Goal: Task Accomplishment & Management: Complete application form

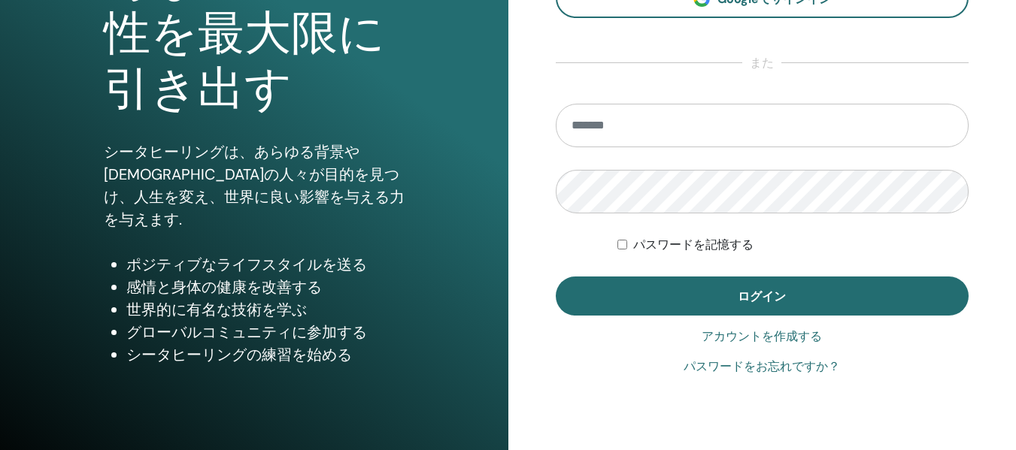
scroll to position [226, 0]
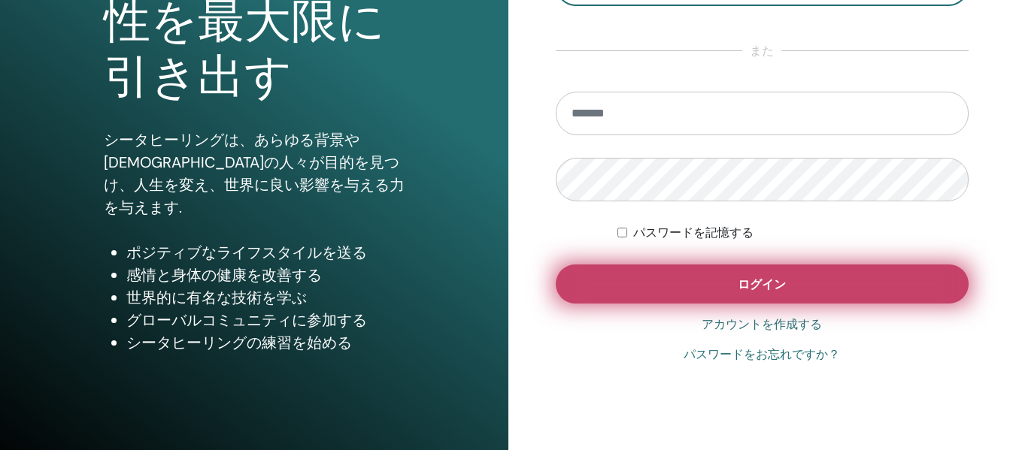
type input "**********"
click at [740, 296] on button "ログイン" at bounding box center [763, 284] width 414 height 39
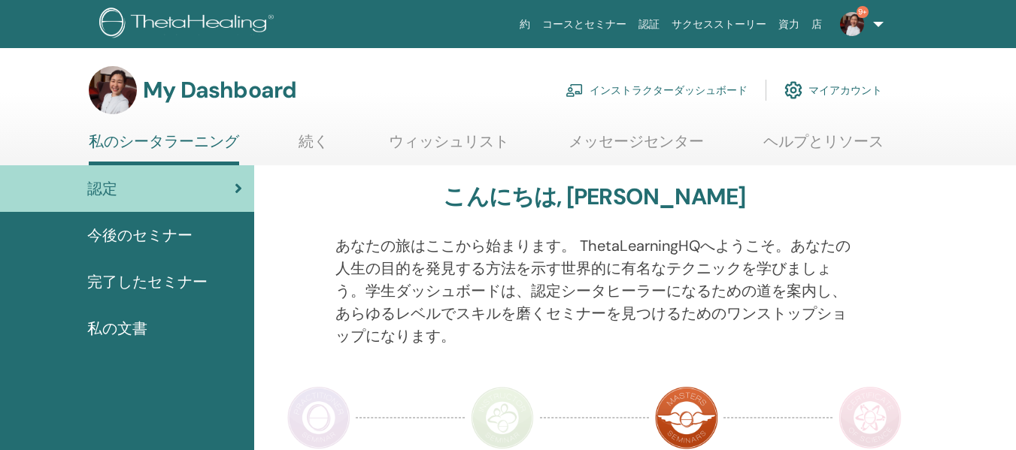
click at [659, 88] on link "インストラクターダッシュボード" at bounding box center [656, 90] width 182 height 33
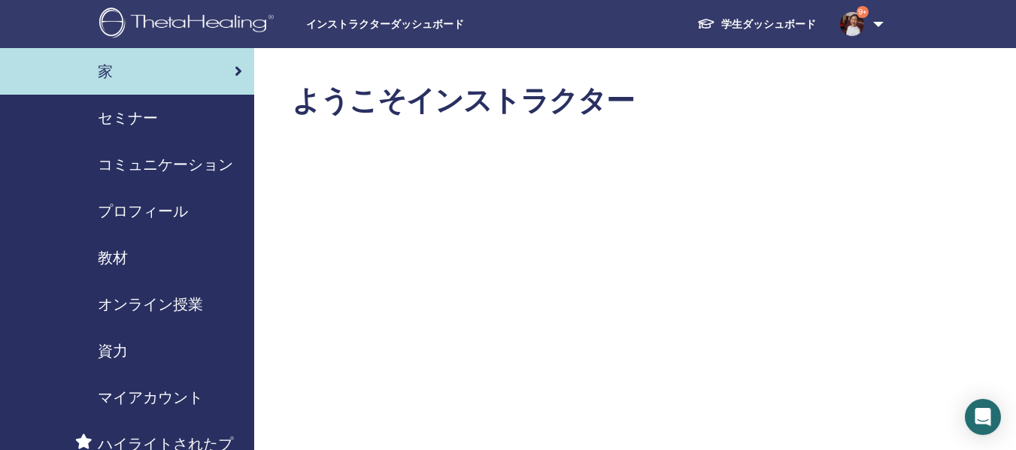
click at [126, 123] on span "セミナー" at bounding box center [128, 118] width 60 height 23
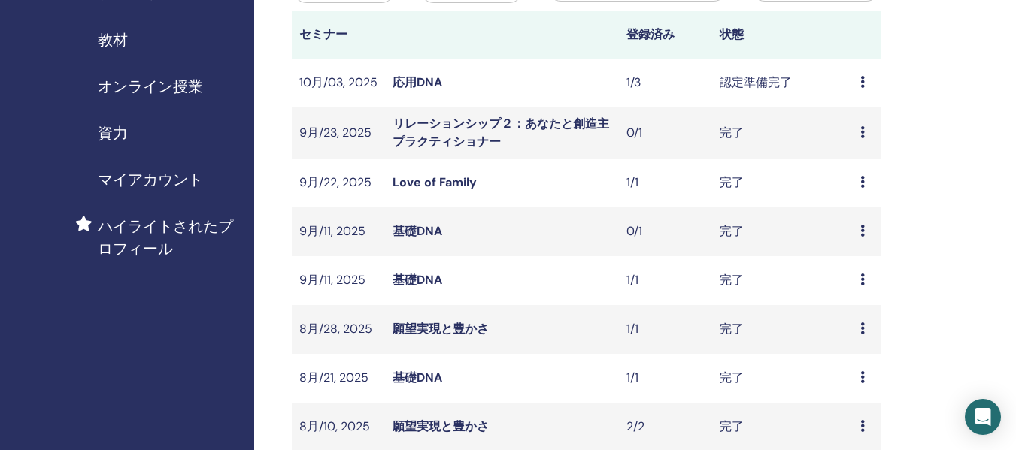
scroll to position [226, 0]
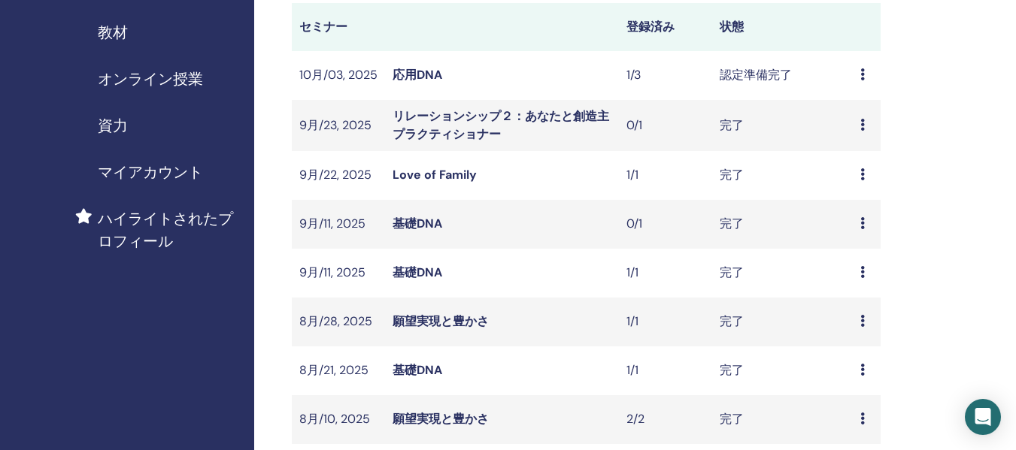
click at [860, 74] on icon at bounding box center [862, 74] width 5 height 12
click at [862, 110] on li "編集" at bounding box center [865, 109] width 84 height 23
click at [862, 76] on icon at bounding box center [862, 74] width 5 height 12
click at [849, 111] on link "編集" at bounding box center [849, 111] width 24 height 16
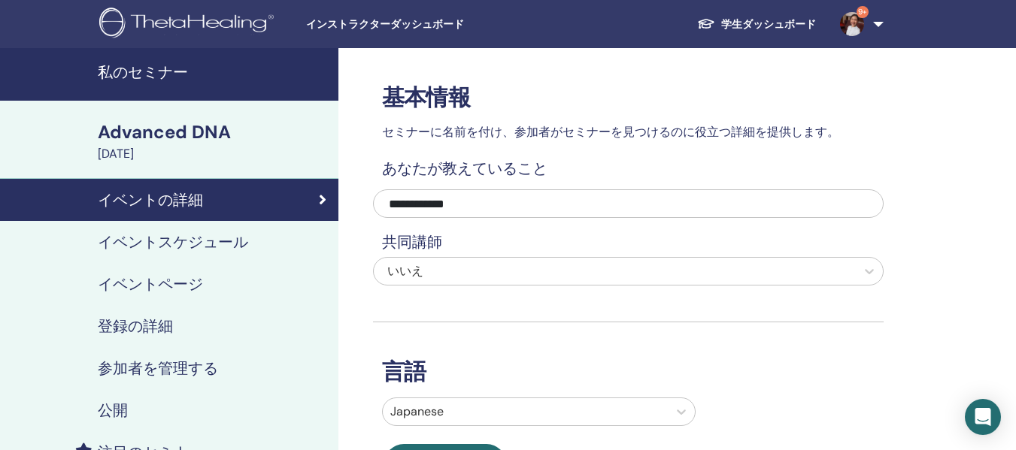
scroll to position [75, 0]
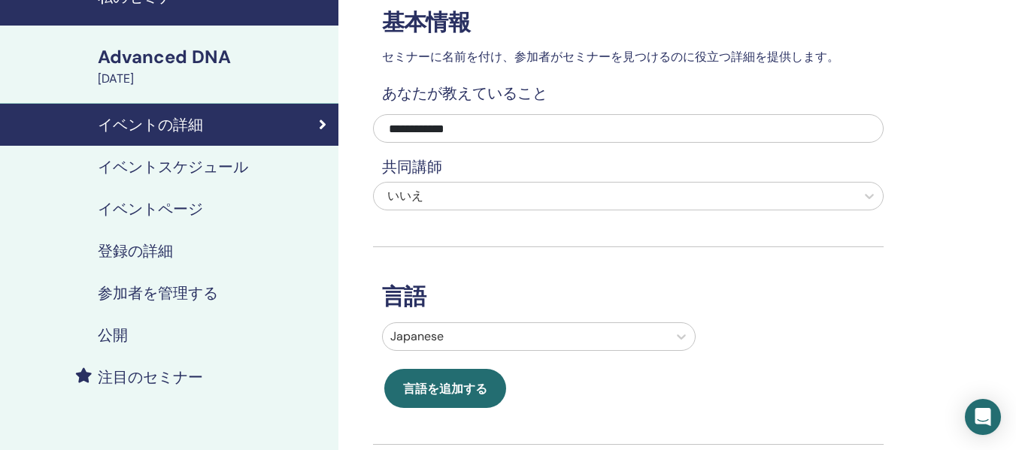
click at [146, 289] on h4 "参加者を管理する" at bounding box center [158, 293] width 120 height 18
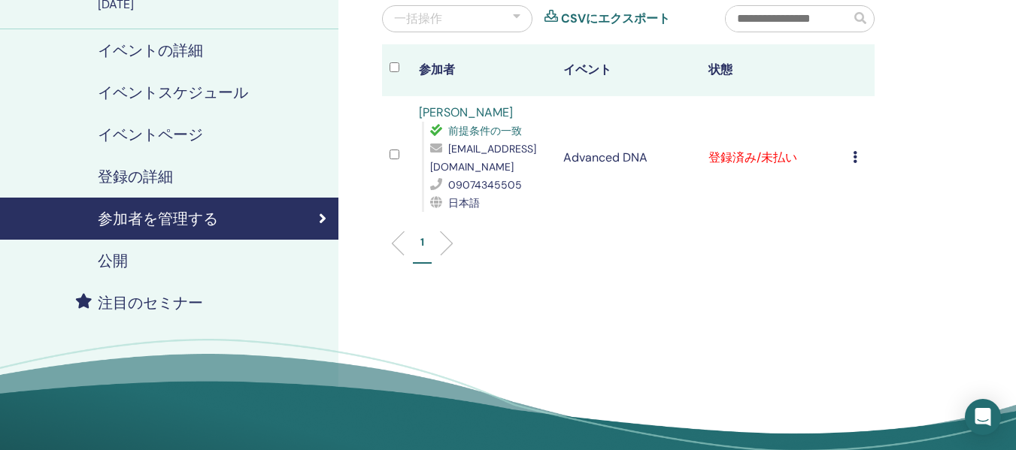
scroll to position [150, 0]
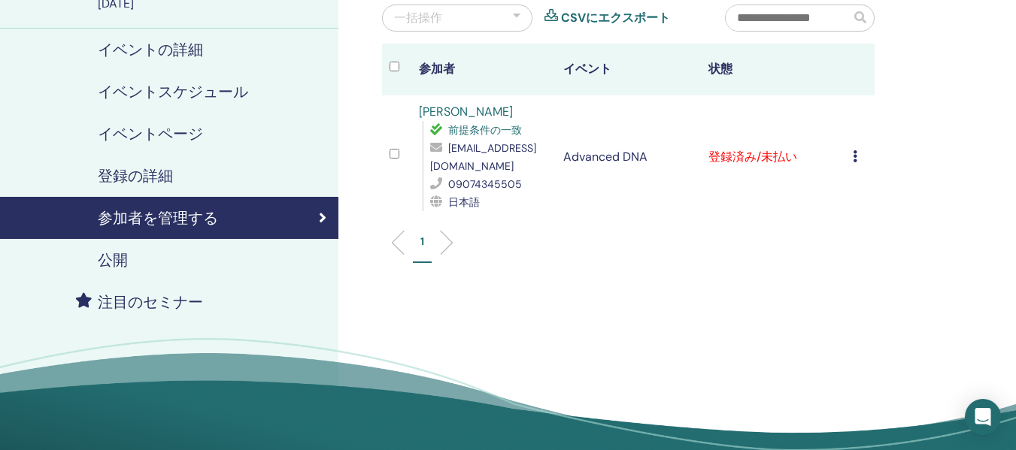
click at [854, 157] on icon at bounding box center [855, 156] width 5 height 12
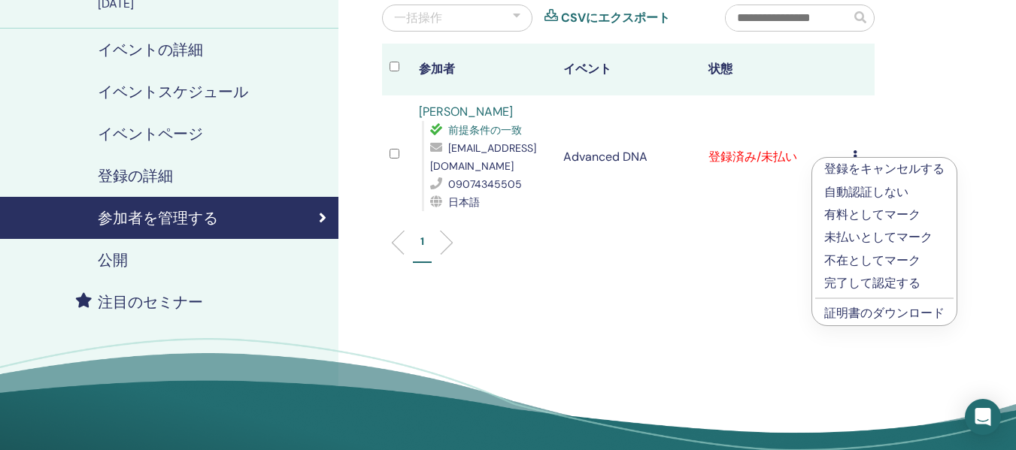
click at [839, 283] on p "完了して認定する" at bounding box center [884, 283] width 120 height 18
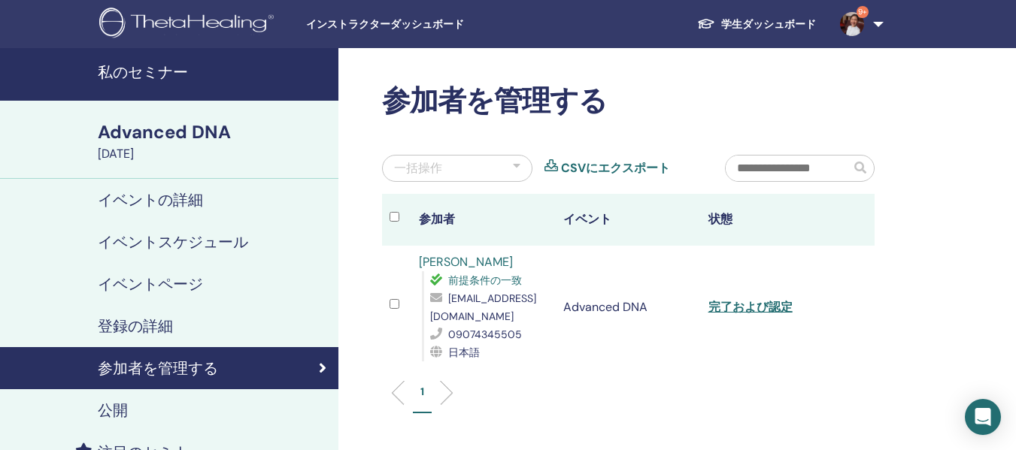
click at [143, 323] on h4 "登録の詳細" at bounding box center [135, 326] width 75 height 18
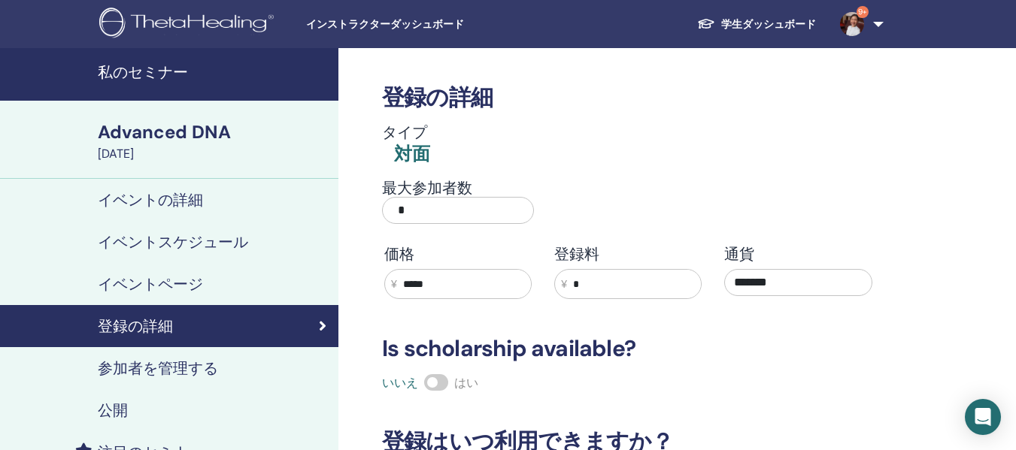
click at [174, 195] on h4 "イベントの詳細" at bounding box center [150, 200] width 105 height 18
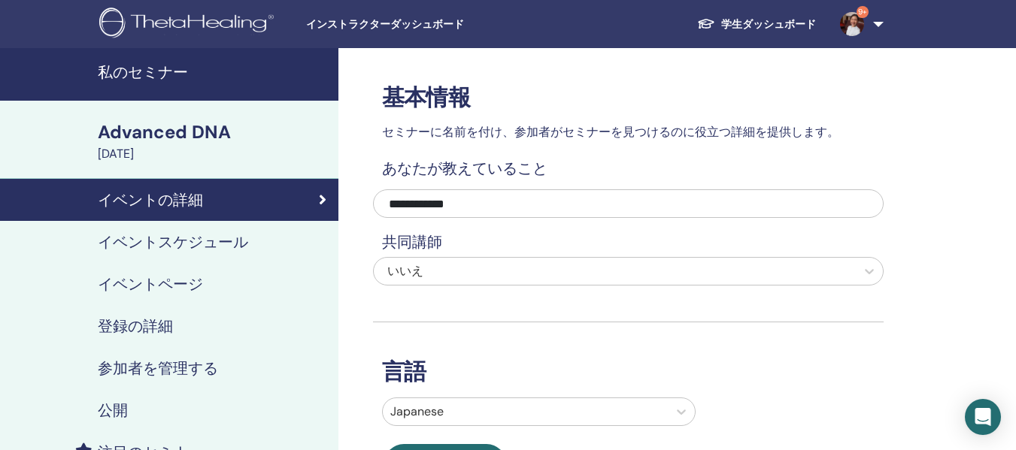
click at [875, 23] on link "9+" at bounding box center [859, 24] width 62 height 48
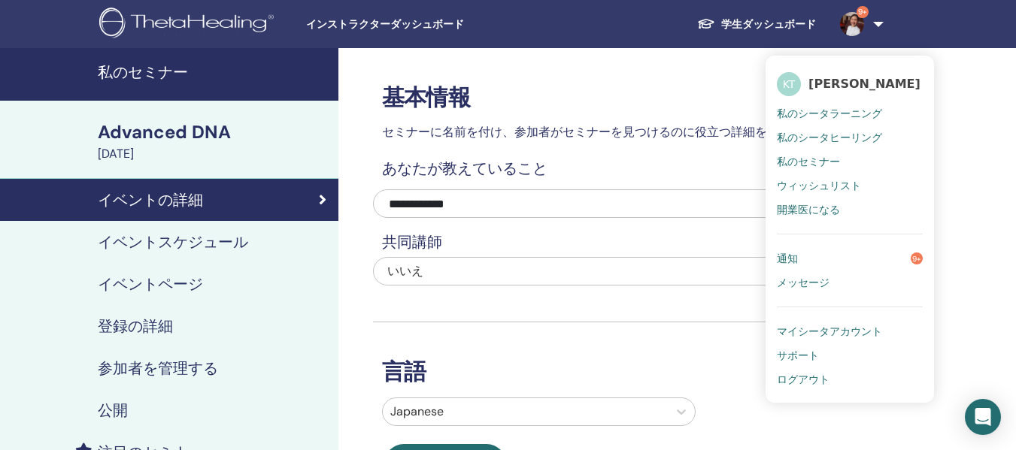
click at [373, 26] on span "インストラクターダッシュボード" at bounding box center [419, 25] width 226 height 16
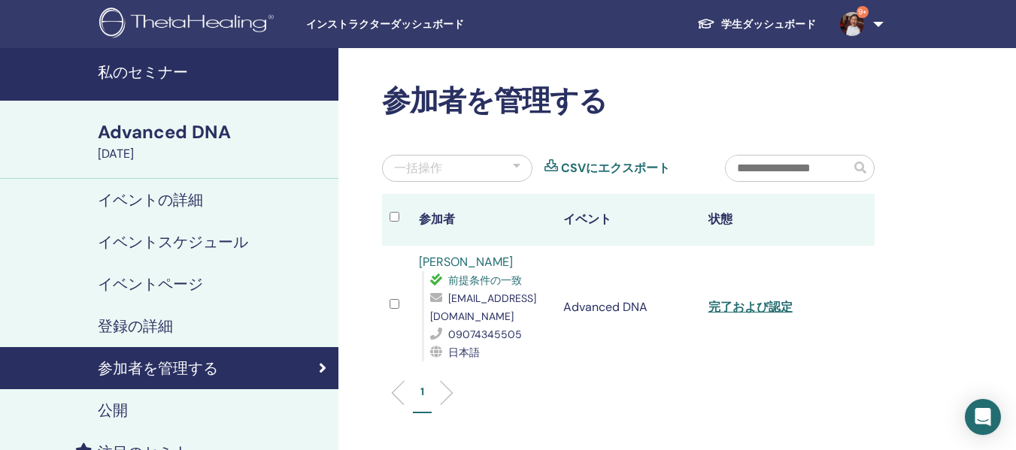
click at [879, 27] on link "9+" at bounding box center [859, 24] width 62 height 48
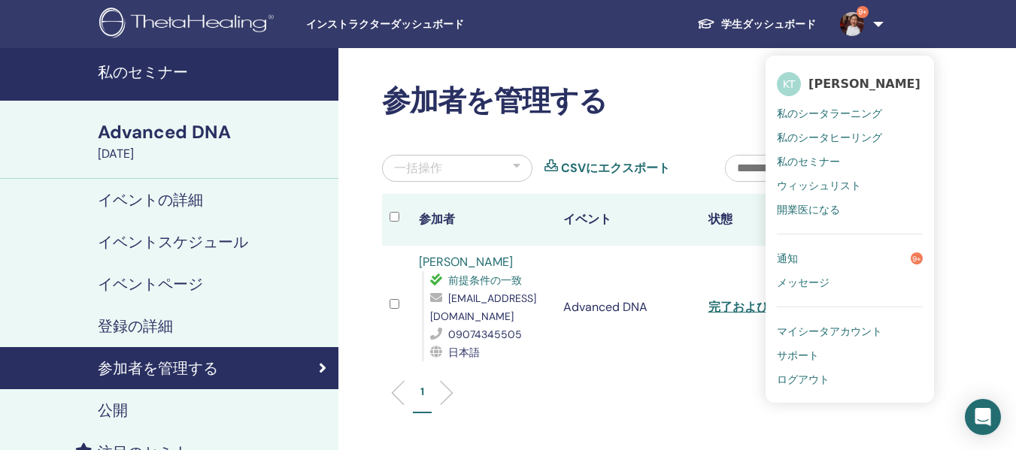
click at [822, 108] on span "私のシータラーニング" at bounding box center [829, 114] width 105 height 14
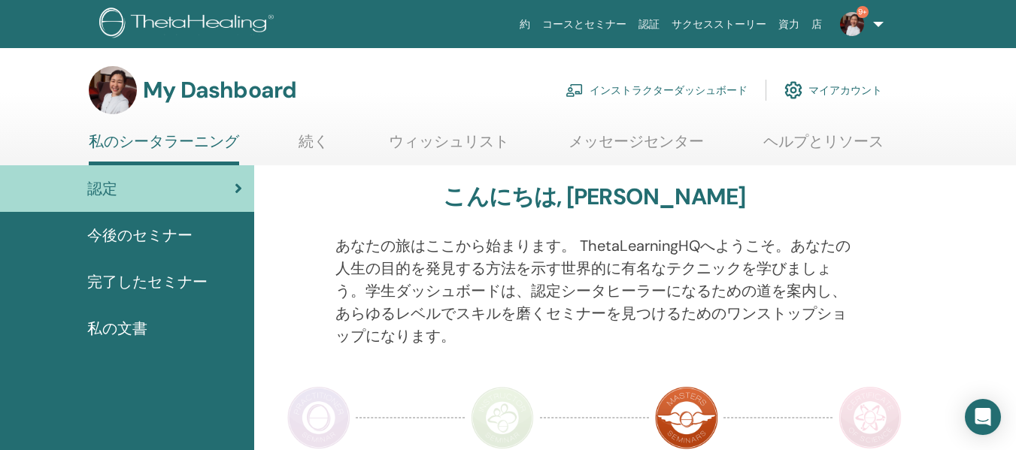
click at [679, 91] on link "インストラクターダッシュボード" at bounding box center [656, 90] width 182 height 33
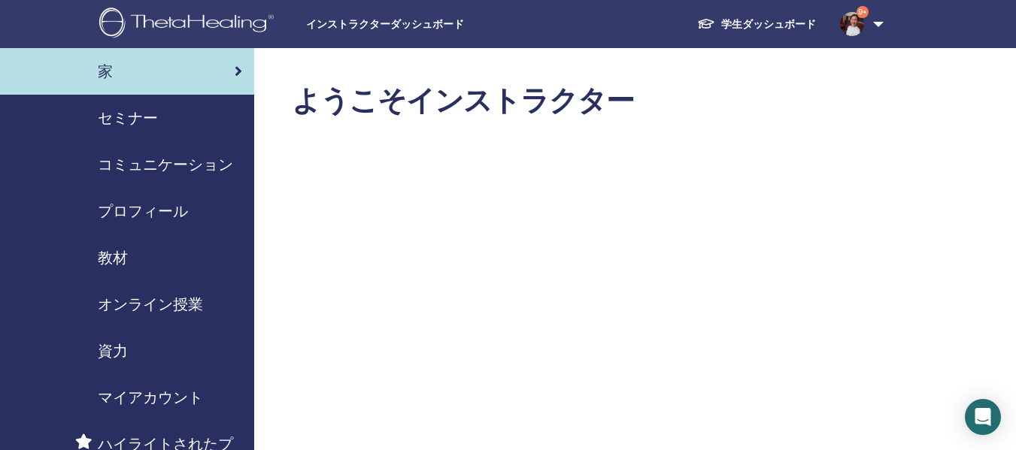
click at [120, 117] on span "セミナー" at bounding box center [128, 118] width 60 height 23
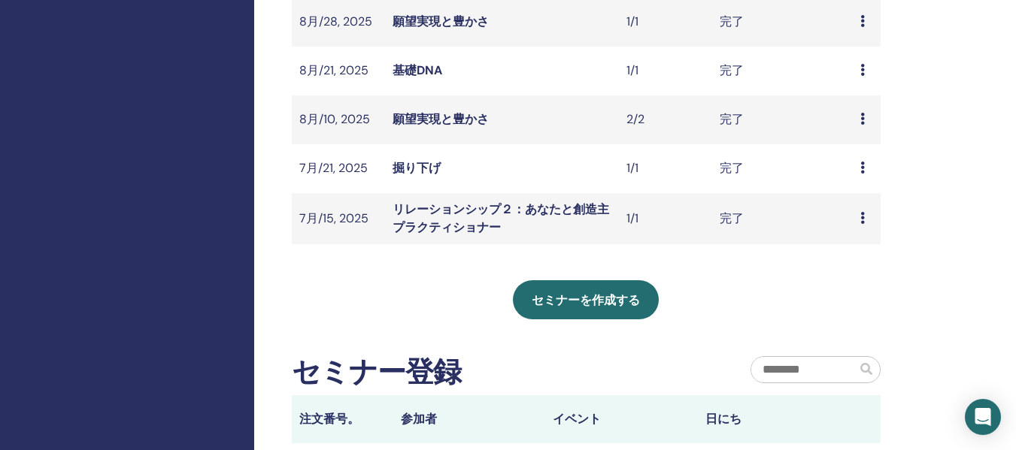
scroll to position [526, 0]
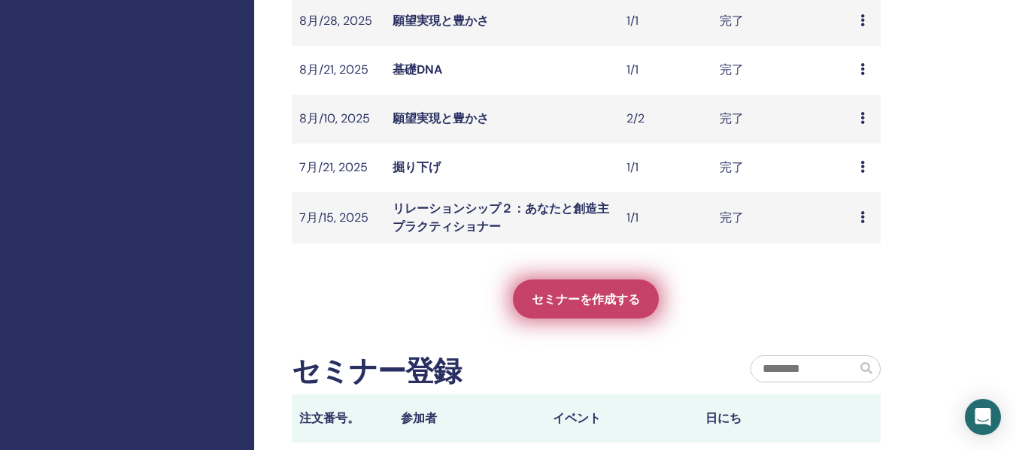
click at [550, 301] on span "セミナーを作成する" at bounding box center [586, 300] width 108 height 16
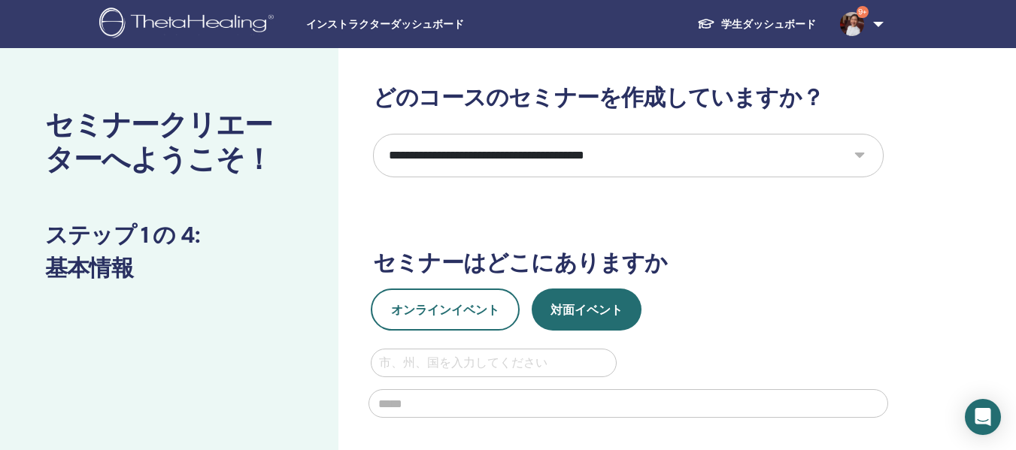
click at [595, 159] on select "**********" at bounding box center [628, 156] width 511 height 44
select select "*"
click at [373, 134] on select "**********" at bounding box center [628, 156] width 511 height 44
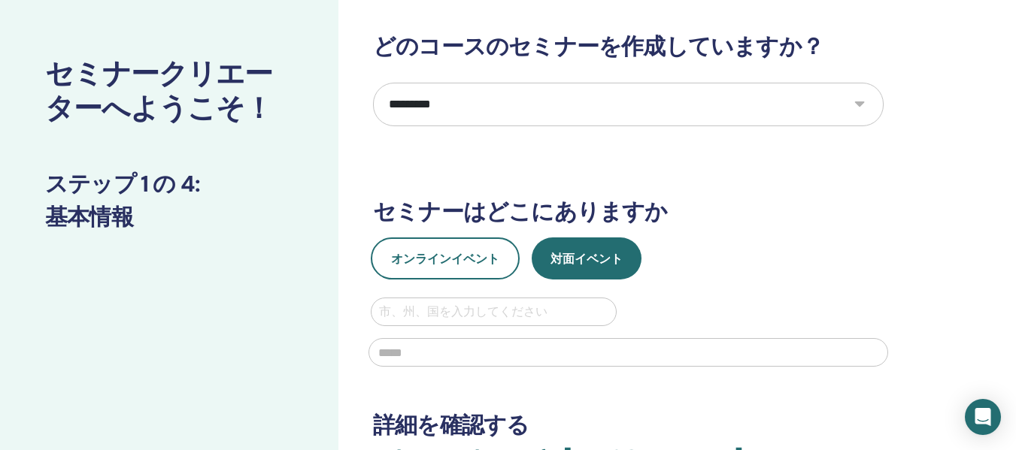
scroll to position [75, 0]
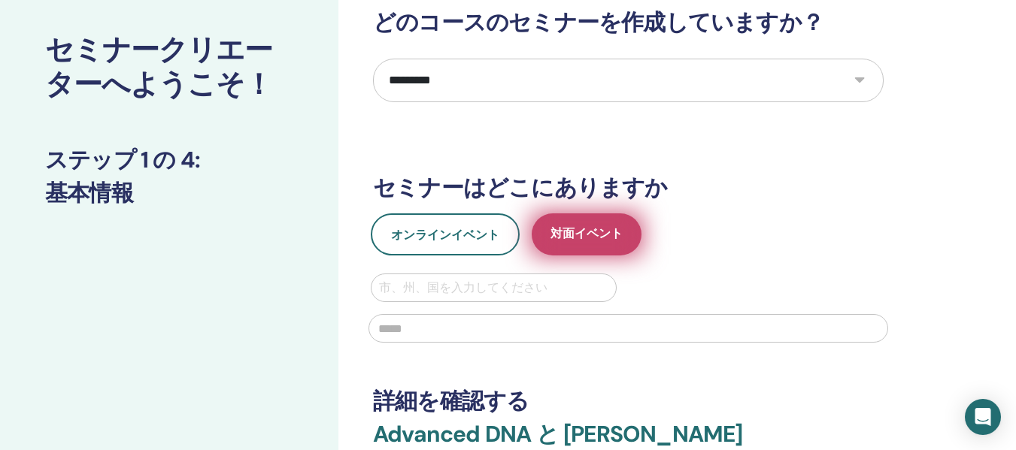
click at [594, 247] on button "対面イベント" at bounding box center [587, 235] width 110 height 42
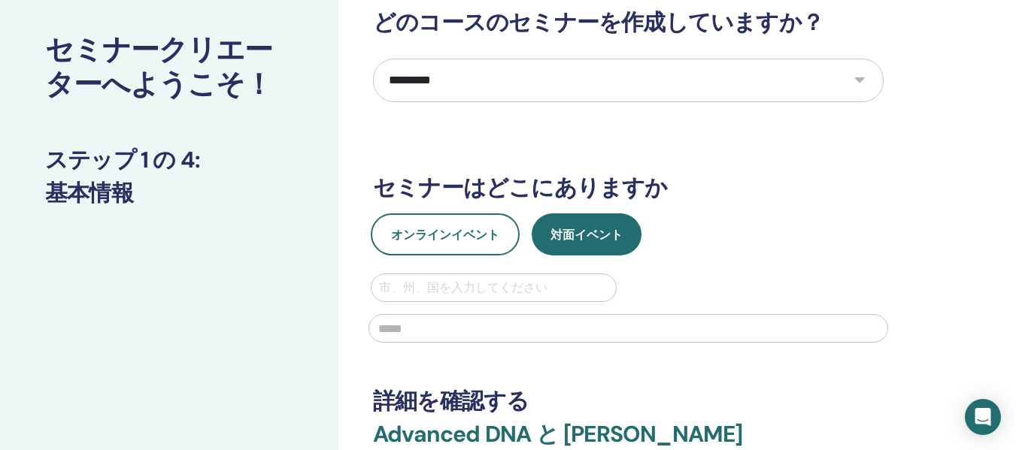
click at [442, 287] on div at bounding box center [493, 287] width 229 height 21
type input "**"
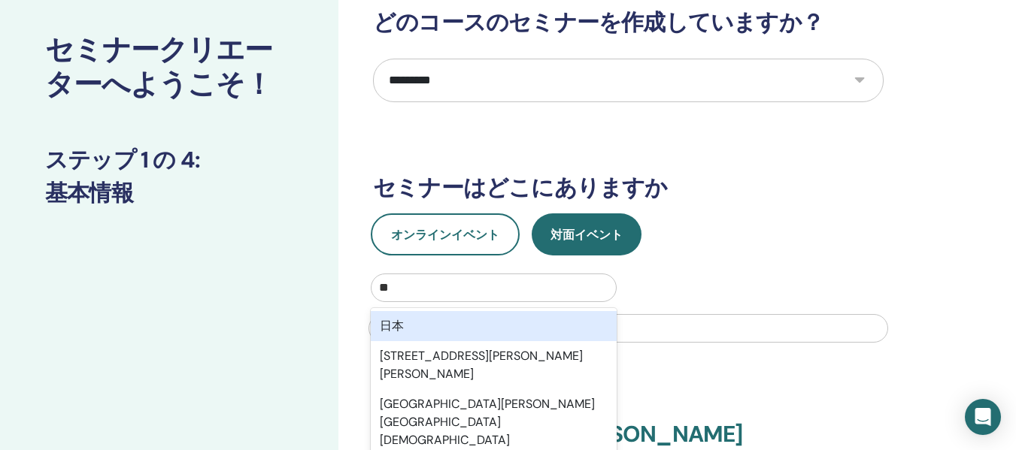
click at [440, 323] on div "日本" at bounding box center [494, 326] width 246 height 30
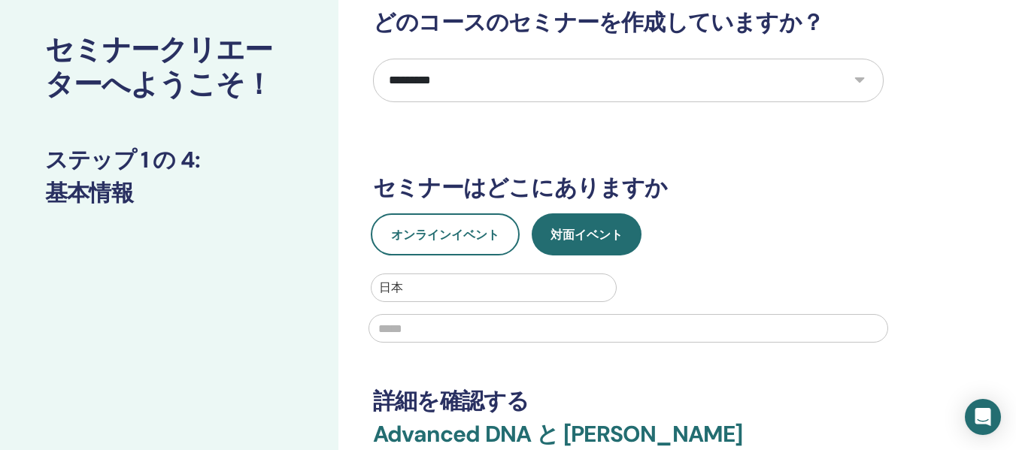
click at [419, 330] on input "text" at bounding box center [628, 328] width 520 height 29
type input "*******"
click at [468, 350] on div "*******" at bounding box center [628, 327] width 538 height 50
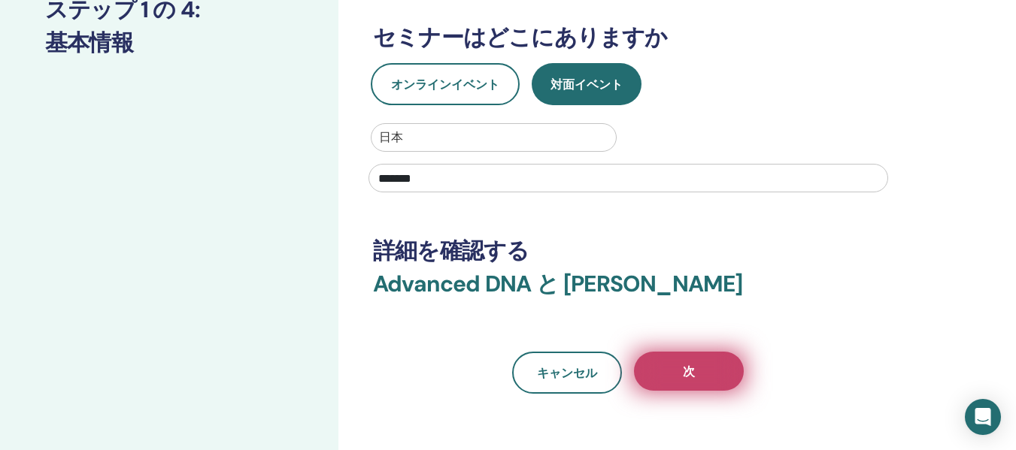
click at [672, 377] on button "次" at bounding box center [689, 371] width 110 height 39
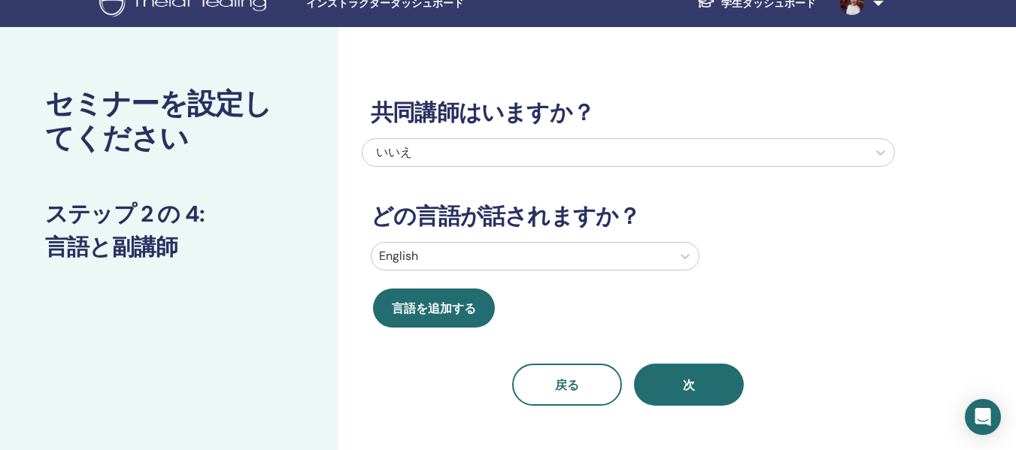
scroll to position [0, 0]
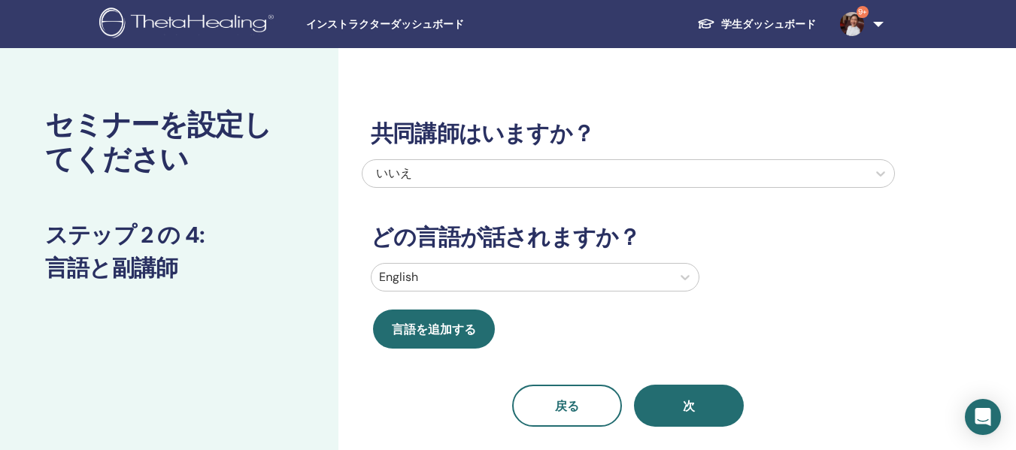
click at [443, 282] on div at bounding box center [521, 277] width 285 height 21
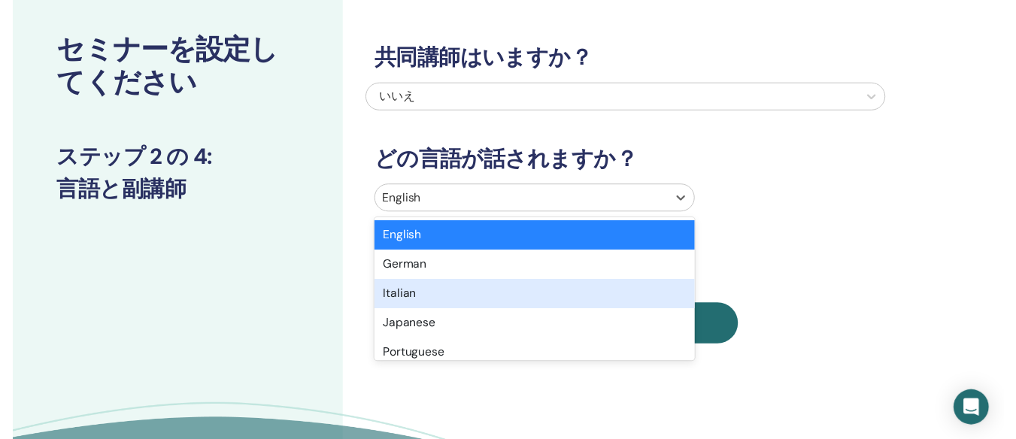
scroll to position [79, 0]
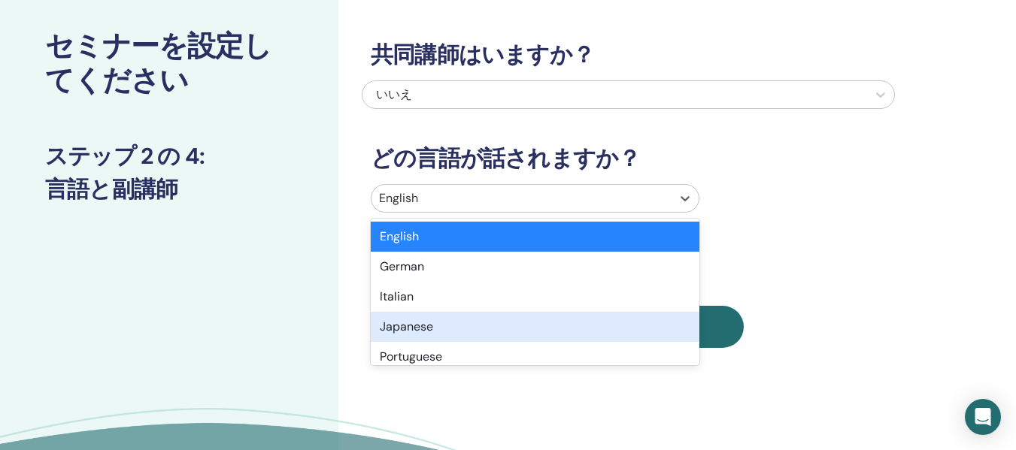
click at [416, 332] on div "Japanese" at bounding box center [535, 327] width 329 height 30
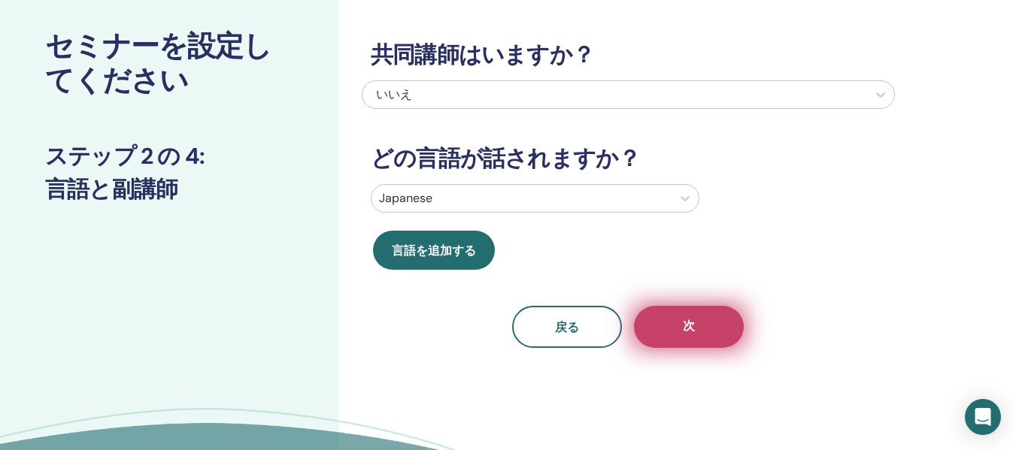
click at [713, 335] on button "次" at bounding box center [689, 327] width 110 height 42
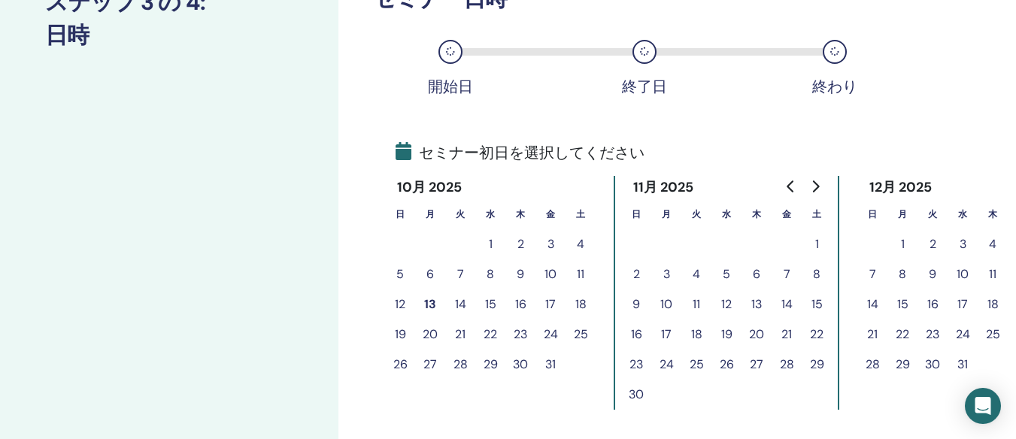
scroll to position [305, 0]
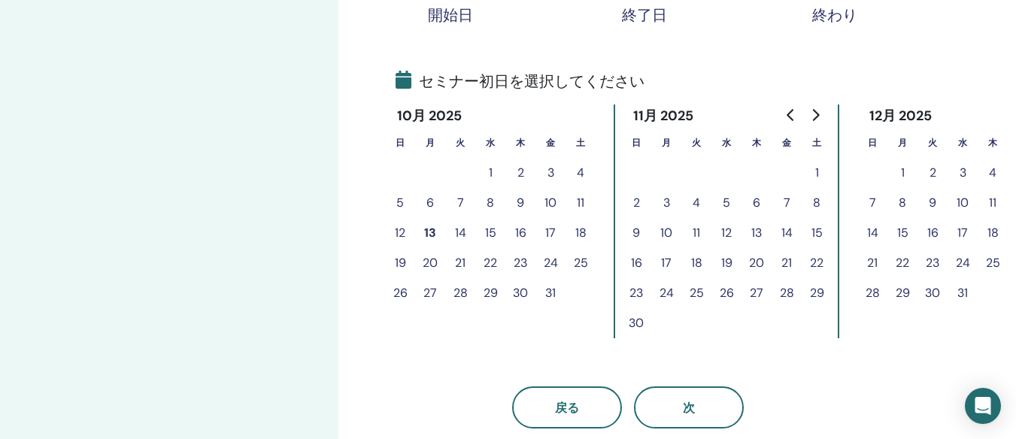
click at [490, 232] on button "15" at bounding box center [490, 233] width 30 height 30
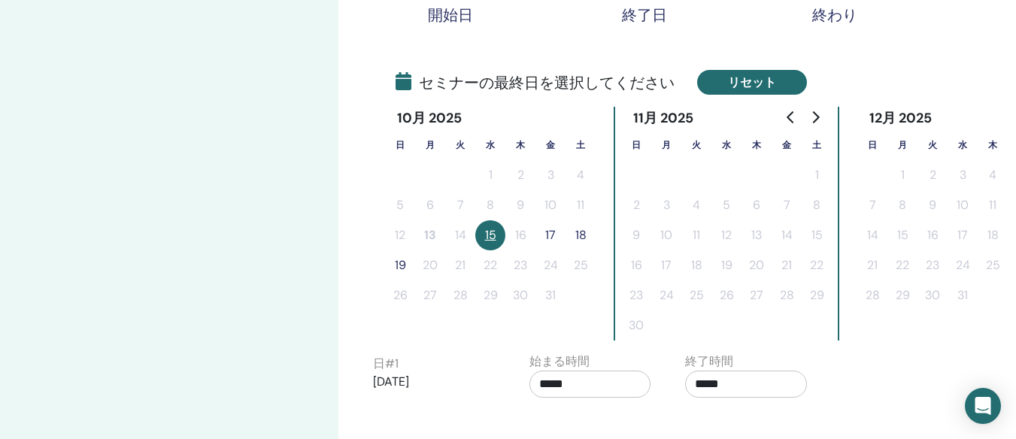
click at [726, 81] on button "リセット" at bounding box center [752, 82] width 110 height 25
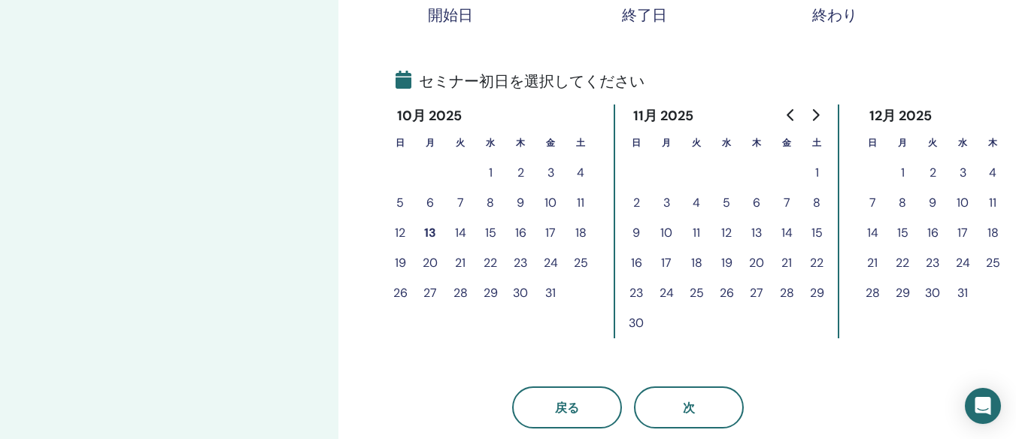
click at [431, 231] on button "13" at bounding box center [430, 233] width 30 height 30
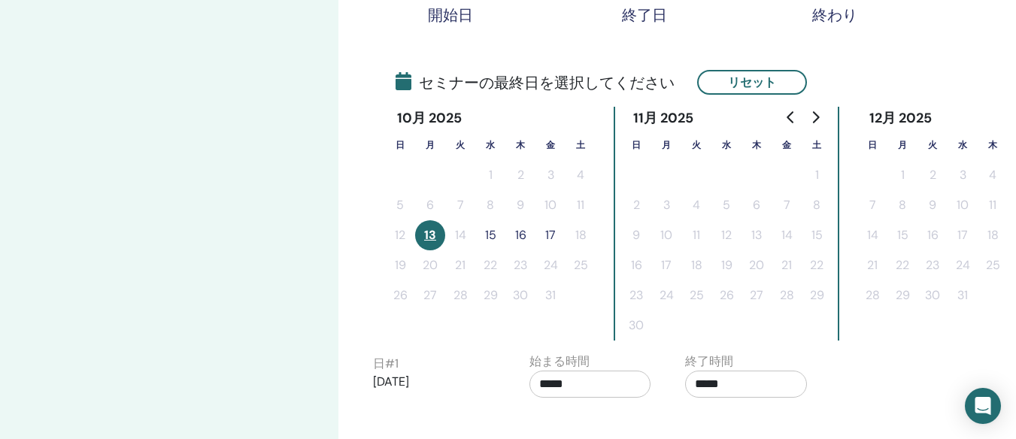
click at [487, 235] on button "15" at bounding box center [490, 235] width 30 height 30
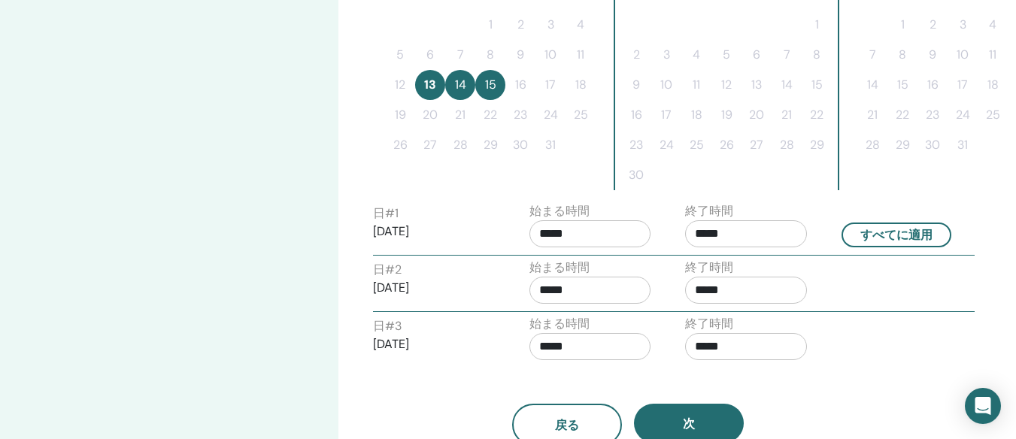
scroll to position [530, 0]
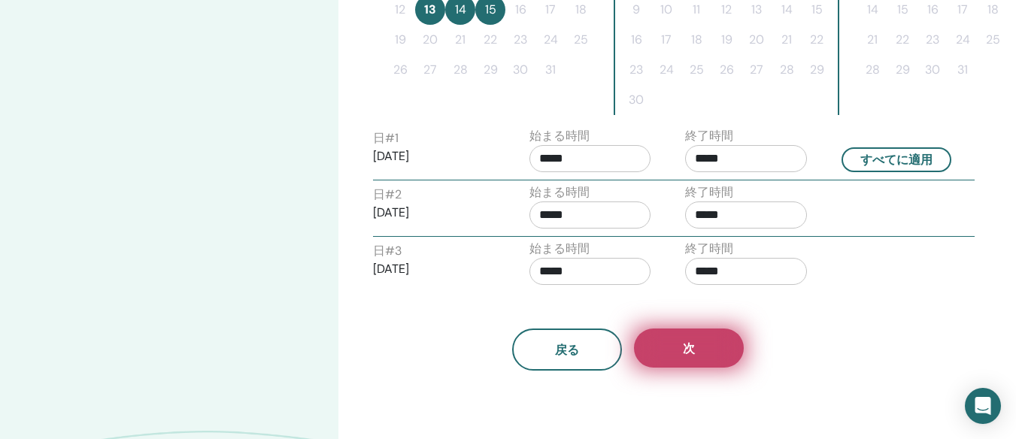
click at [659, 340] on button "次" at bounding box center [689, 348] width 110 height 39
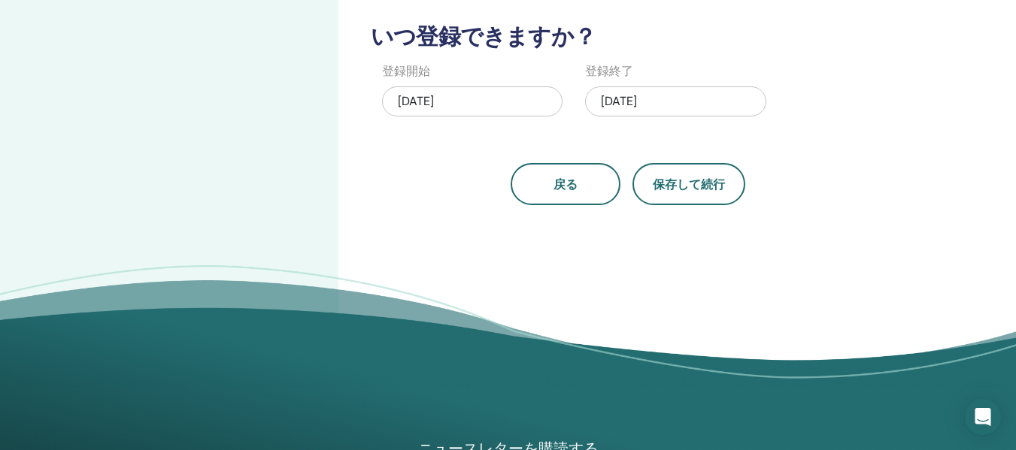
scroll to position [455, 0]
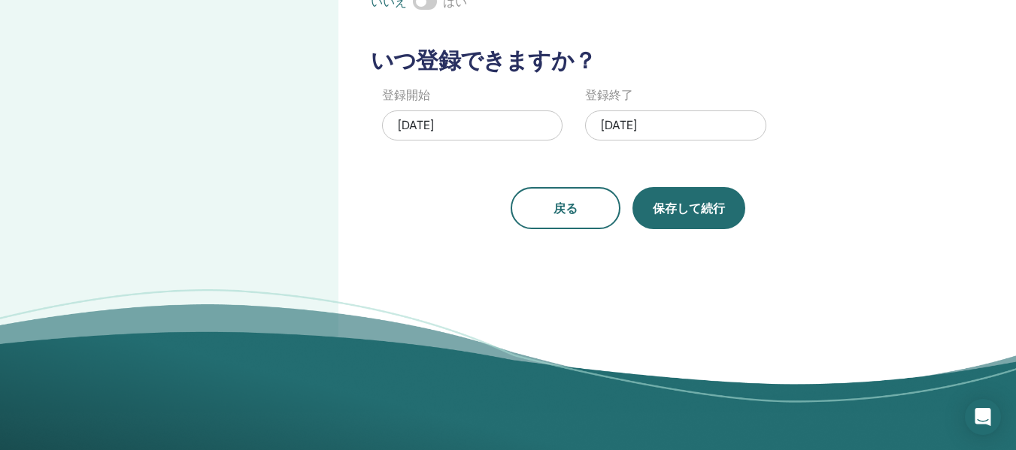
click at [656, 211] on span "保存して続行" at bounding box center [689, 209] width 72 height 16
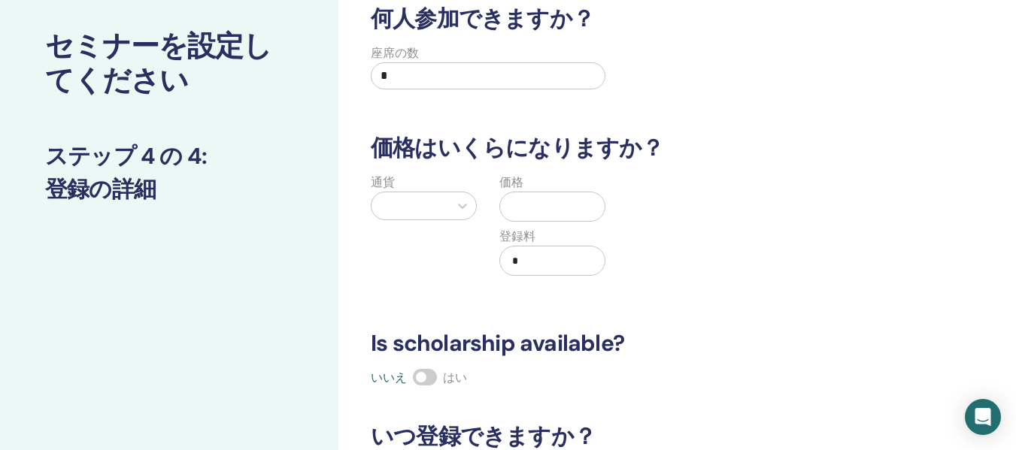
click at [428, 204] on div at bounding box center [410, 205] width 62 height 21
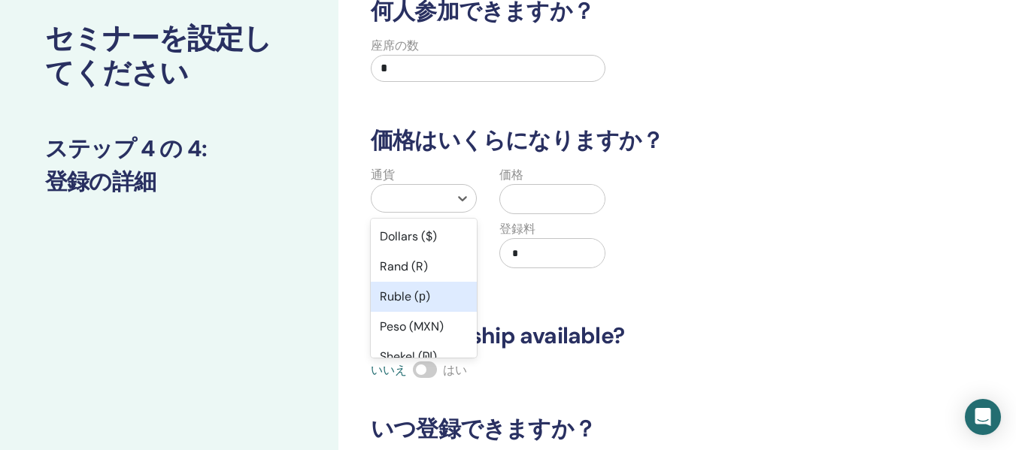
scroll to position [150, 0]
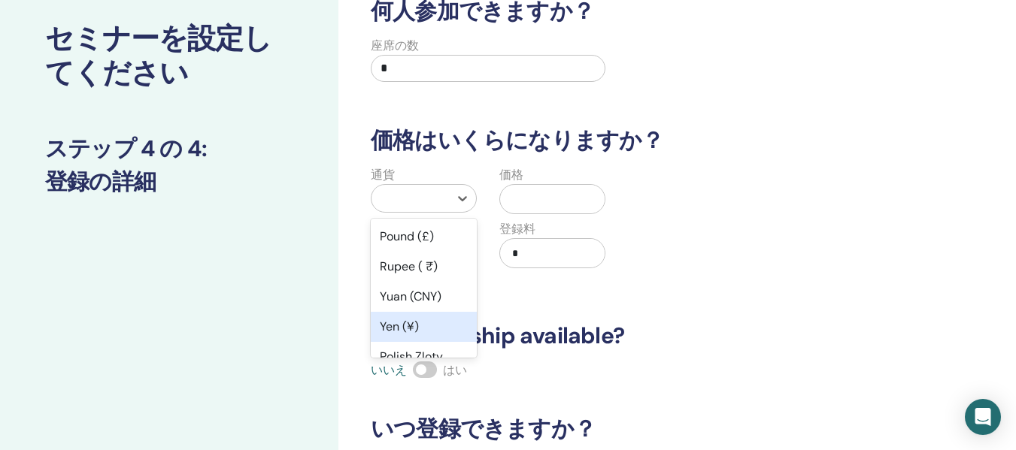
click at [418, 326] on div "Yen (¥)" at bounding box center [424, 327] width 106 height 30
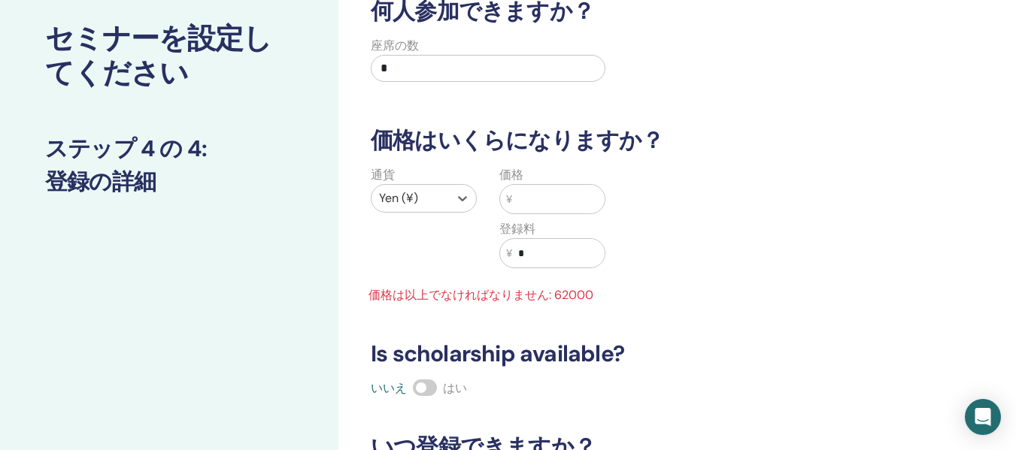
click at [536, 199] on input "text" at bounding box center [558, 199] width 92 height 29
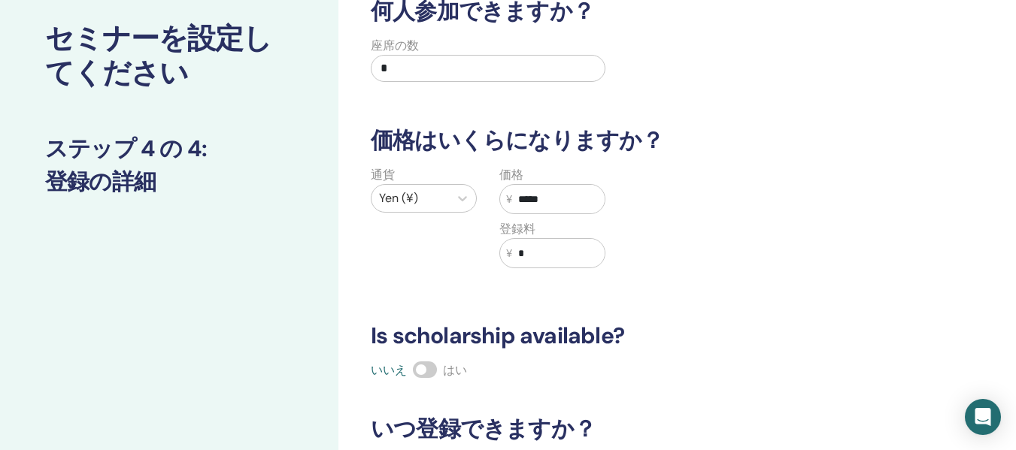
type input "*****"
click at [624, 172] on div "通貨 Yen (¥) 価格 ¥ ***** 登録料 ¥ *" at bounding box center [616, 226] width 533 height 120
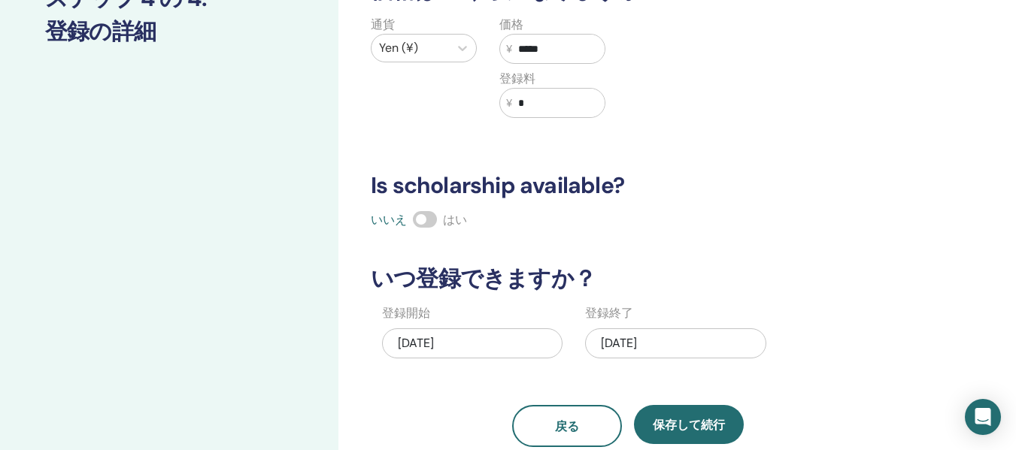
scroll to position [312, 0]
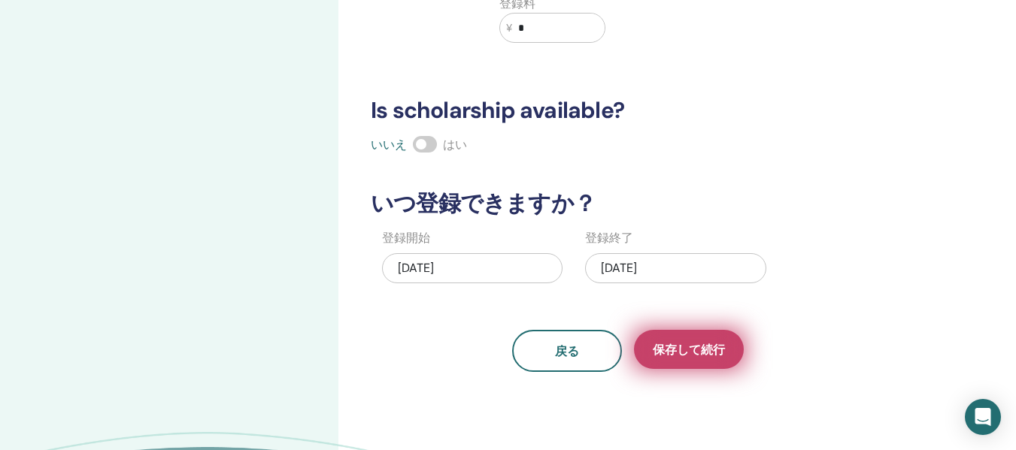
click at [705, 341] on button "保存して続行" at bounding box center [689, 349] width 110 height 39
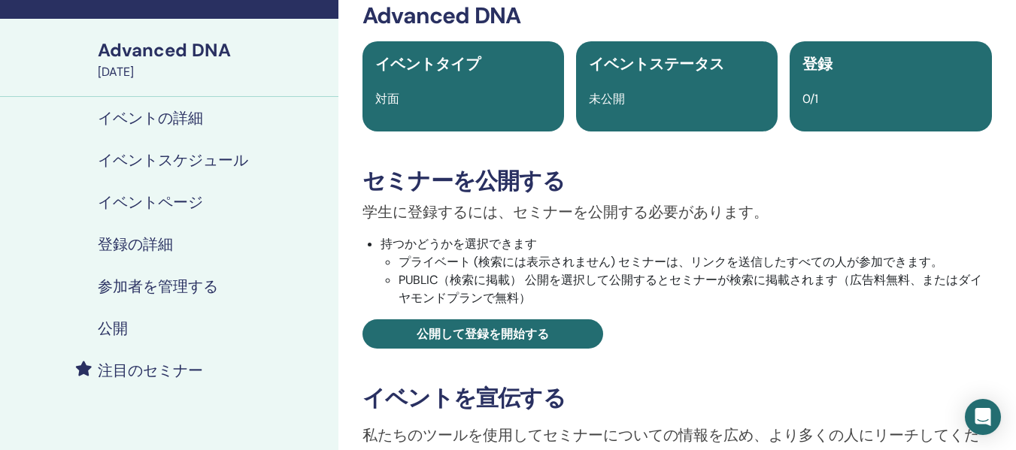
scroll to position [150, 0]
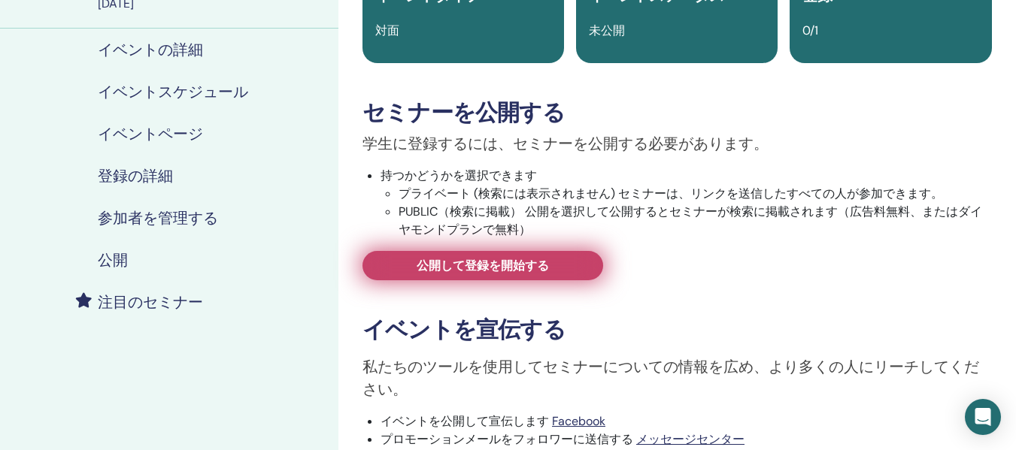
click at [501, 264] on span "公開して登録を開始する" at bounding box center [483, 266] width 132 height 16
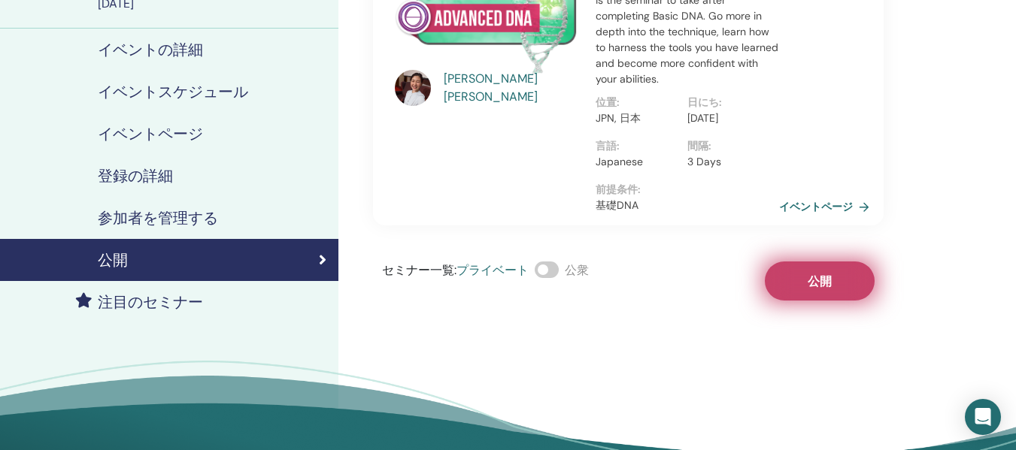
click at [814, 289] on span "公開" at bounding box center [820, 282] width 24 height 16
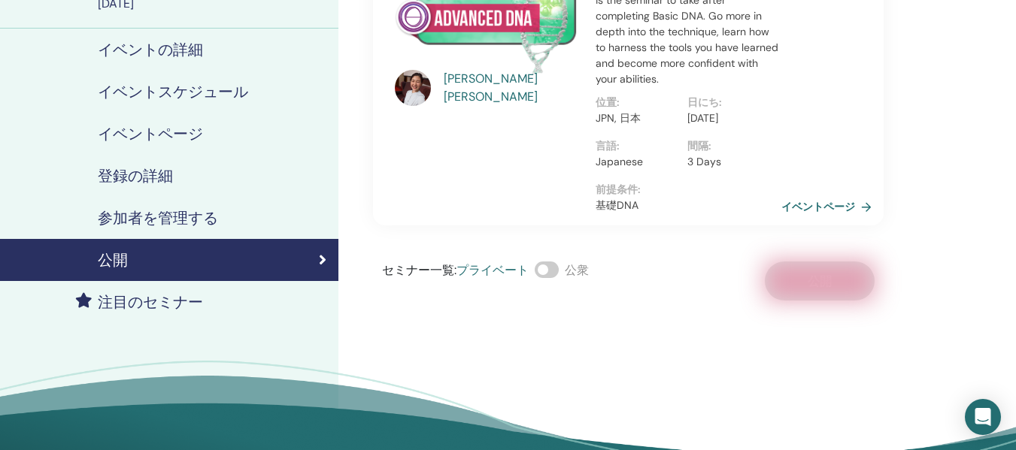
click at [819, 217] on link "イベントページ" at bounding box center [829, 206] width 96 height 23
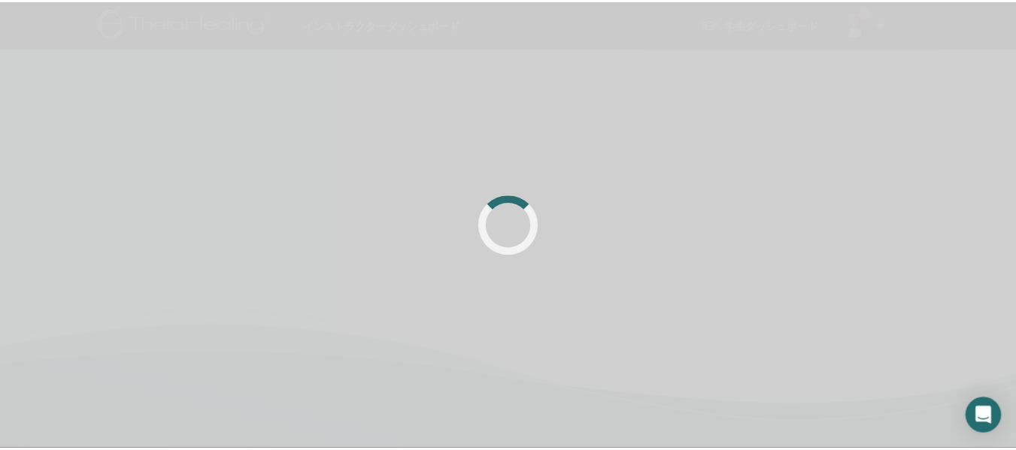
scroll to position [150, 0]
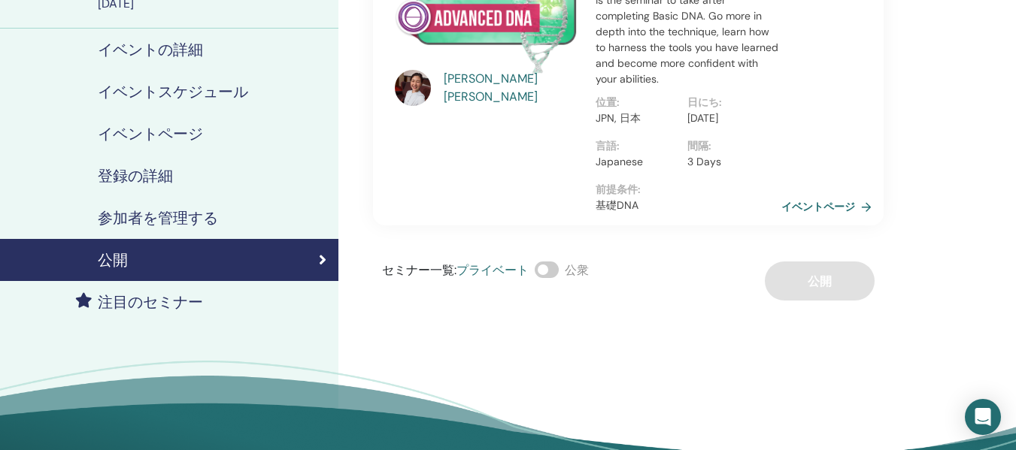
click at [808, 218] on link "イベントページ" at bounding box center [829, 206] width 96 height 23
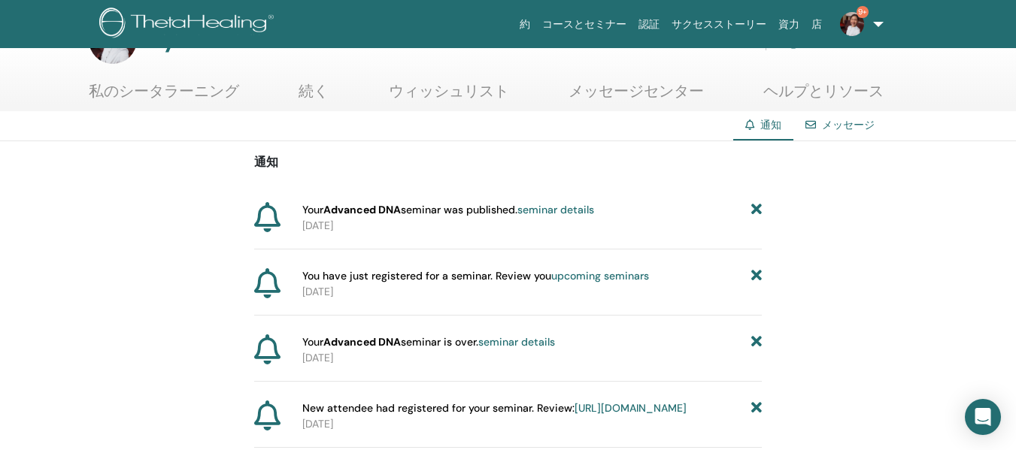
scroll to position [75, 0]
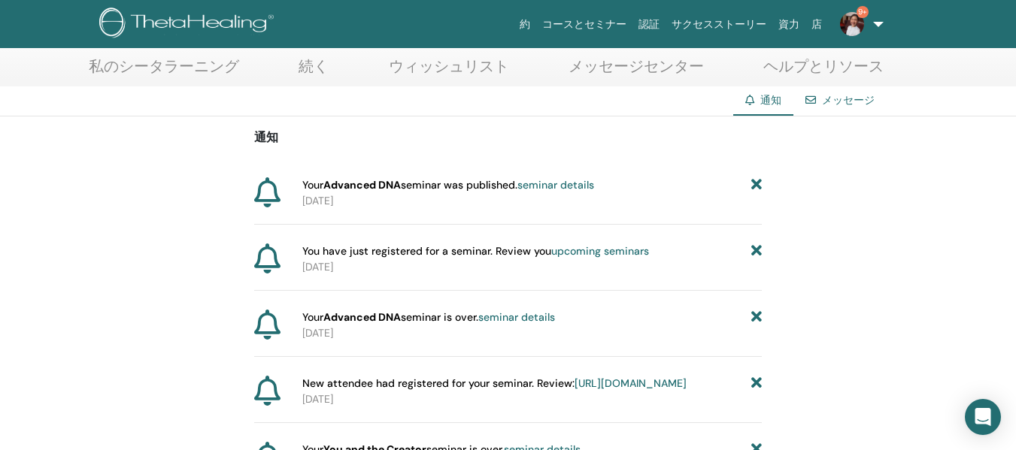
click at [758, 186] on icon at bounding box center [756, 185] width 11 height 16
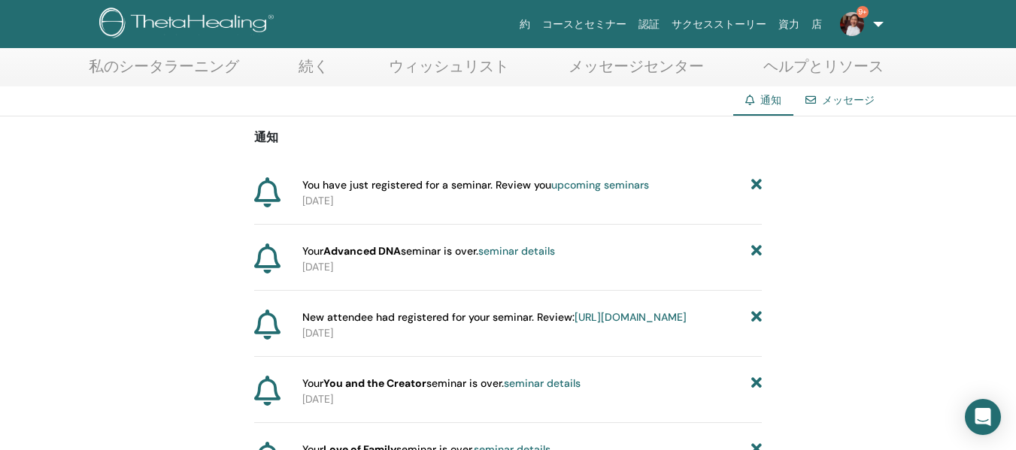
click at [762, 187] on icon at bounding box center [756, 185] width 11 height 16
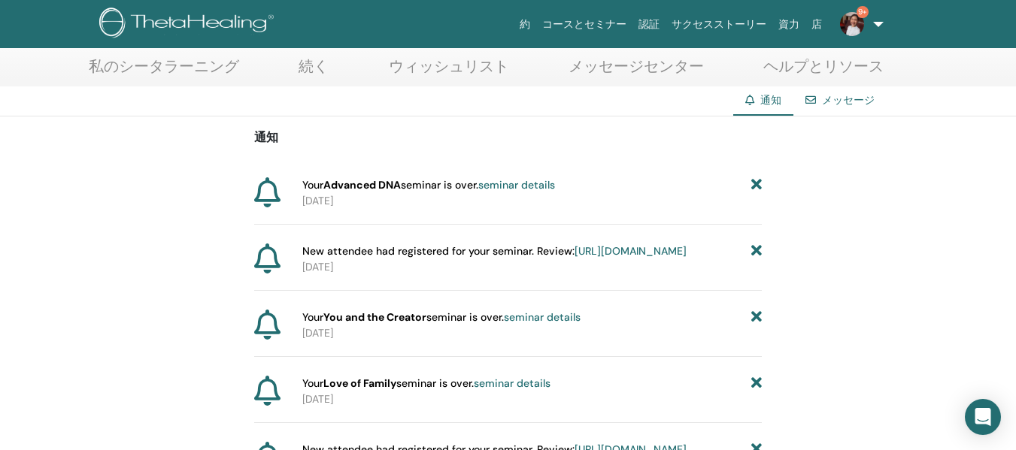
click at [761, 187] on icon at bounding box center [756, 185] width 11 height 16
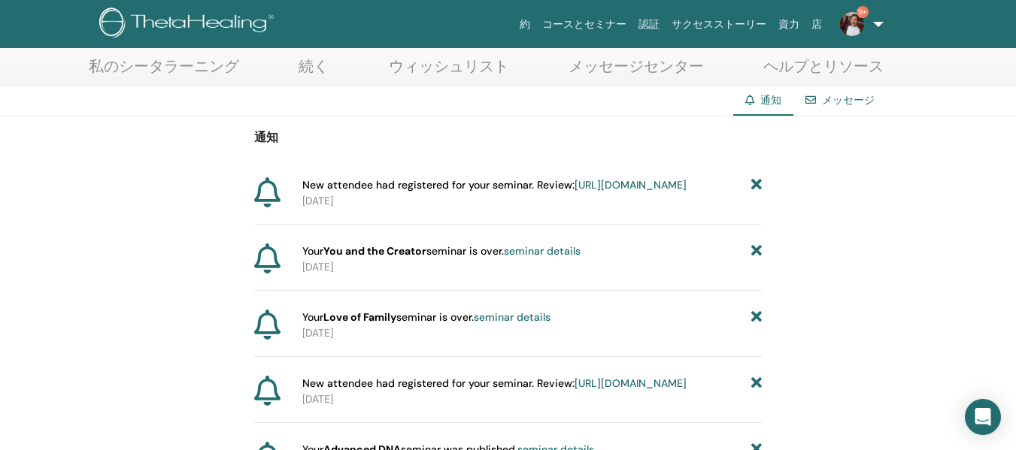
click at [759, 259] on icon at bounding box center [756, 252] width 11 height 16
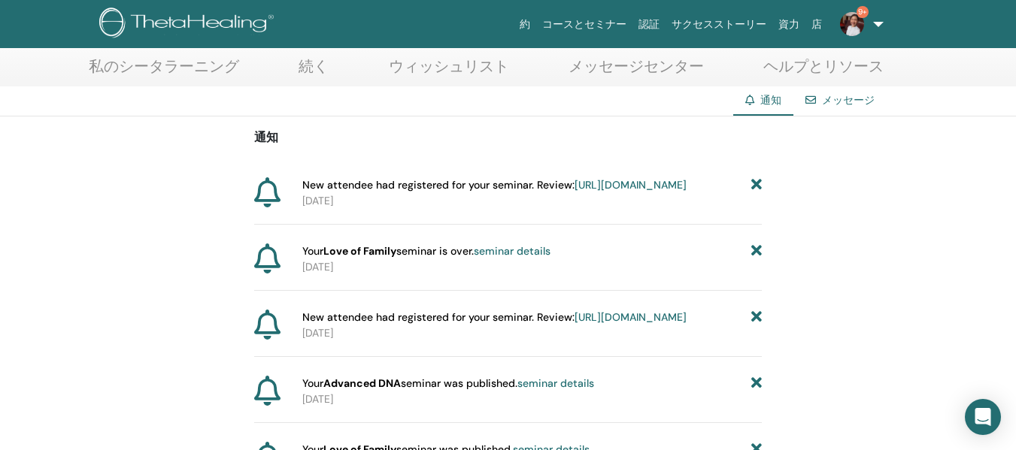
click at [756, 259] on icon at bounding box center [756, 252] width 11 height 16
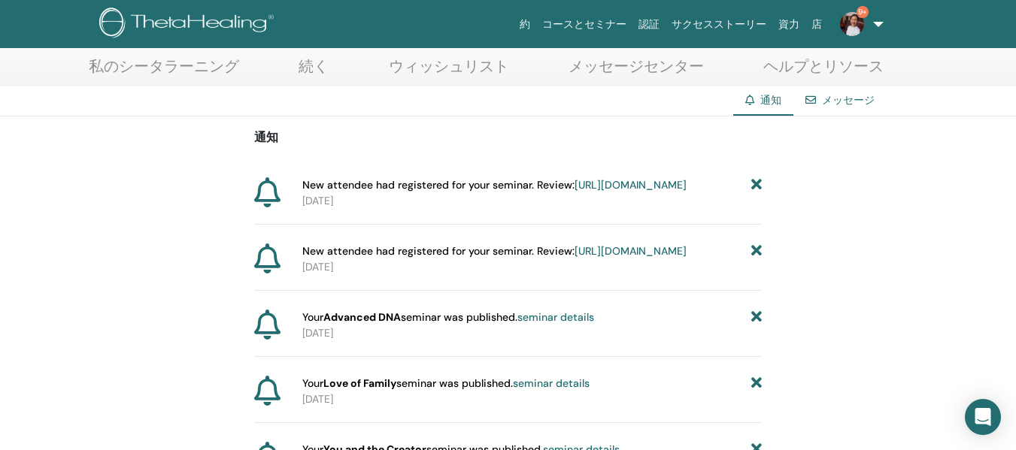
click at [756, 259] on icon at bounding box center [756, 252] width 11 height 16
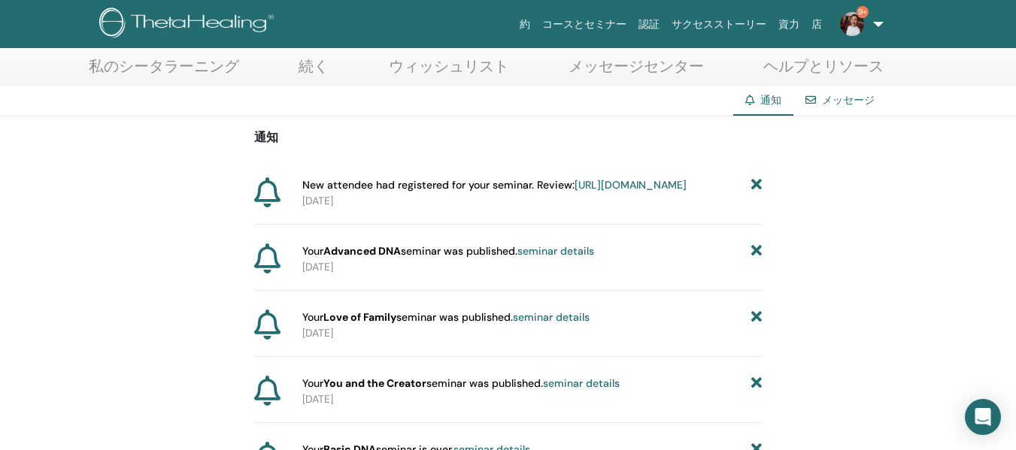
click at [762, 341] on p "2025-09-14" at bounding box center [531, 334] width 459 height 16
click at [873, 26] on link "9+" at bounding box center [859, 24] width 62 height 48
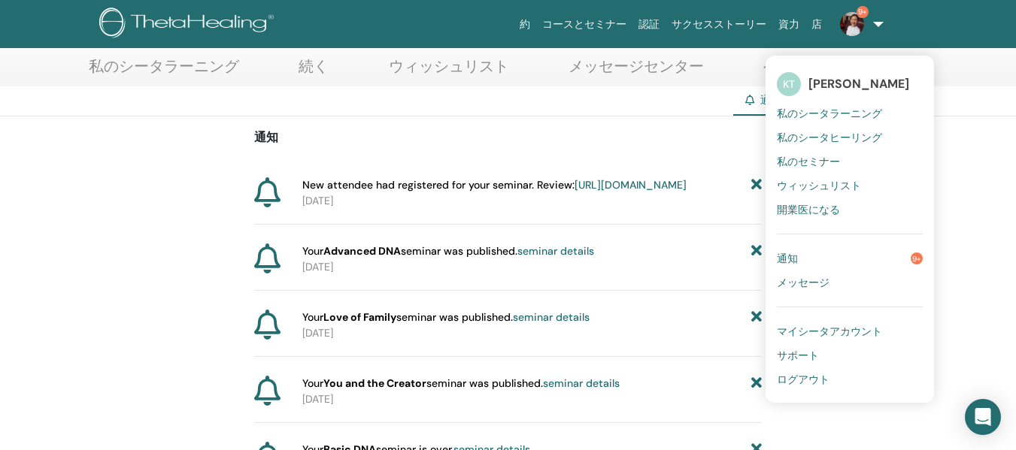
click at [806, 114] on span "私のシータラーニング" at bounding box center [829, 114] width 105 height 14
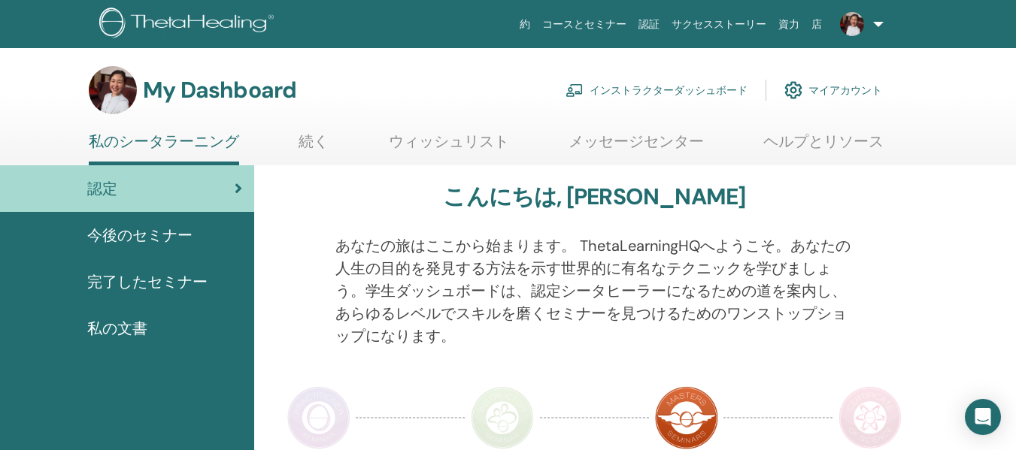
click at [635, 91] on link "インストラクターダッシュボード" at bounding box center [656, 90] width 182 height 33
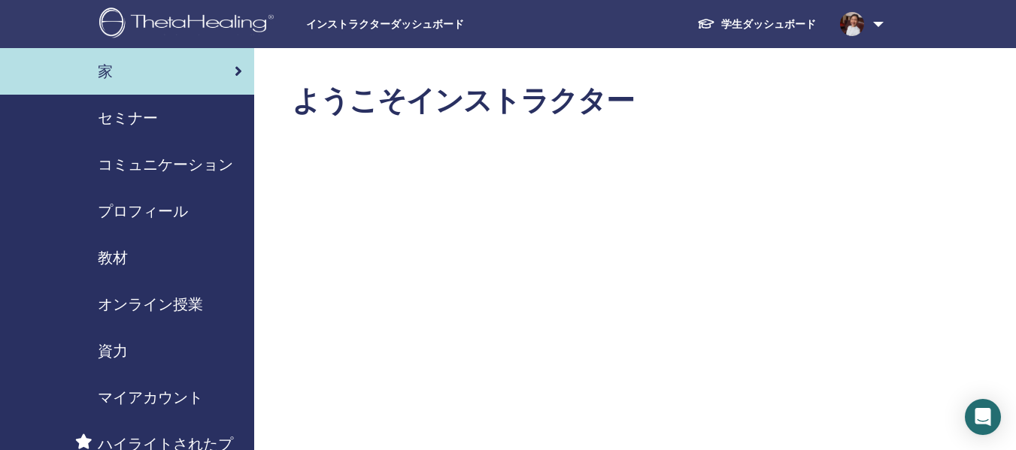
click at [136, 118] on span "セミナー" at bounding box center [128, 118] width 60 height 23
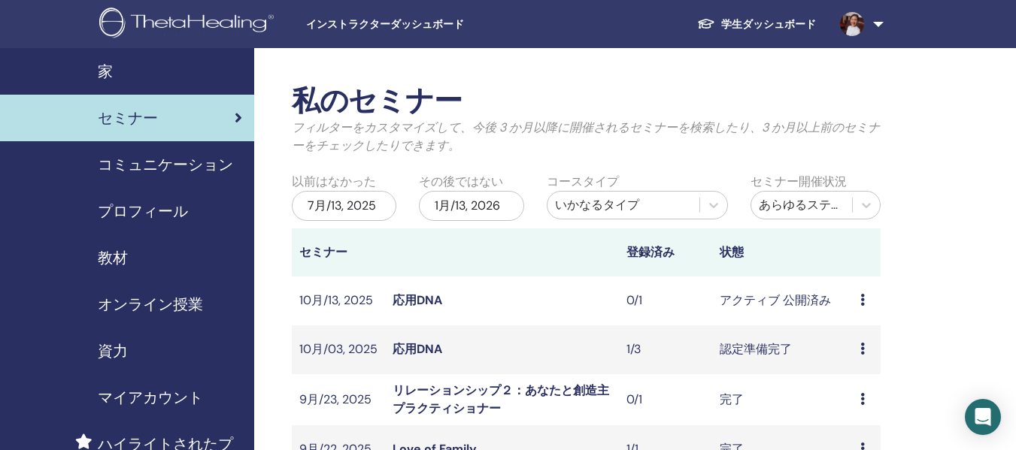
click at [367, 24] on span "インストラクターダッシュボード" at bounding box center [419, 25] width 226 height 16
click at [882, 23] on link at bounding box center [859, 24] width 62 height 48
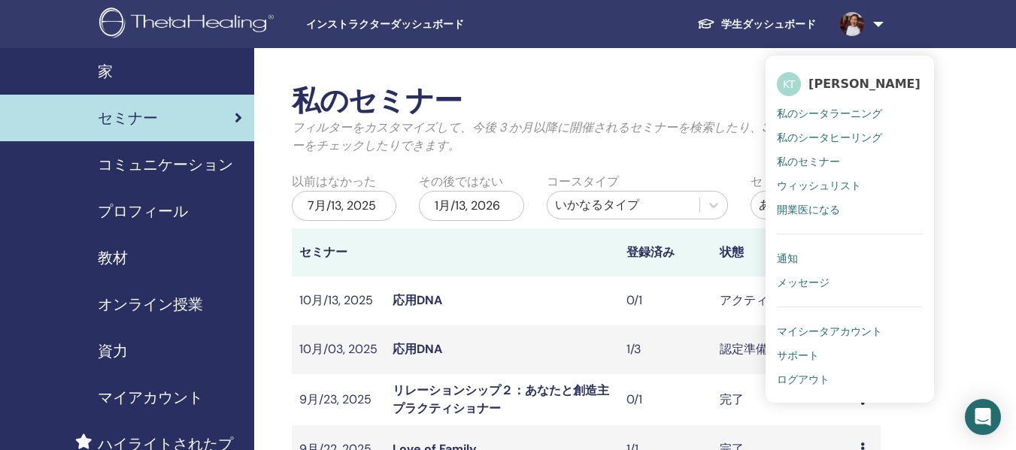
click at [839, 113] on span "私のシータラーニング" at bounding box center [829, 114] width 105 height 14
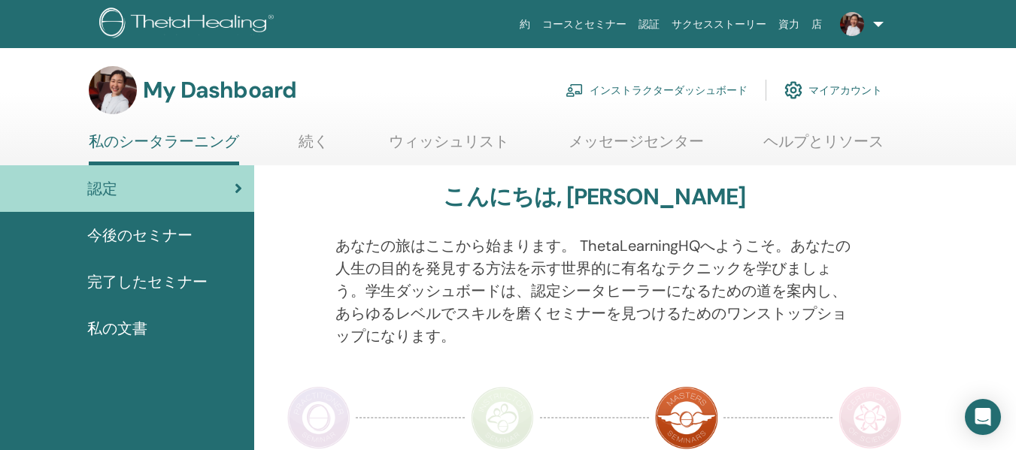
click at [617, 95] on link "インストラクターダッシュボード" at bounding box center [656, 90] width 182 height 33
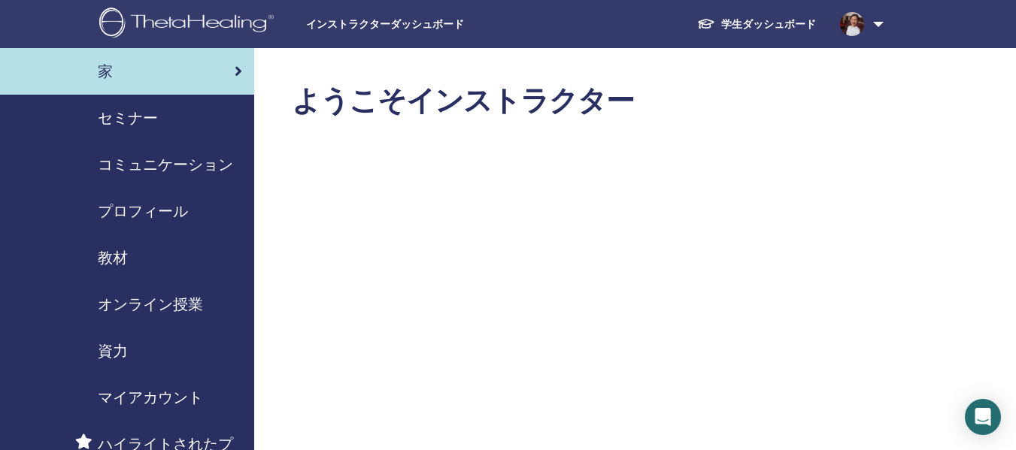
click at [143, 120] on span "セミナー" at bounding box center [128, 118] width 60 height 23
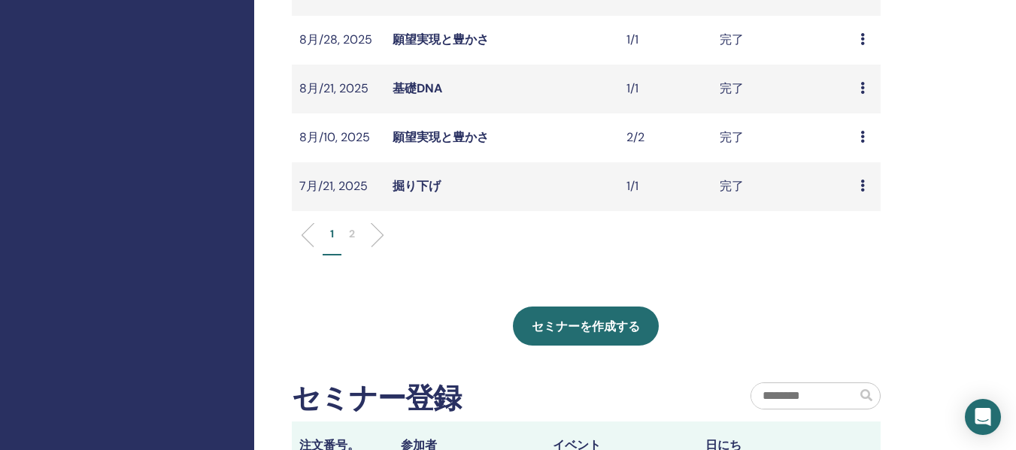
scroll to position [677, 0]
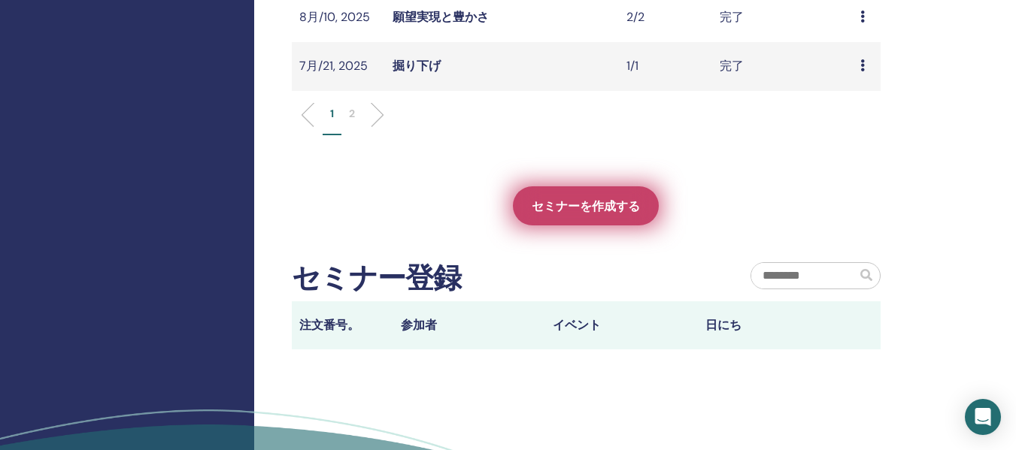
click at [574, 217] on link "セミナーを作成する" at bounding box center [586, 205] width 146 height 39
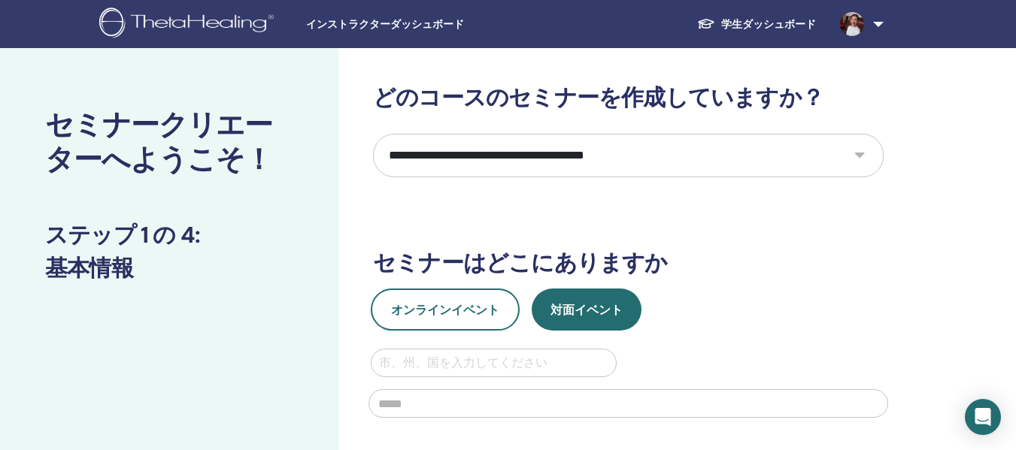
click at [517, 156] on select "**********" at bounding box center [628, 156] width 511 height 44
select select "****"
click at [373, 134] on select "**********" at bounding box center [628, 156] width 511 height 44
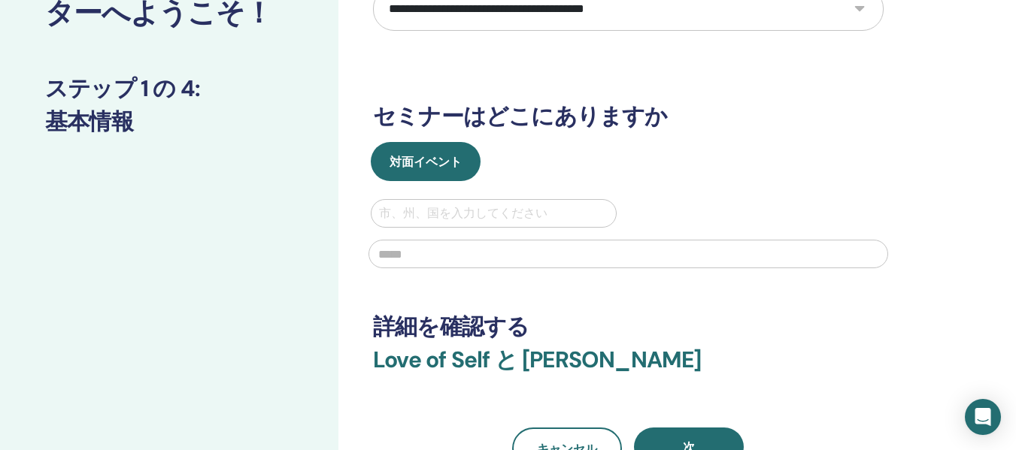
scroll to position [150, 0]
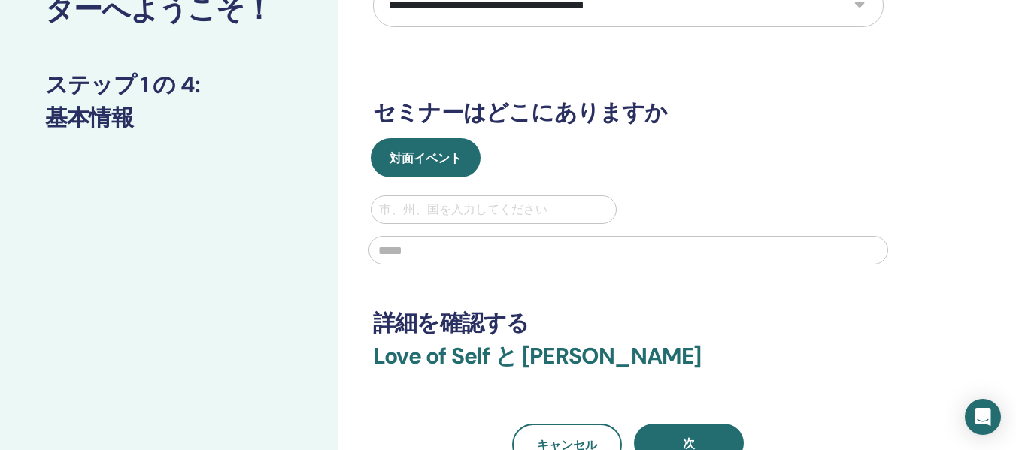
click at [419, 216] on div at bounding box center [493, 209] width 229 height 21
type input "**"
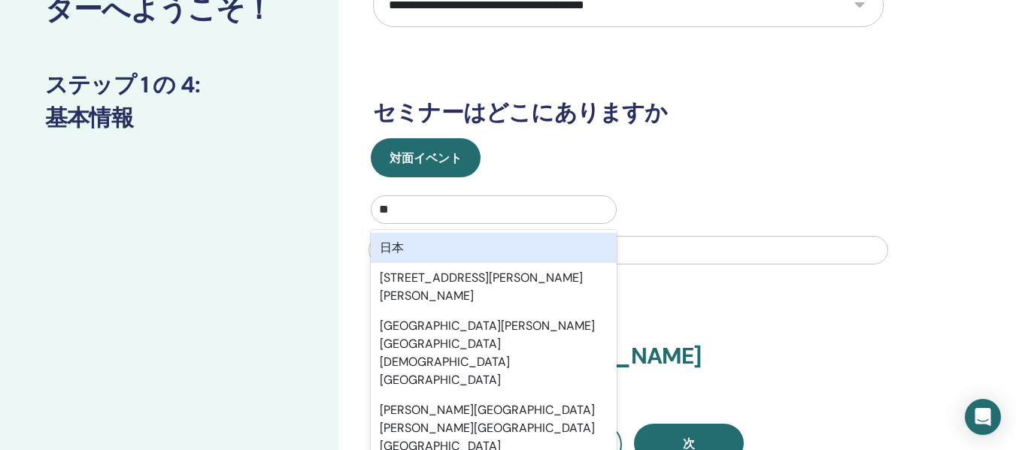
click at [427, 248] on div "日本" at bounding box center [494, 248] width 246 height 30
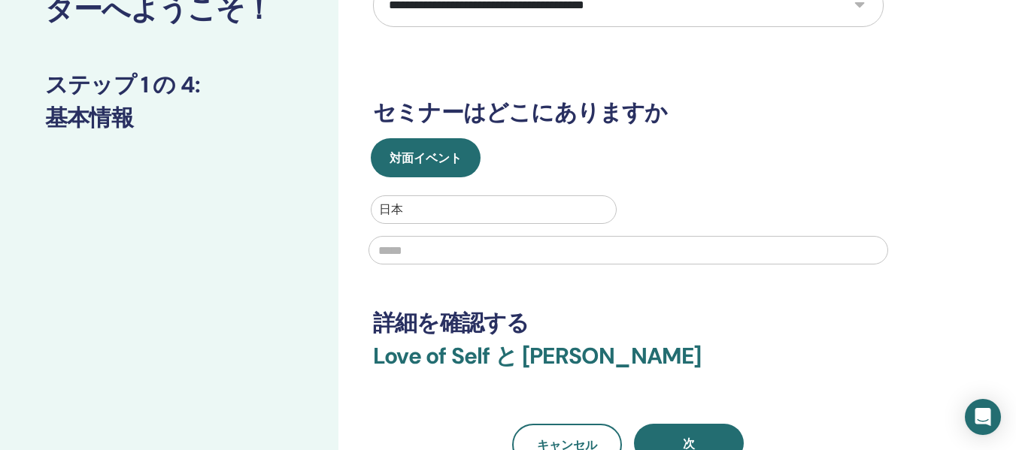
click at [396, 252] on input "text" at bounding box center [628, 250] width 520 height 29
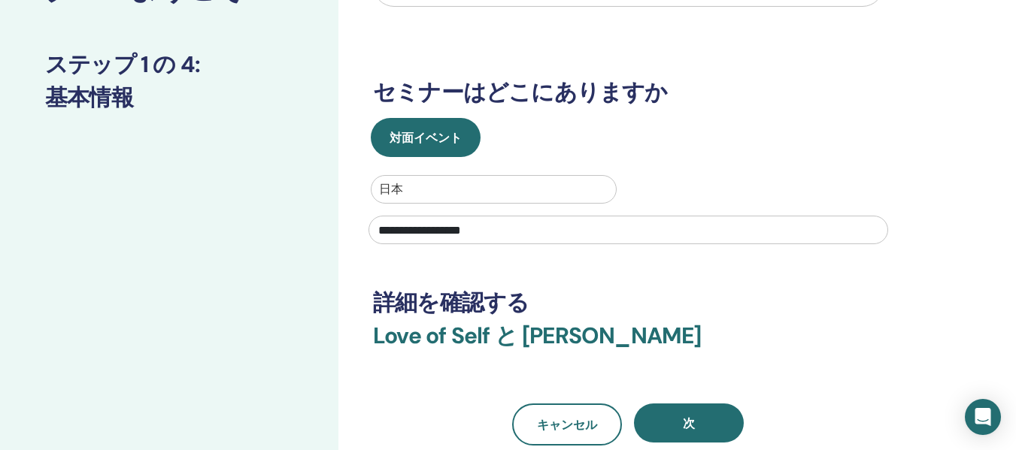
scroll to position [226, 0]
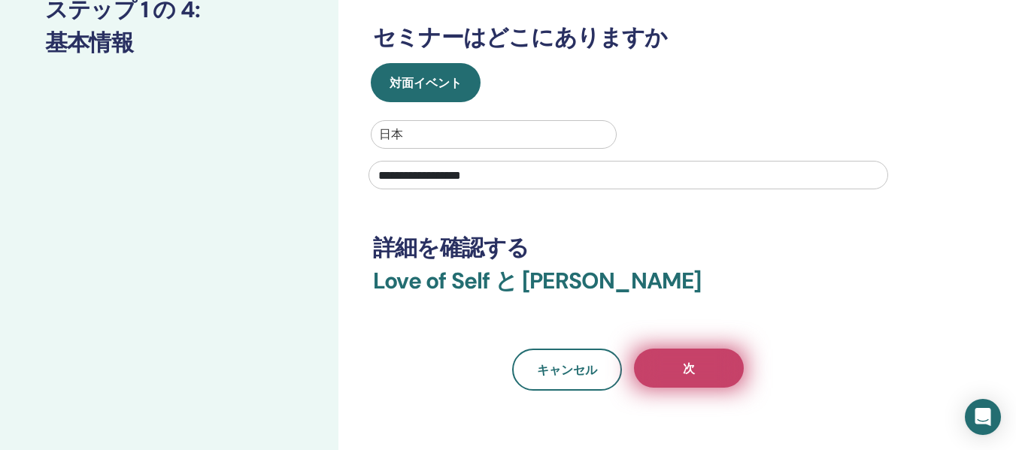
type input "**********"
click at [665, 365] on button "次" at bounding box center [689, 368] width 110 height 39
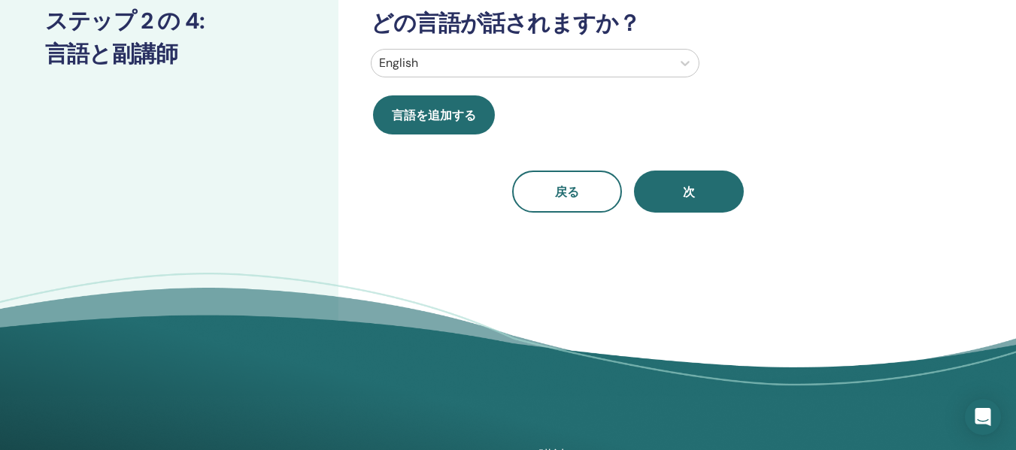
scroll to position [0, 0]
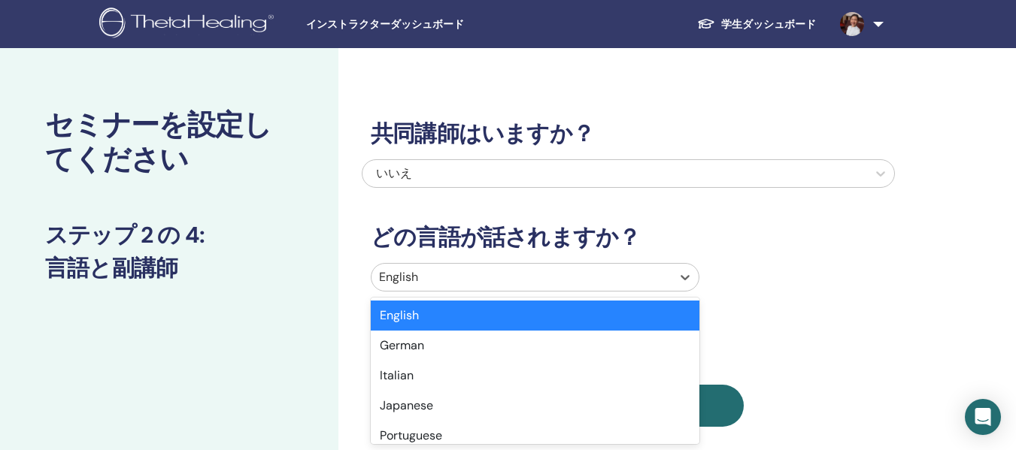
click at [529, 285] on div at bounding box center [521, 277] width 285 height 21
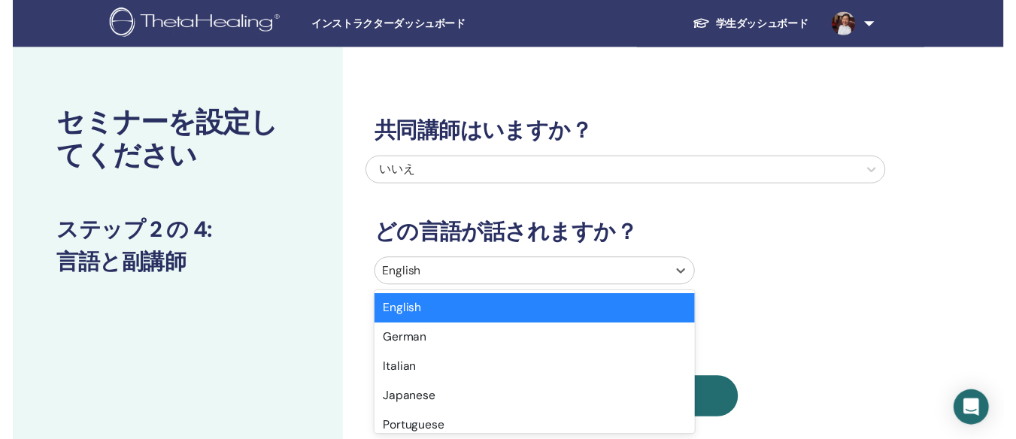
scroll to position [79, 0]
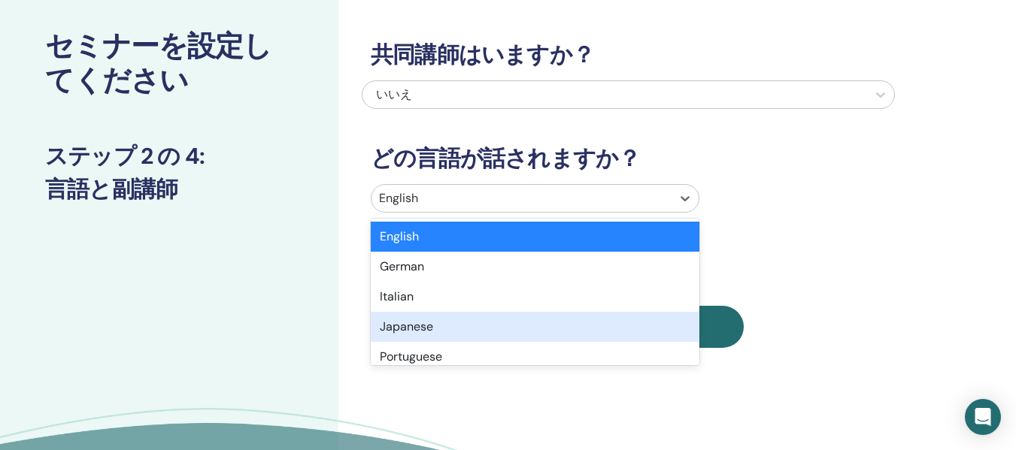
click at [426, 327] on div "Japanese" at bounding box center [535, 327] width 329 height 30
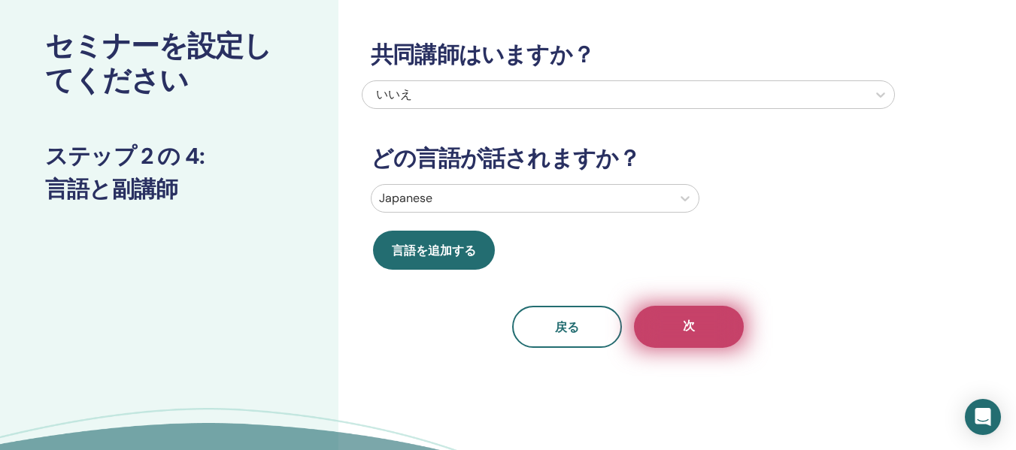
click at [673, 341] on button "次" at bounding box center [689, 327] width 110 height 42
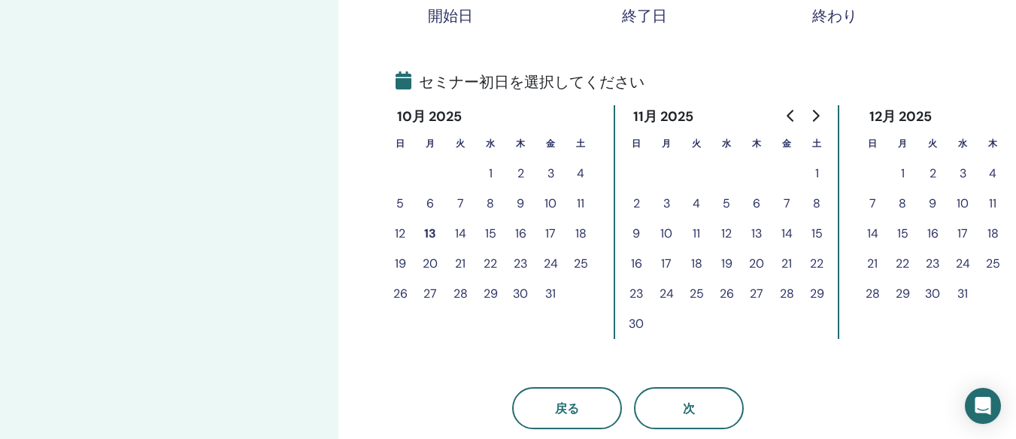
scroll to position [305, 0]
click at [547, 259] on button "24" at bounding box center [550, 263] width 30 height 30
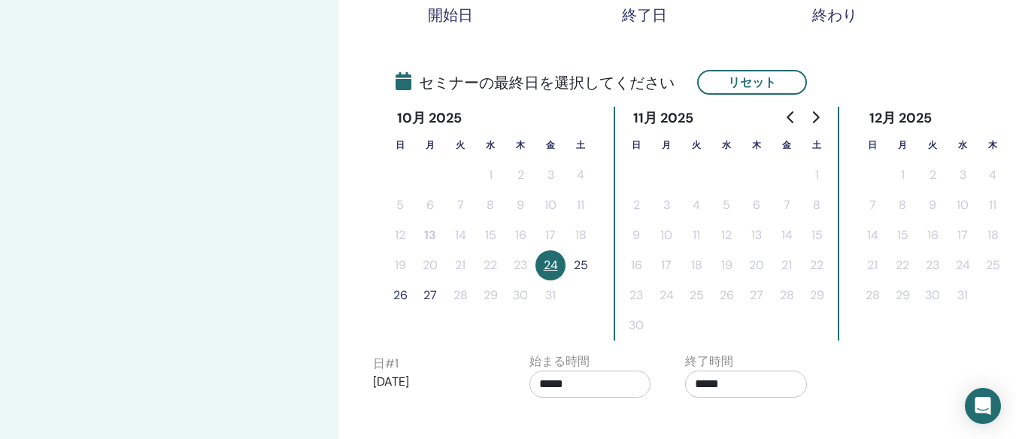
click at [738, 80] on button "リセット" at bounding box center [752, 82] width 110 height 25
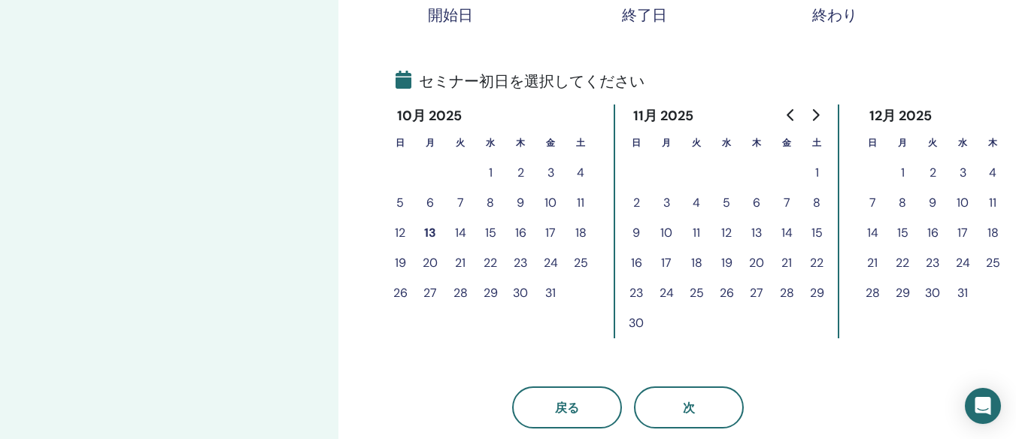
click at [517, 266] on button "23" at bounding box center [520, 263] width 30 height 30
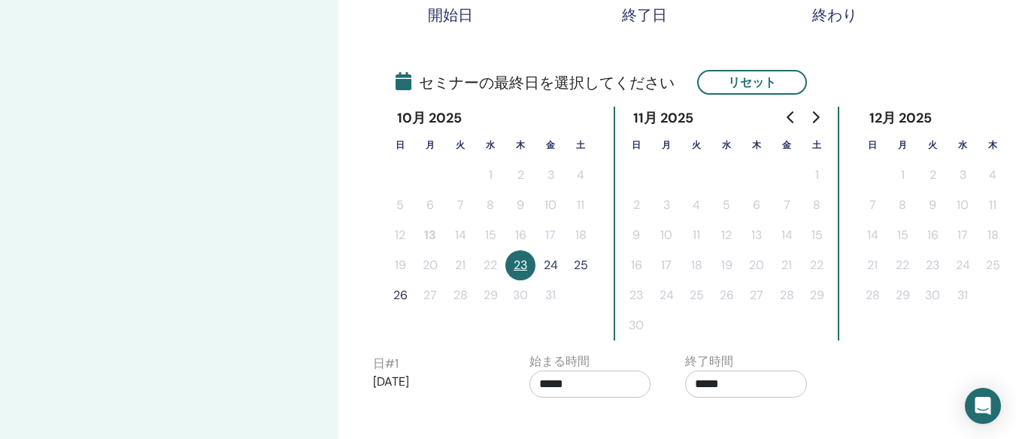
click at [547, 268] on button "24" at bounding box center [550, 265] width 30 height 30
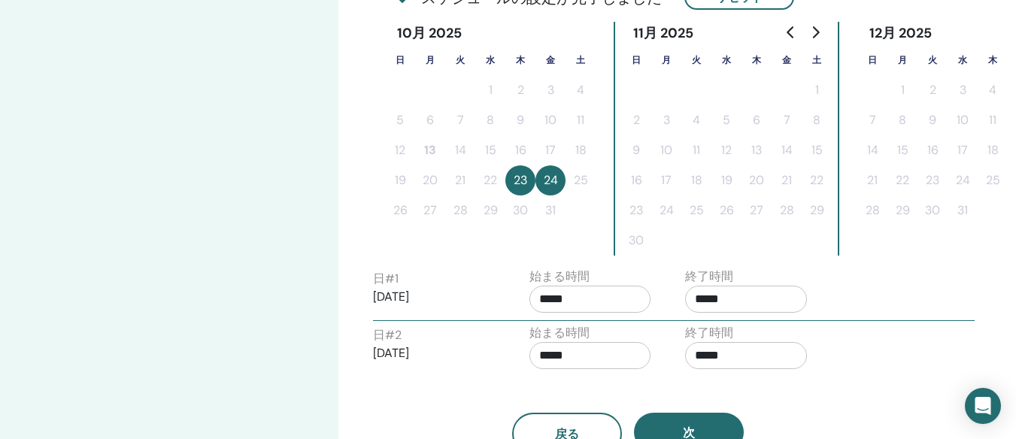
scroll to position [455, 0]
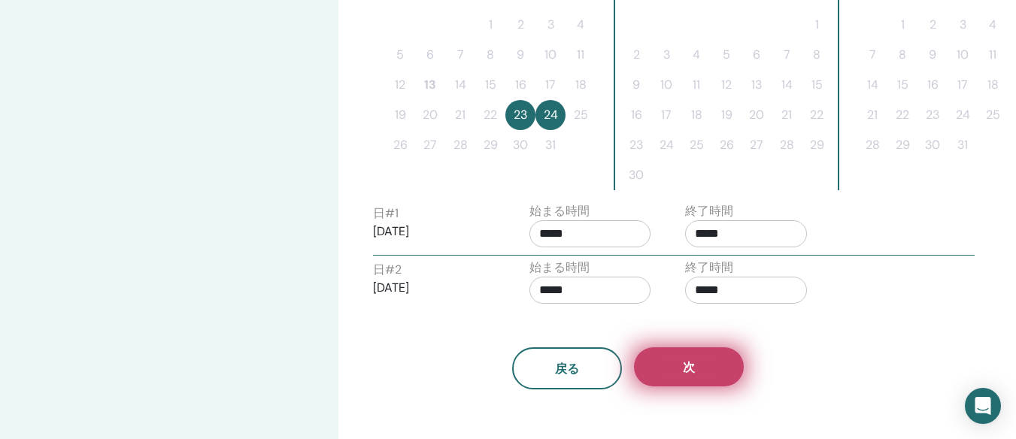
click at [662, 368] on button "次" at bounding box center [689, 366] width 110 height 39
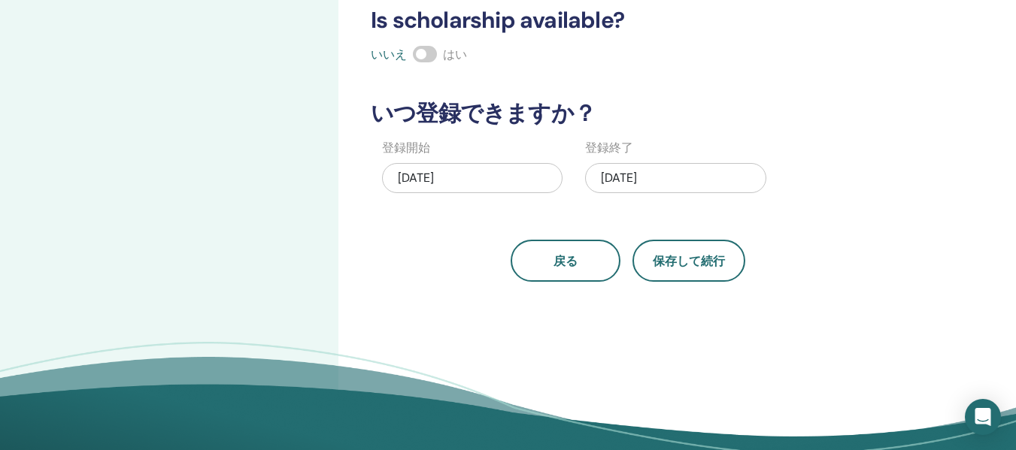
scroll to position [380, 0]
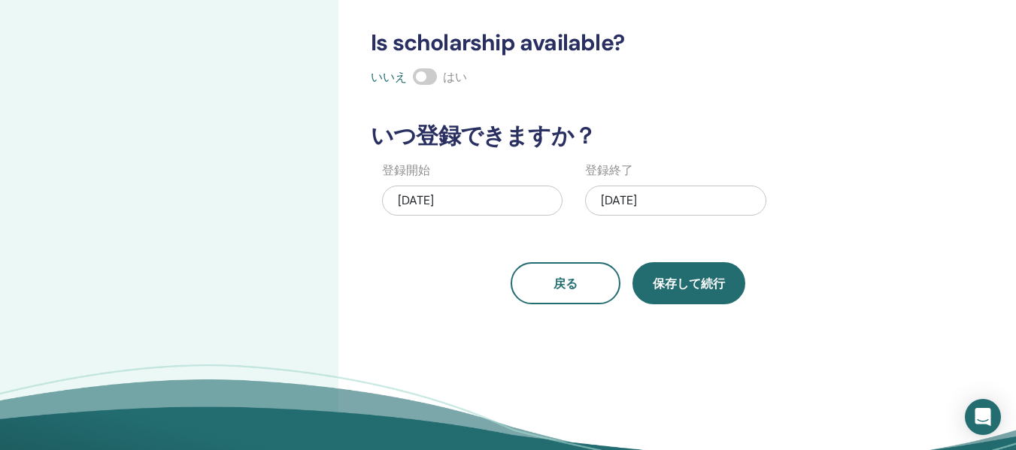
click at [698, 284] on span "保存して続行" at bounding box center [689, 284] width 72 height 16
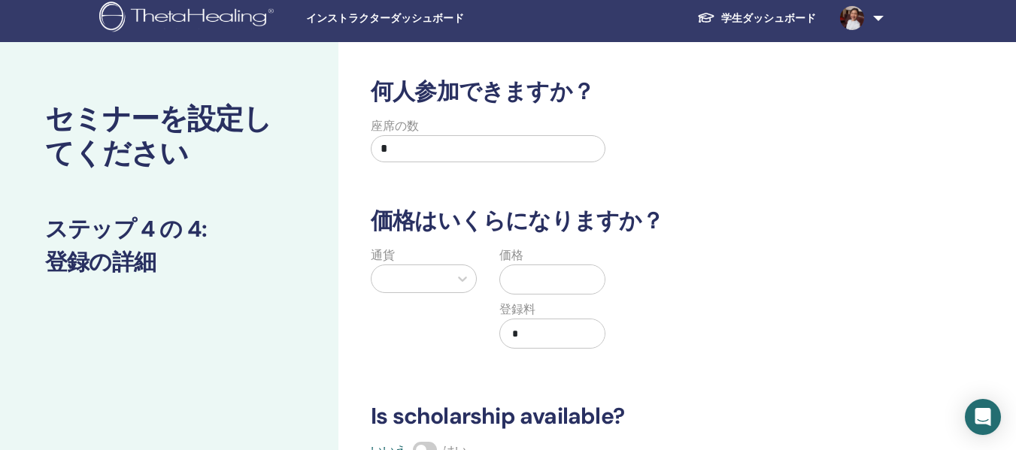
scroll to position [4, 0]
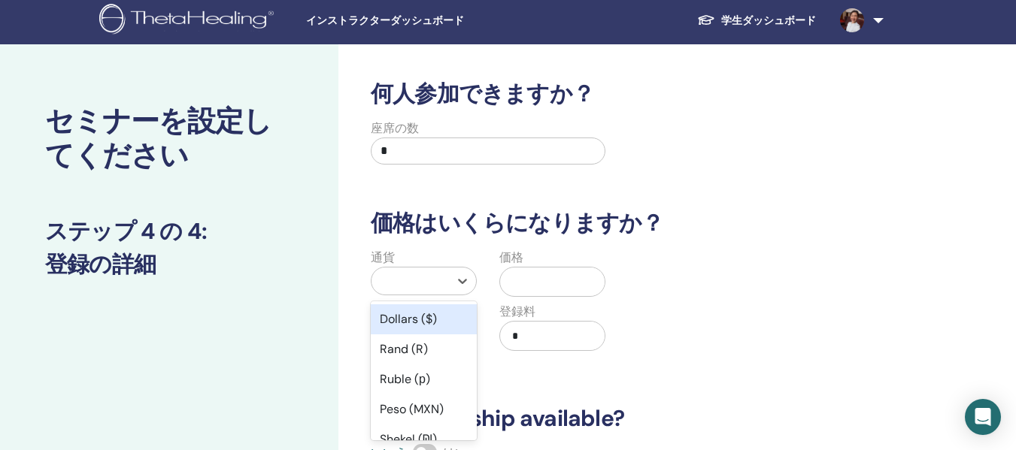
click at [419, 275] on div at bounding box center [410, 281] width 62 height 21
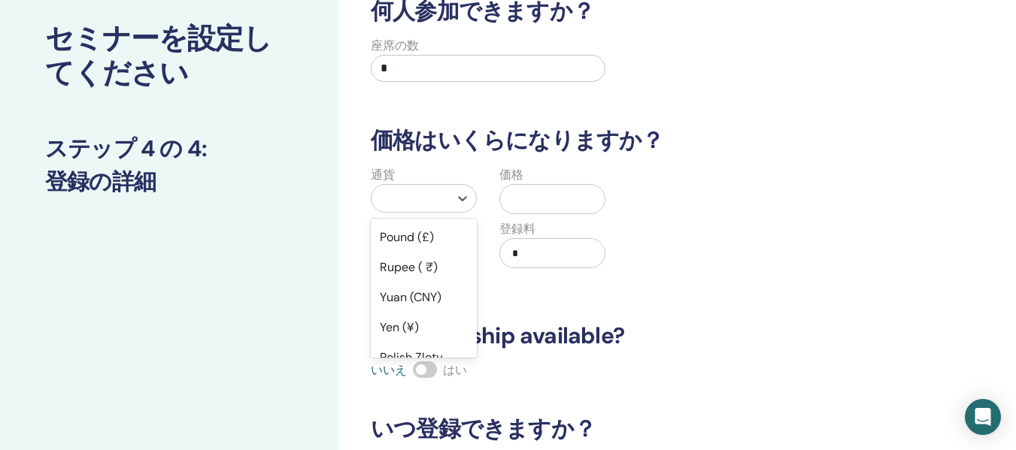
scroll to position [150, 0]
click at [404, 336] on div "Yen (¥)" at bounding box center [424, 327] width 106 height 30
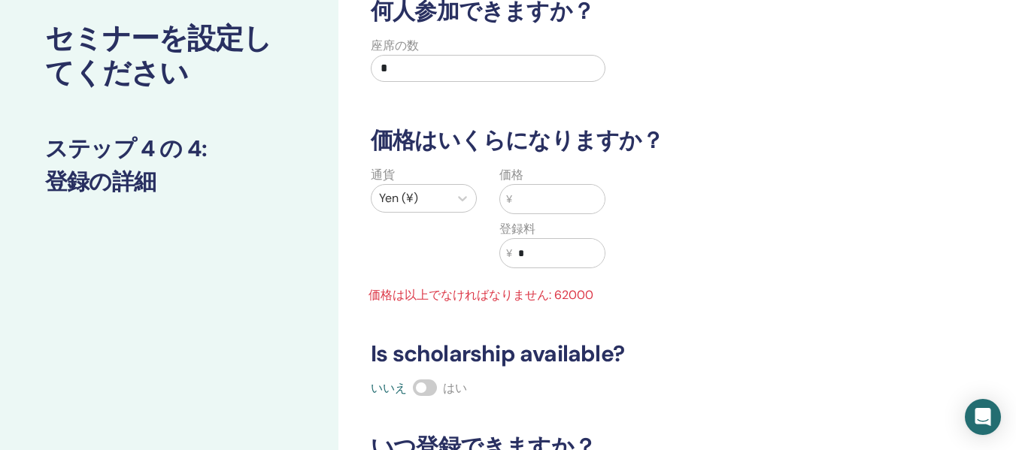
click at [429, 81] on input "*" at bounding box center [488, 68] width 235 height 27
type input "*"
drag, startPoint x: 446, startPoint y: 92, endPoint x: 460, endPoint y: 93, distance: 14.3
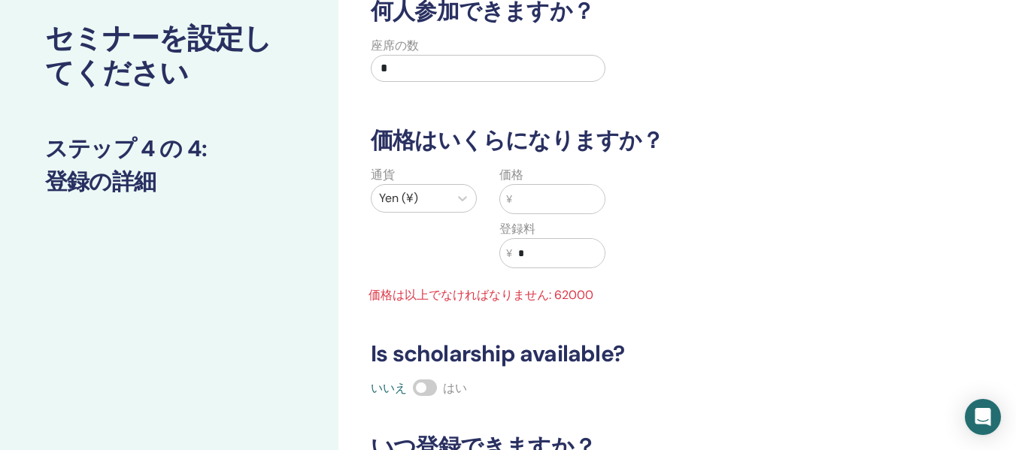
click at [448, 92] on div "何人参加できますか？ 座席の数 * 価格はいくらになりますか？ 通貨 Yen (¥) 価格 ¥ 登録料 ¥ * 価格は以上でなければなりません: 62000 …" at bounding box center [628, 307] width 533 height 618
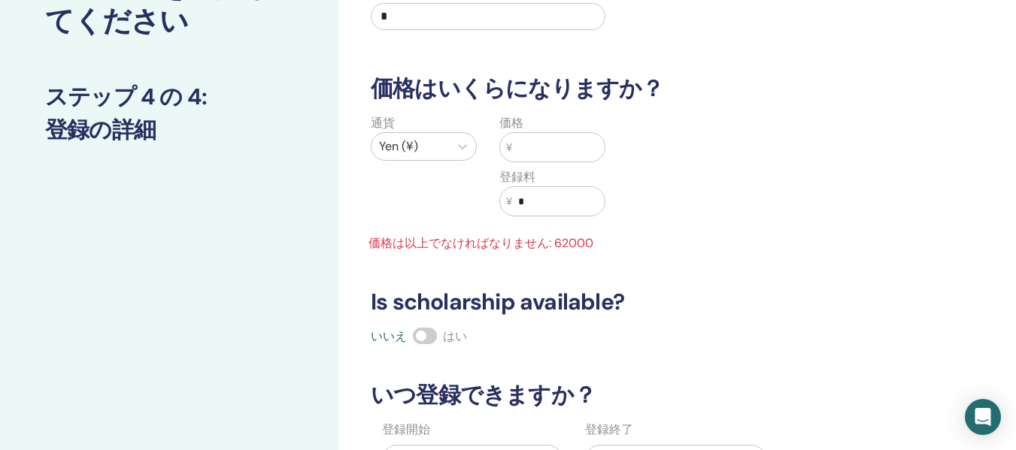
scroll to position [162, 0]
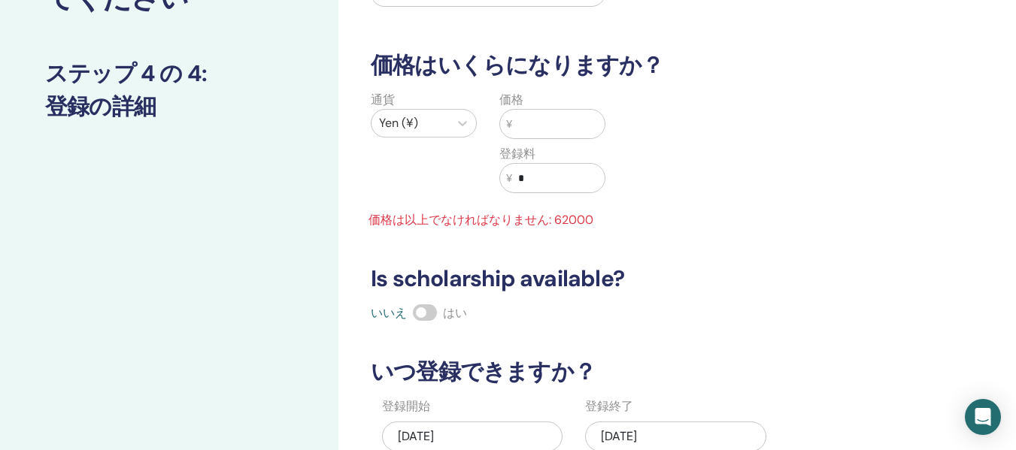
click at [535, 126] on input "text" at bounding box center [558, 124] width 92 height 29
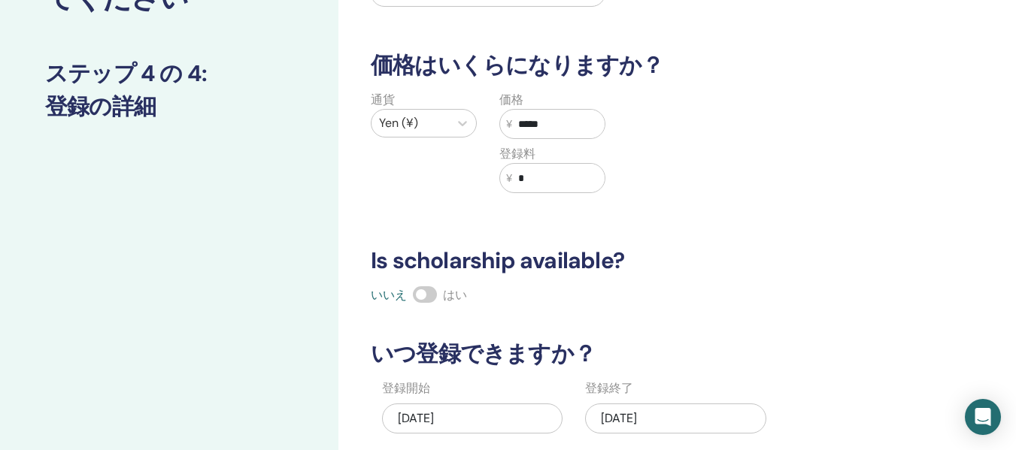
type input "*****"
click at [485, 171] on div "通貨 Yen (¥)" at bounding box center [423, 151] width 129 height 120
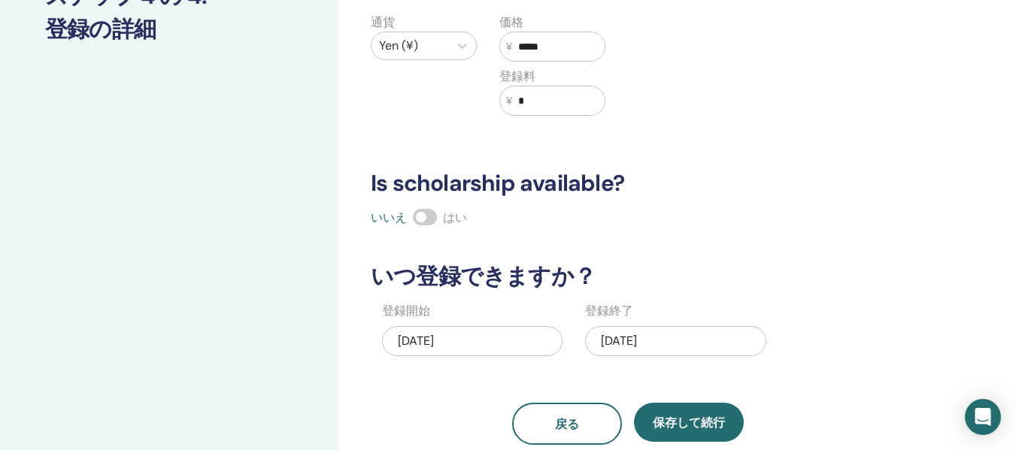
scroll to position [312, 0]
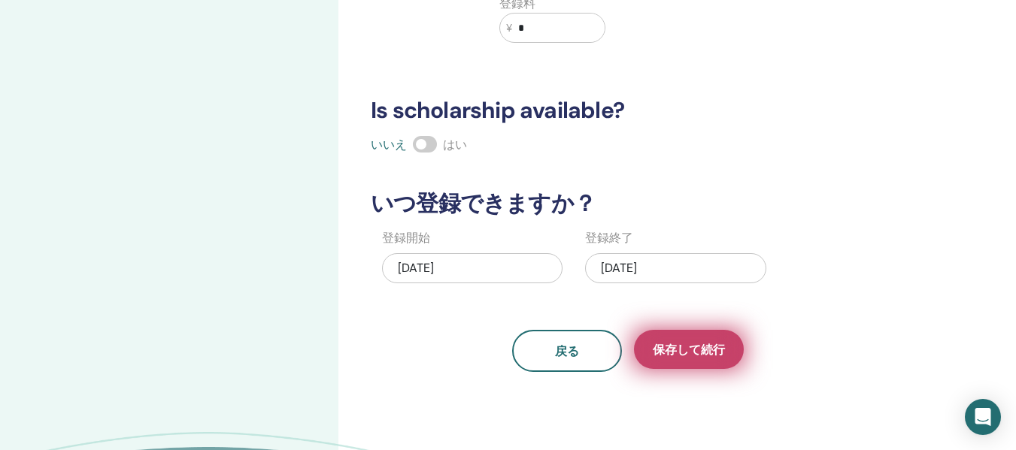
click at [676, 341] on button "保存して続行" at bounding box center [689, 349] width 110 height 39
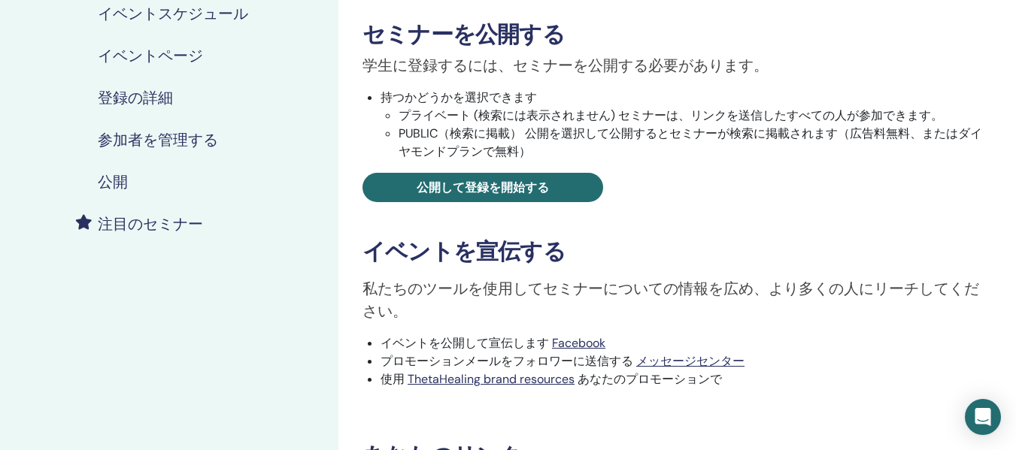
scroll to position [301, 0]
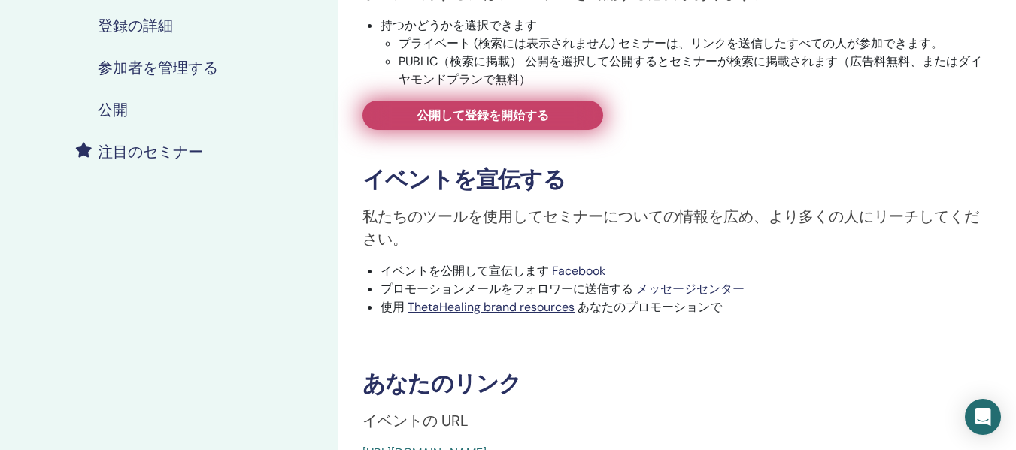
click at [506, 116] on span "公開して登録を開始する" at bounding box center [483, 116] width 132 height 16
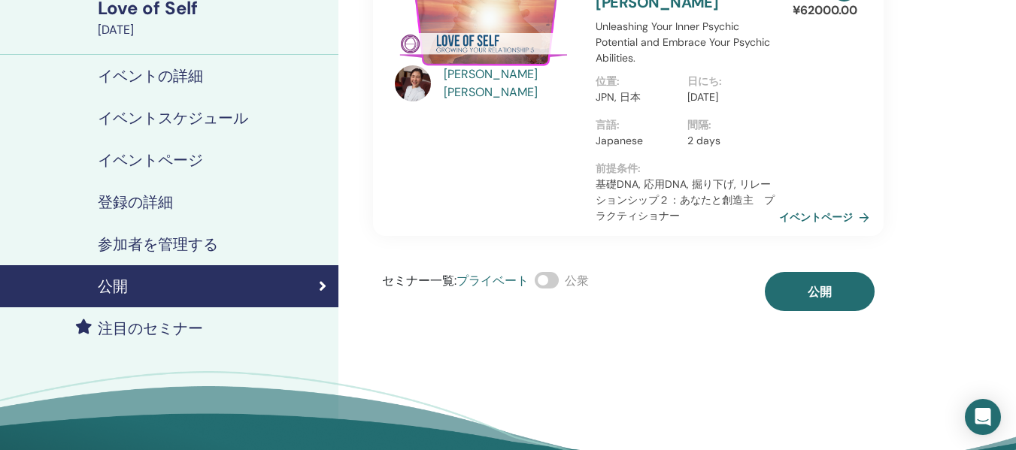
scroll to position [150, 0]
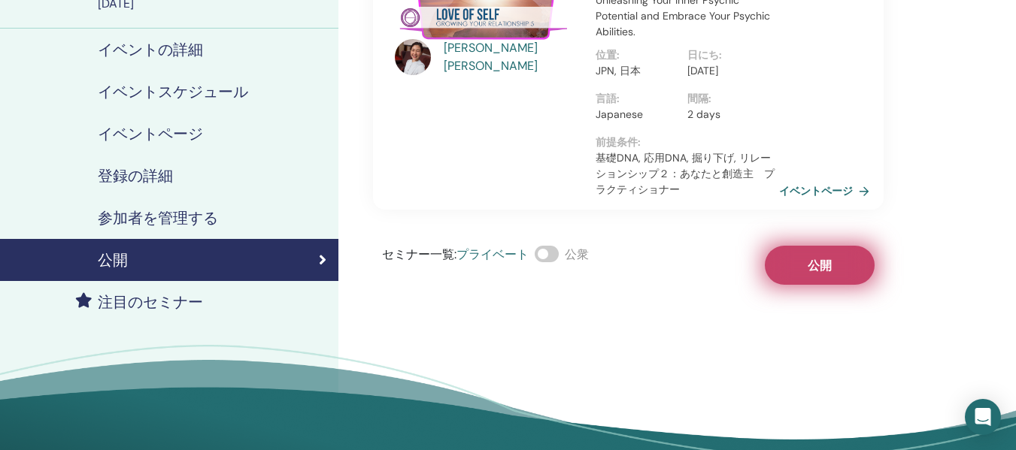
click at [802, 283] on button "公開" at bounding box center [820, 265] width 110 height 39
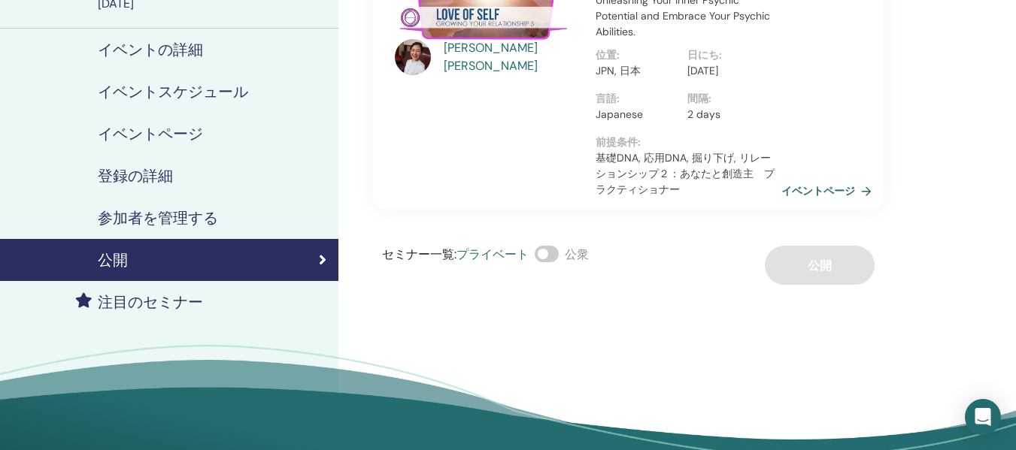
click at [823, 202] on link "イベントページ" at bounding box center [829, 191] width 96 height 23
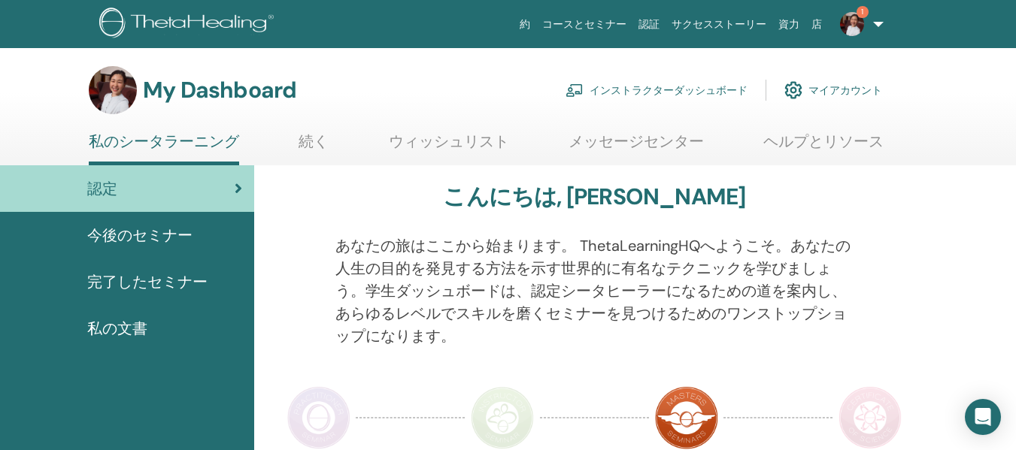
click at [654, 92] on link "インストラクターダッシュボード" at bounding box center [656, 90] width 182 height 33
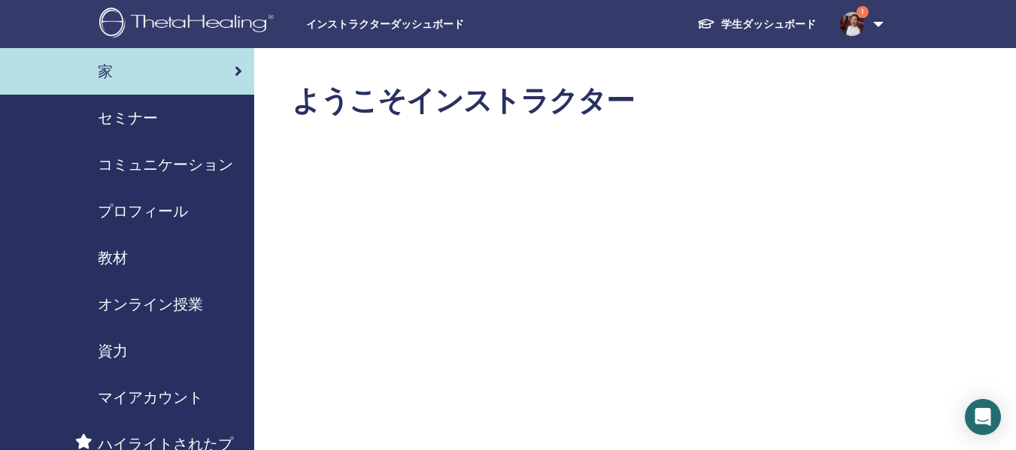
click at [135, 118] on span "セミナー" at bounding box center [128, 118] width 60 height 23
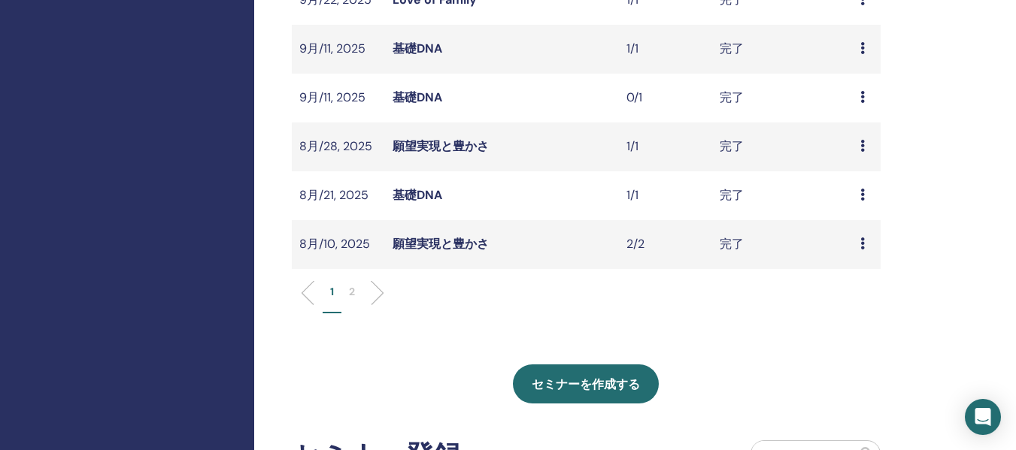
scroll to position [677, 0]
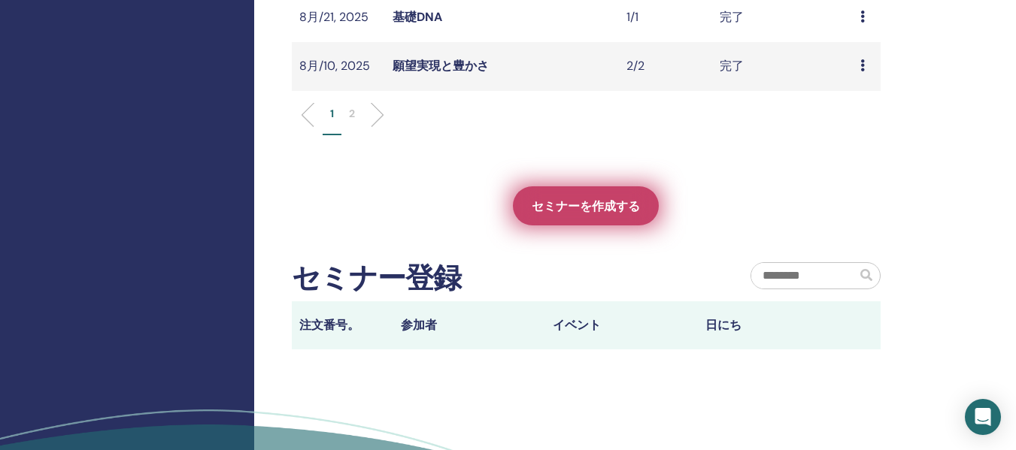
click at [592, 209] on span "セミナーを作成する" at bounding box center [586, 206] width 108 height 16
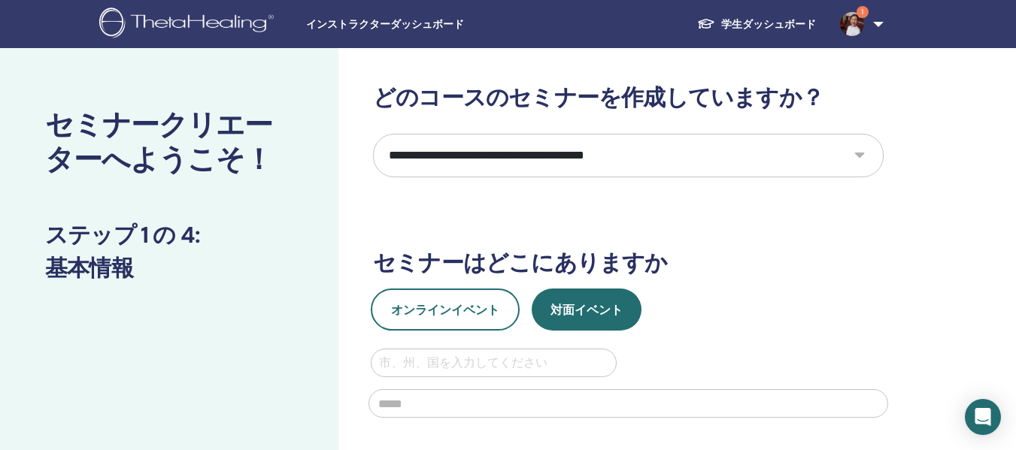
click at [587, 158] on select "**********" at bounding box center [628, 156] width 511 height 44
select select "*"
click at [373, 134] on select "**********" at bounding box center [628, 156] width 511 height 44
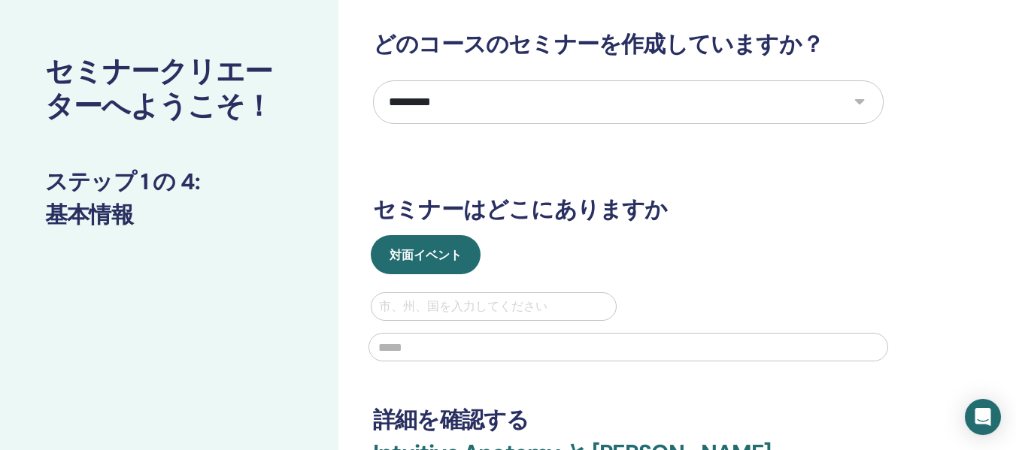
scroll to position [75, 0]
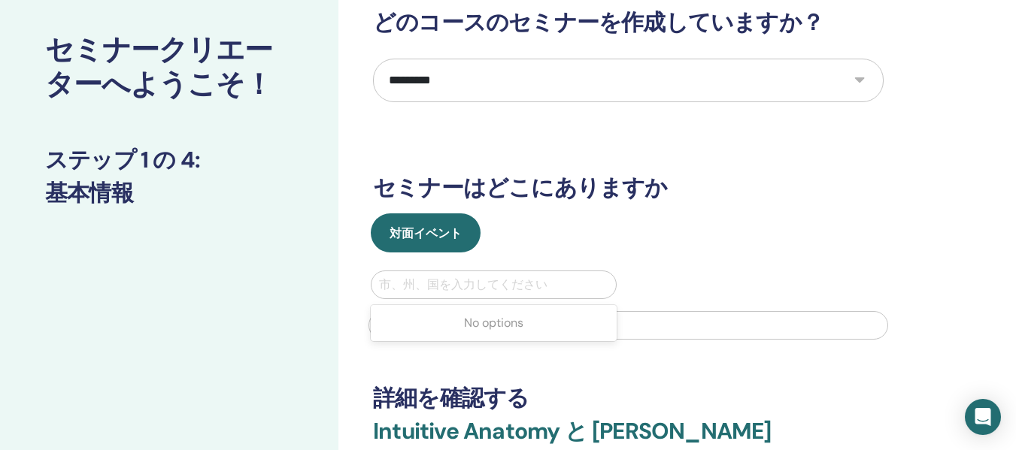
click at [459, 279] on div at bounding box center [493, 284] width 229 height 21
type input "**"
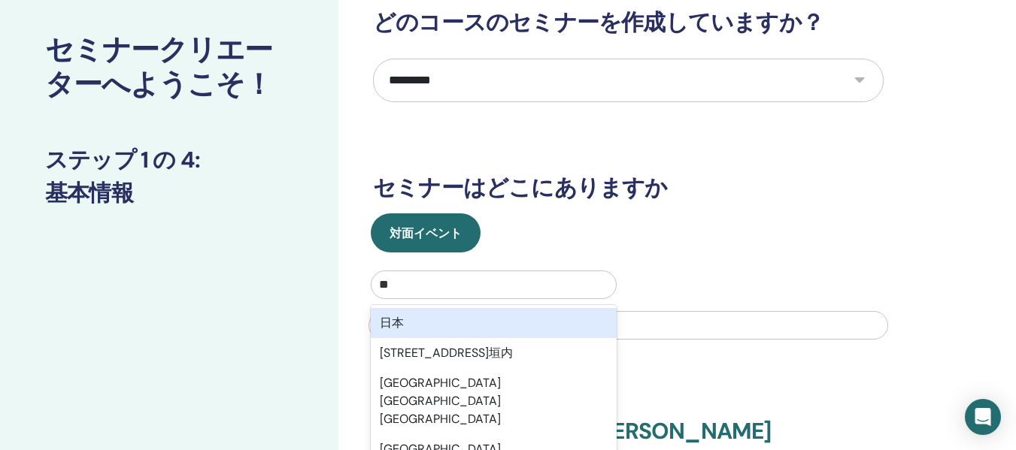
click at [406, 323] on div "日本" at bounding box center [494, 323] width 246 height 30
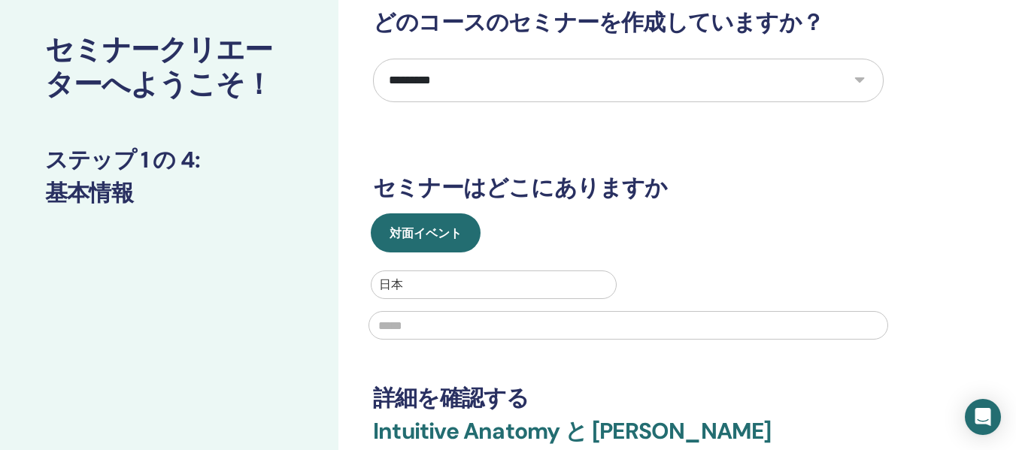
click at [404, 323] on input "text" at bounding box center [628, 325] width 520 height 29
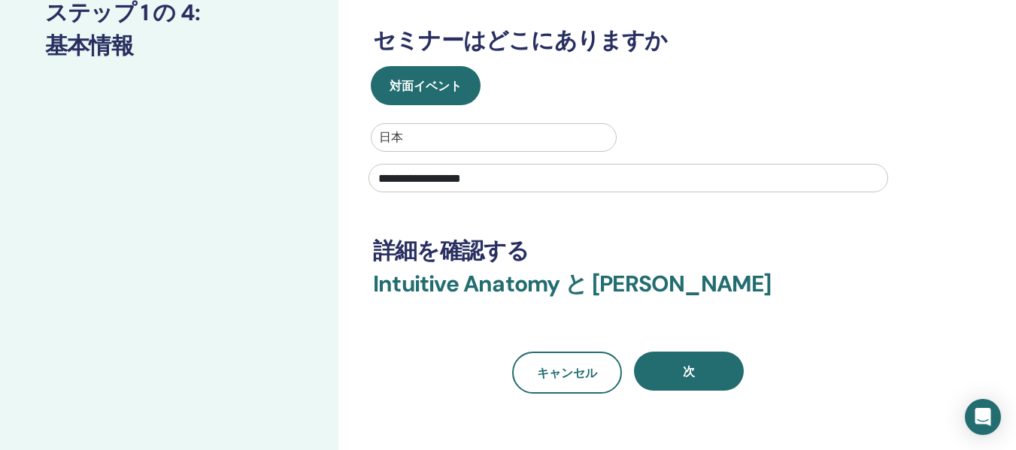
scroll to position [226, 0]
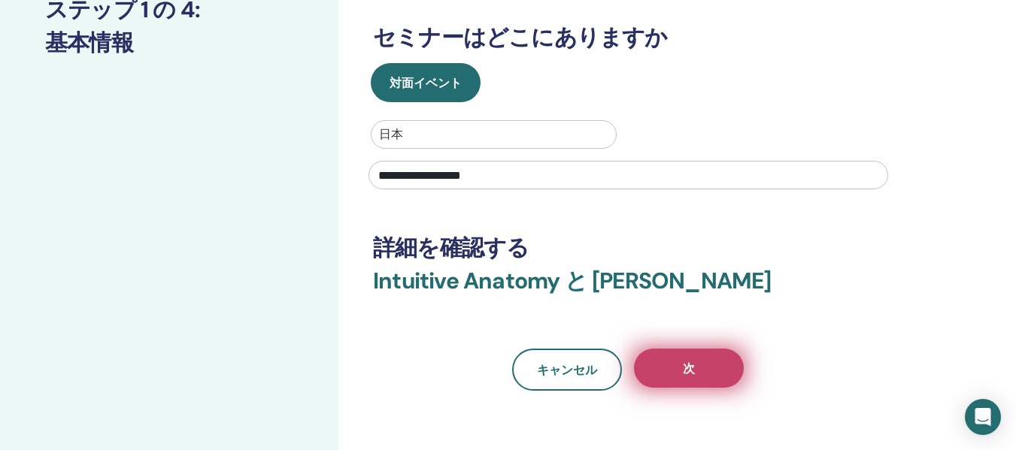
type input "**********"
click at [711, 373] on button "次" at bounding box center [689, 368] width 110 height 39
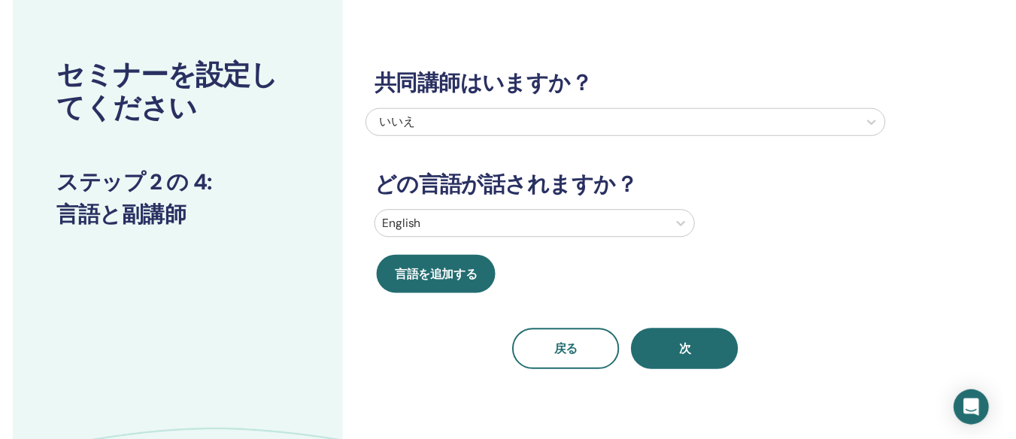
scroll to position [75, 0]
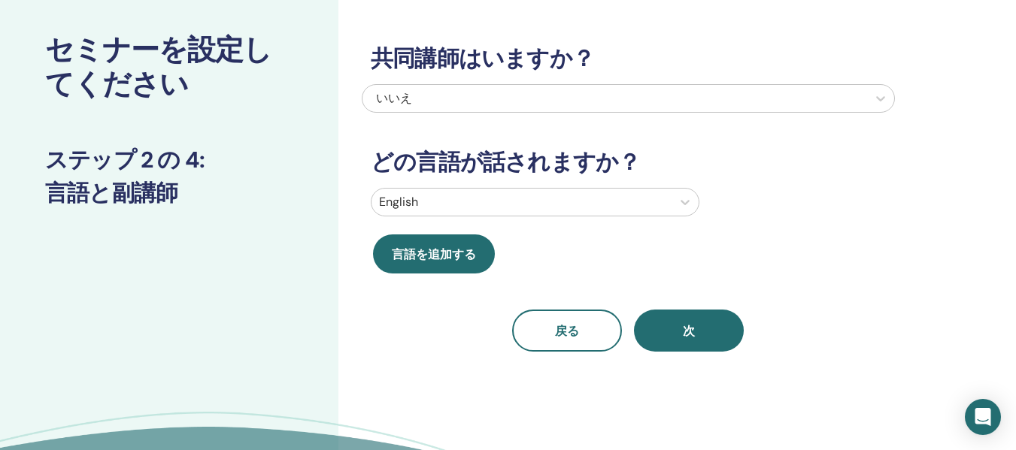
click at [498, 214] on div "English" at bounding box center [521, 202] width 300 height 27
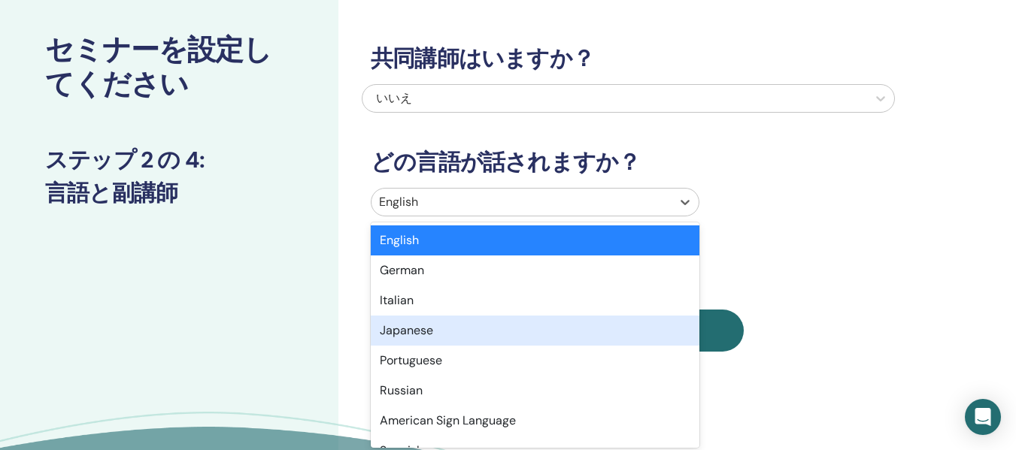
click at [436, 333] on div "Japanese" at bounding box center [535, 331] width 329 height 30
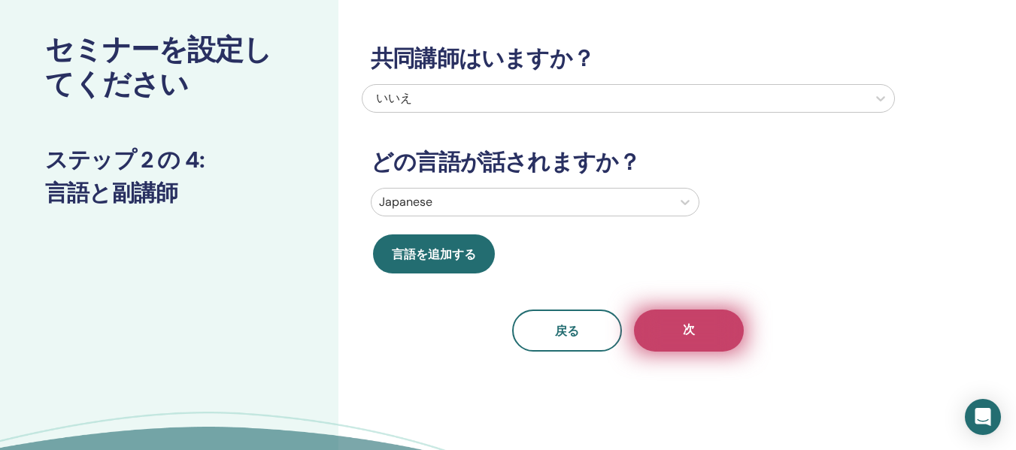
click at [685, 336] on span "次" at bounding box center [689, 331] width 12 height 19
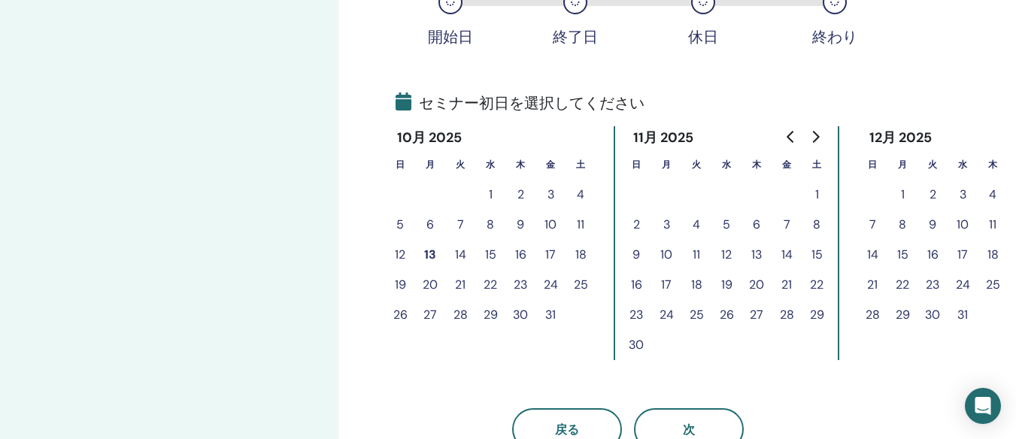
scroll to position [376, 0]
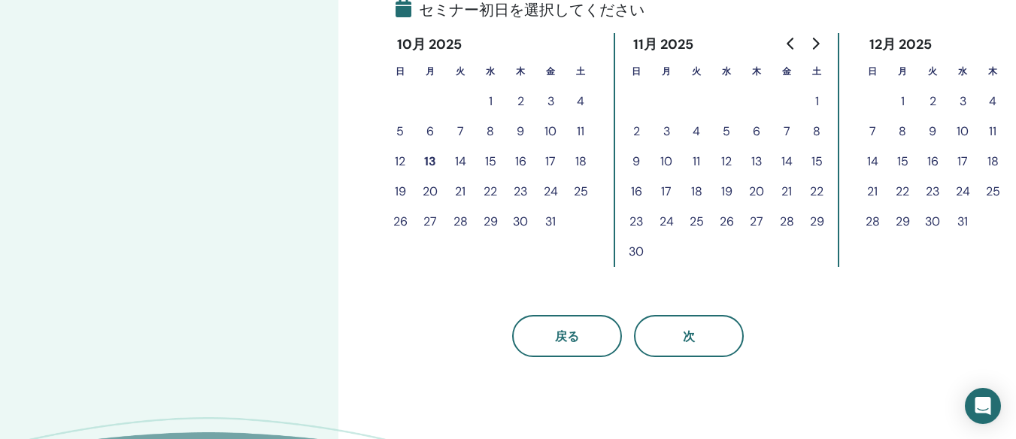
click at [963, 101] on button "3" at bounding box center [962, 101] width 30 height 30
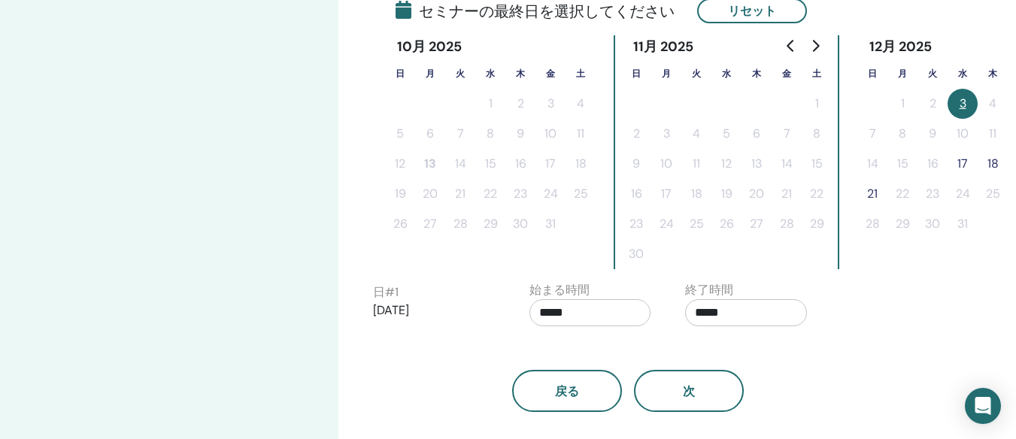
click at [870, 193] on button "21" at bounding box center [872, 194] width 30 height 30
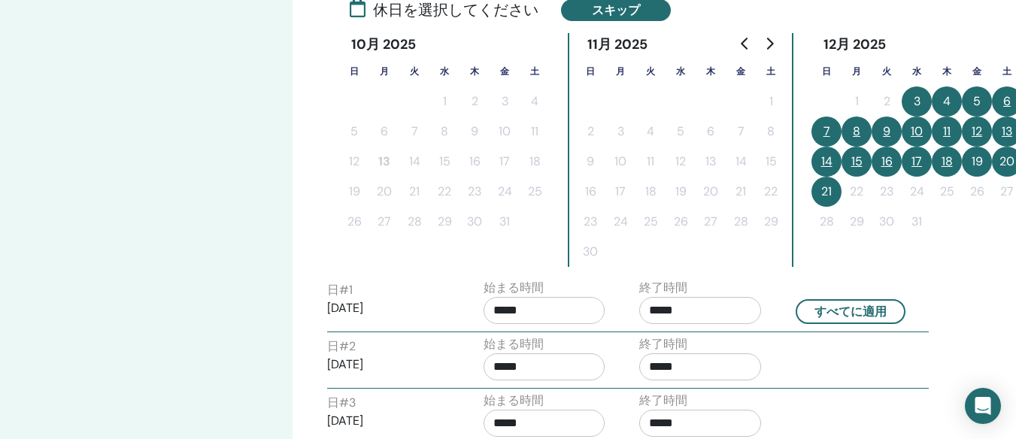
scroll to position [376, 52]
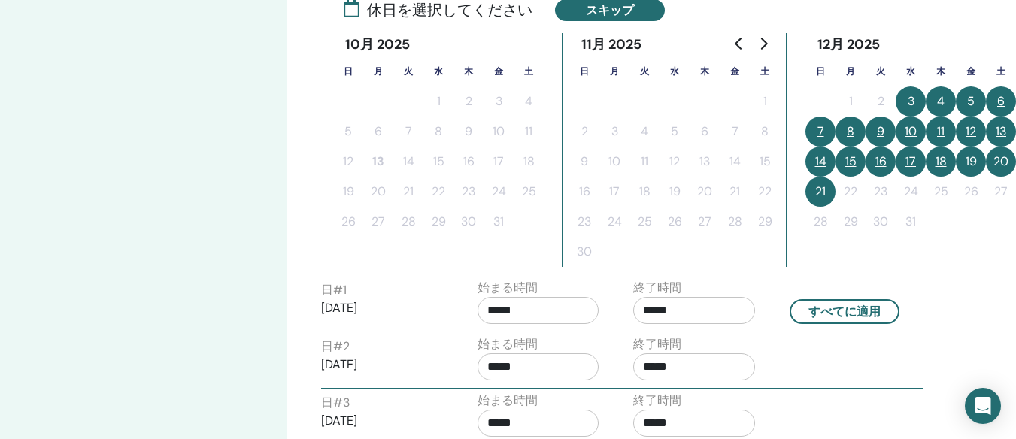
click at [846, 131] on button "8" at bounding box center [850, 132] width 30 height 30
click at [876, 131] on button "9" at bounding box center [880, 132] width 30 height 30
click at [848, 162] on button "15" at bounding box center [850, 162] width 30 height 30
click at [877, 162] on button "16" at bounding box center [880, 162] width 30 height 30
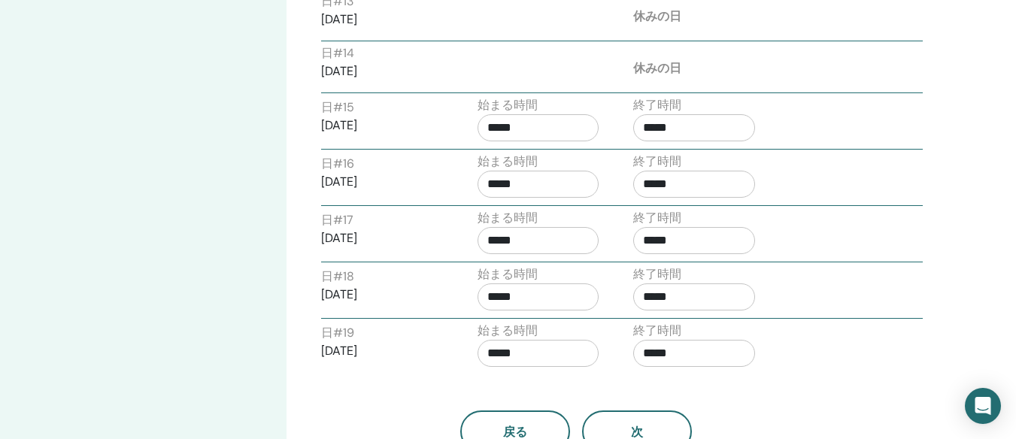
scroll to position [1504, 52]
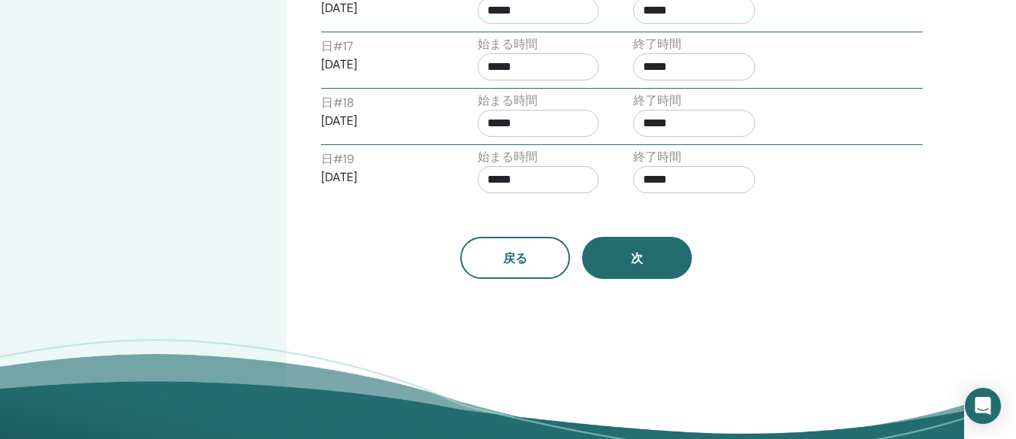
click at [662, 262] on button "次" at bounding box center [637, 258] width 110 height 42
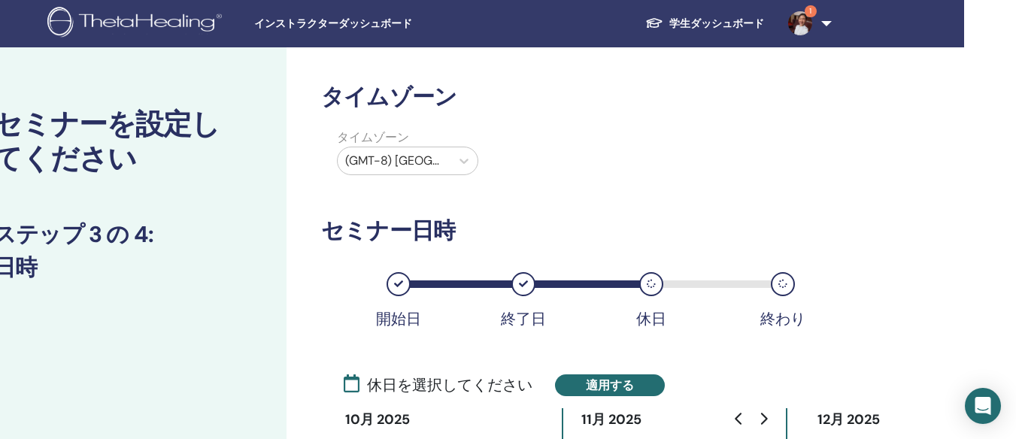
scroll to position [0, 52]
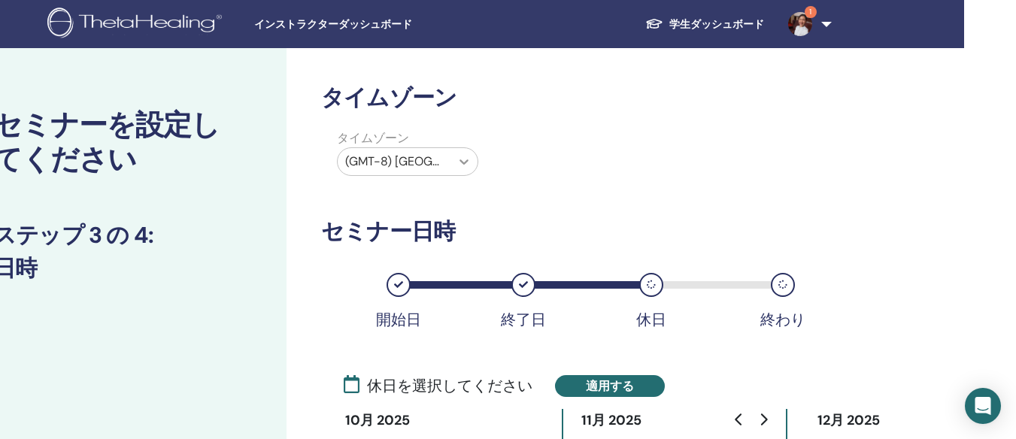
click at [466, 160] on icon at bounding box center [463, 161] width 15 height 15
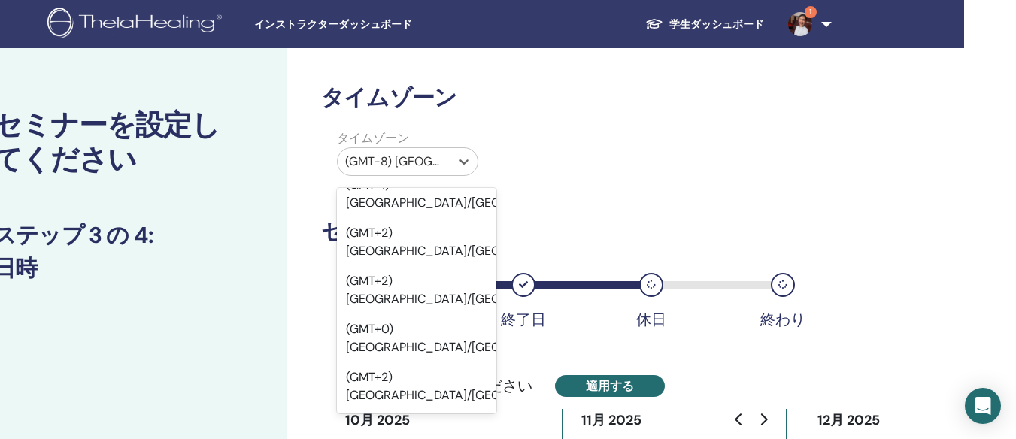
scroll to position [2481, 0]
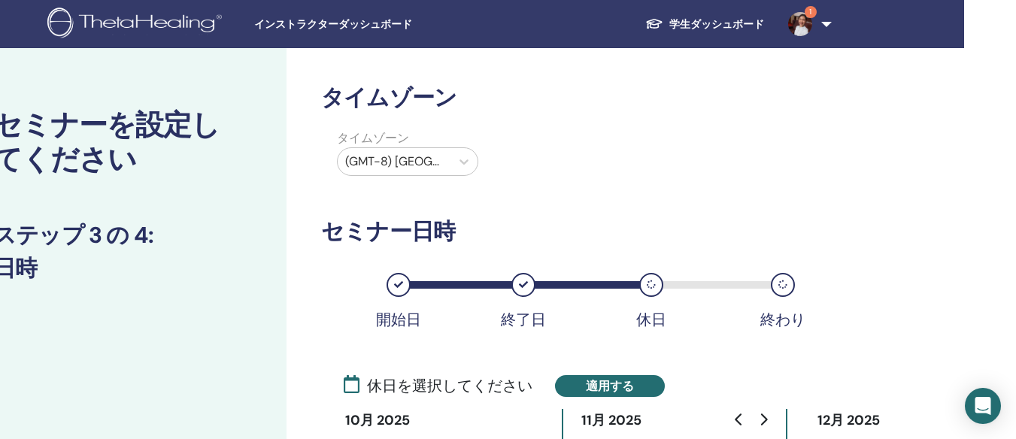
click at [600, 238] on h3 "セミナー日時" at bounding box center [576, 231] width 511 height 27
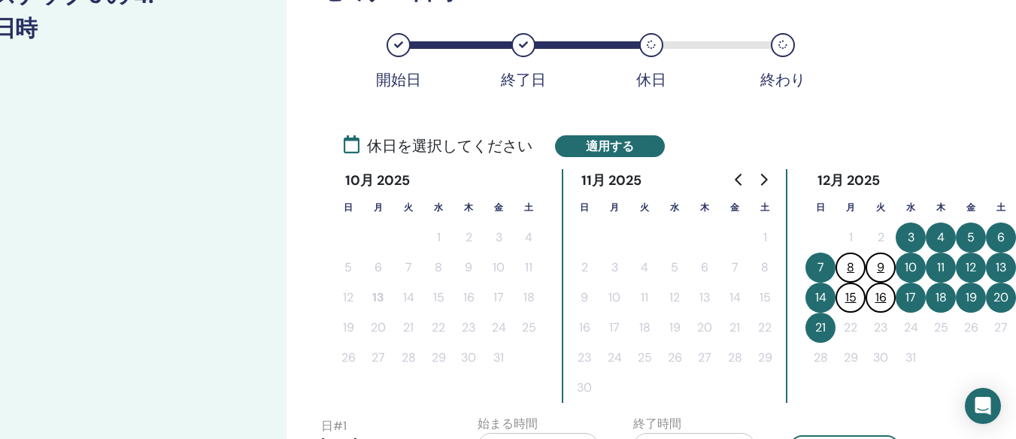
scroll to position [150, 52]
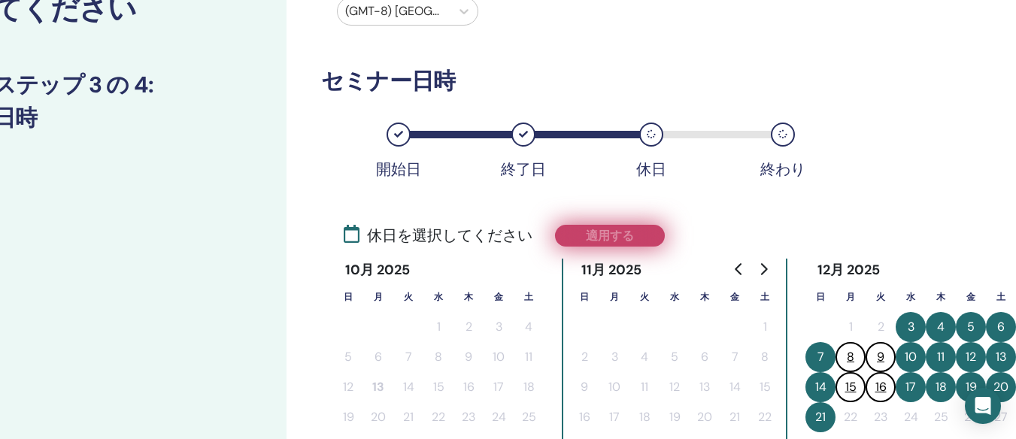
click at [632, 233] on button "適用する" at bounding box center [610, 236] width 110 height 22
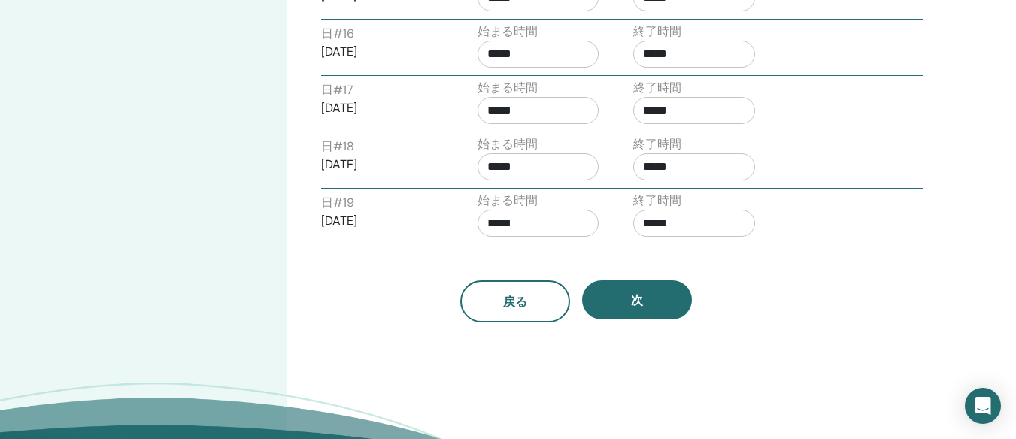
scroll to position [1579, 52]
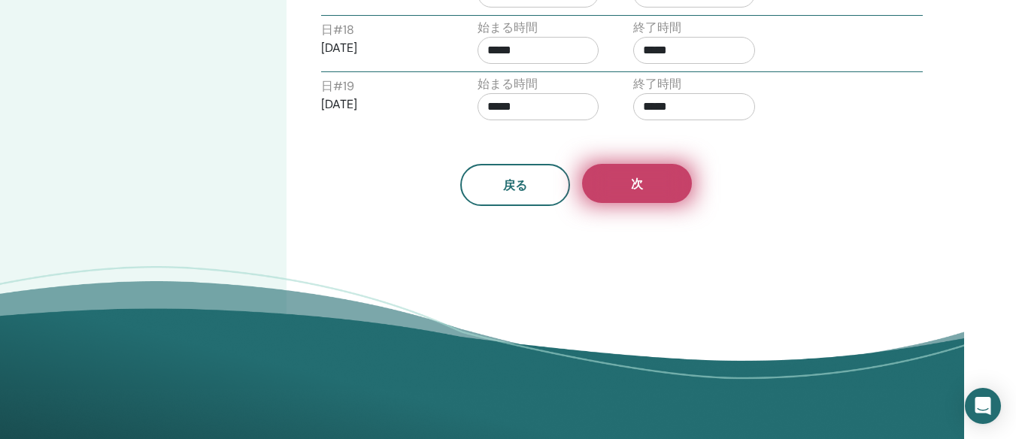
click at [626, 189] on button "次" at bounding box center [637, 183] width 110 height 39
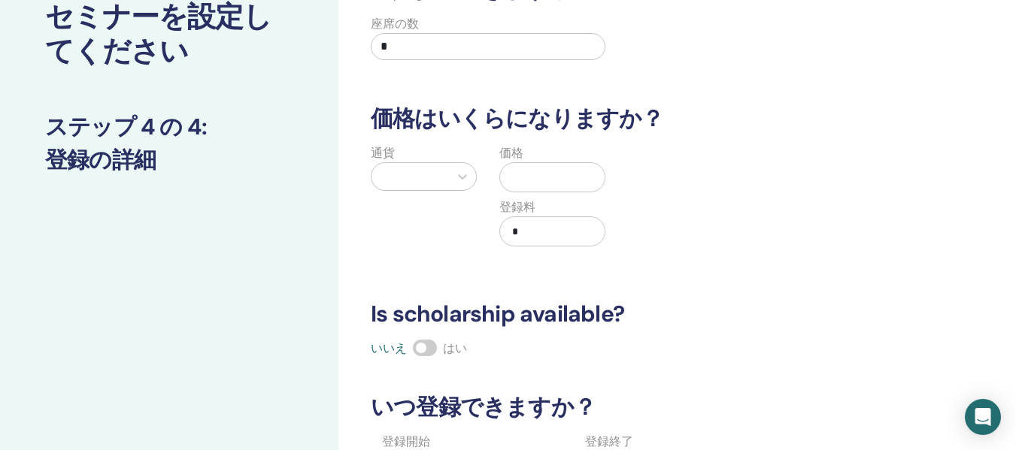
scroll to position [0, 0]
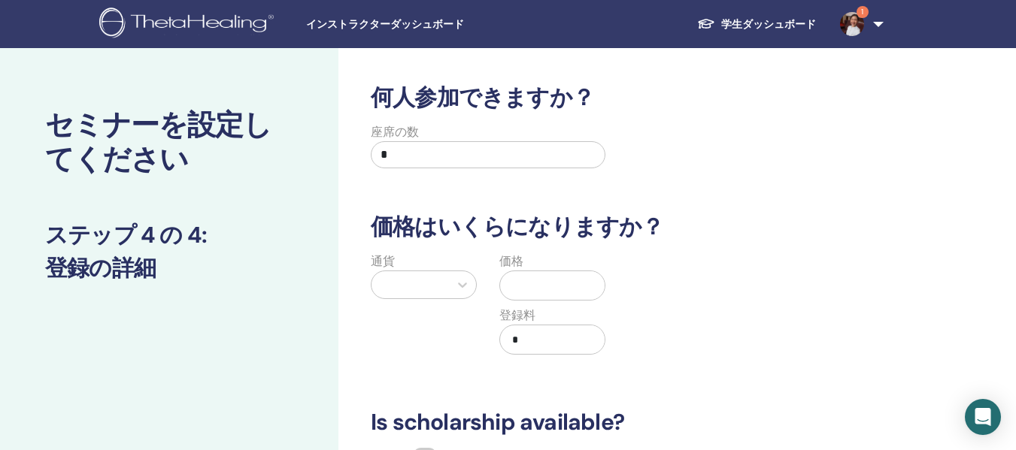
click at [456, 155] on input "*" at bounding box center [488, 154] width 235 height 27
type input "*"
click at [402, 285] on div at bounding box center [410, 284] width 62 height 21
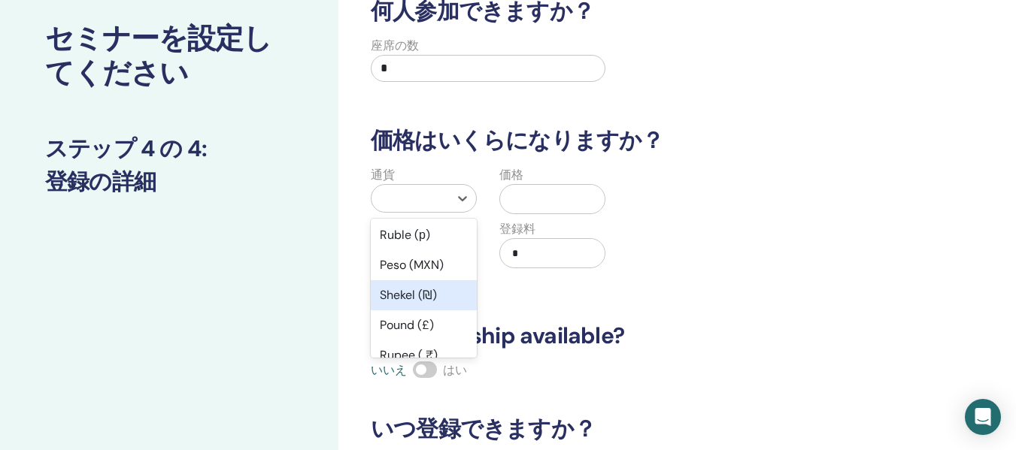
scroll to position [150, 0]
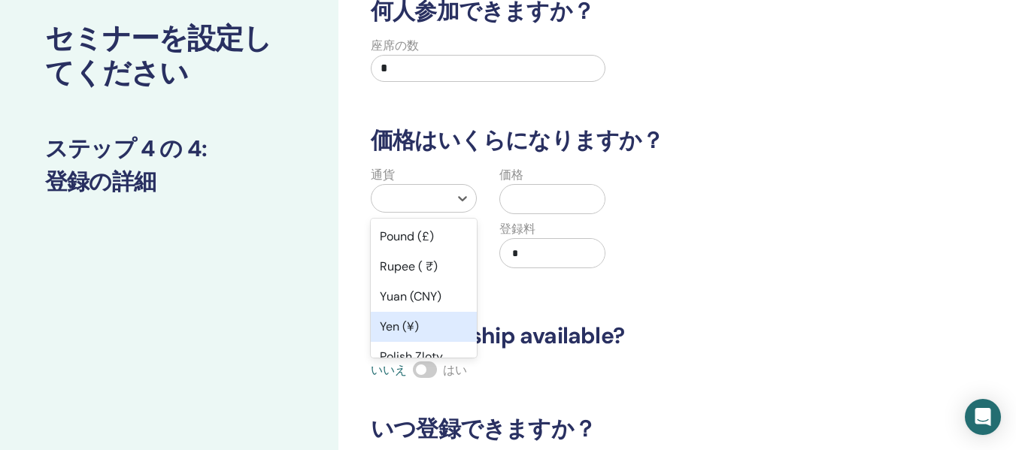
click at [407, 323] on div "Yen (¥)" at bounding box center [424, 327] width 106 height 30
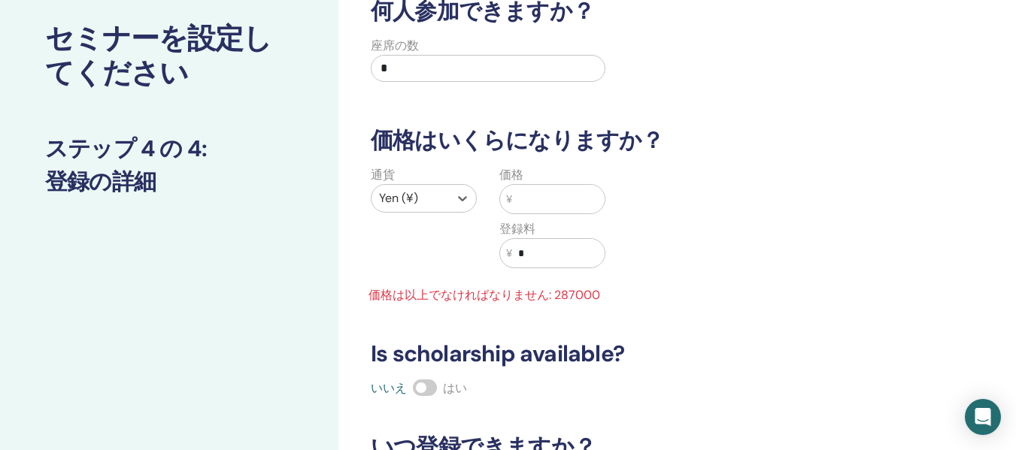
click at [547, 210] on input "text" at bounding box center [558, 199] width 92 height 29
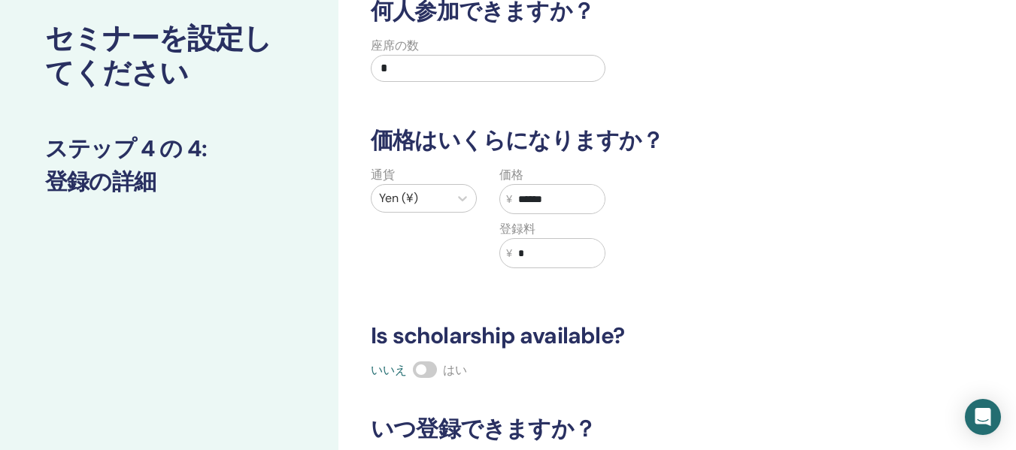
type input "******"
click at [418, 255] on div "通貨 Yen (¥)" at bounding box center [423, 226] width 129 height 120
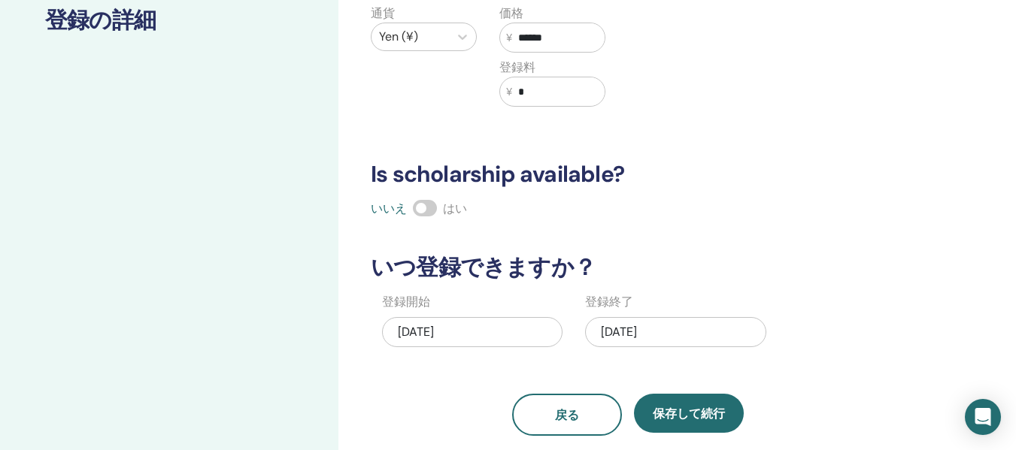
scroll to position [387, 0]
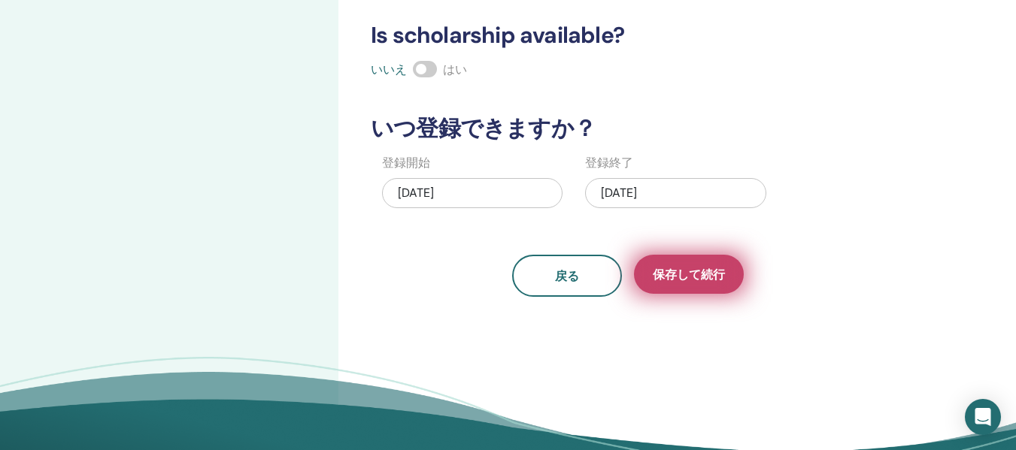
click at [686, 282] on span "保存して続行" at bounding box center [689, 275] width 72 height 16
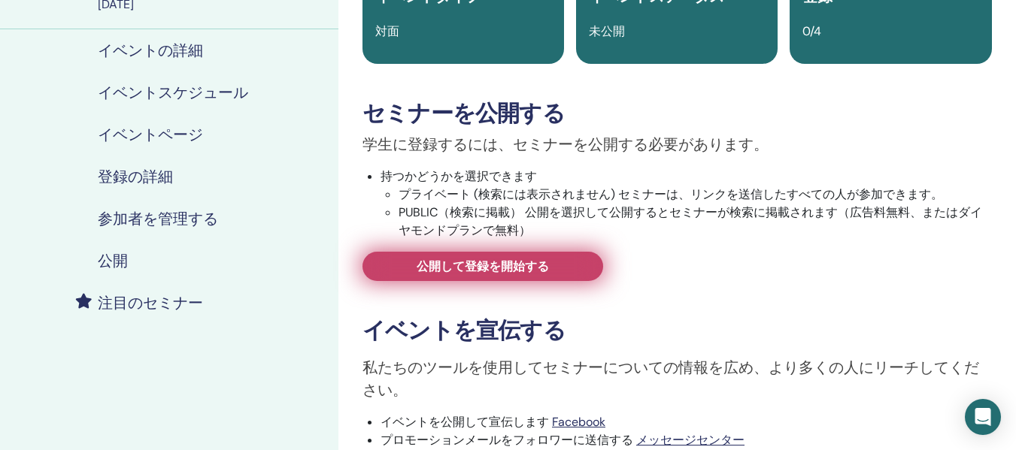
scroll to position [150, 0]
click at [483, 271] on span "公開して登録を開始する" at bounding box center [483, 266] width 132 height 16
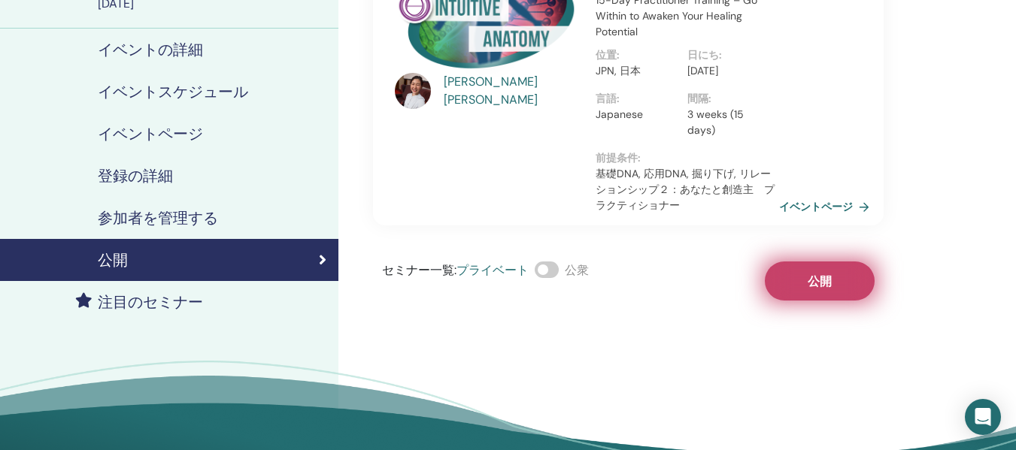
click at [821, 289] on span "公開" at bounding box center [820, 282] width 24 height 16
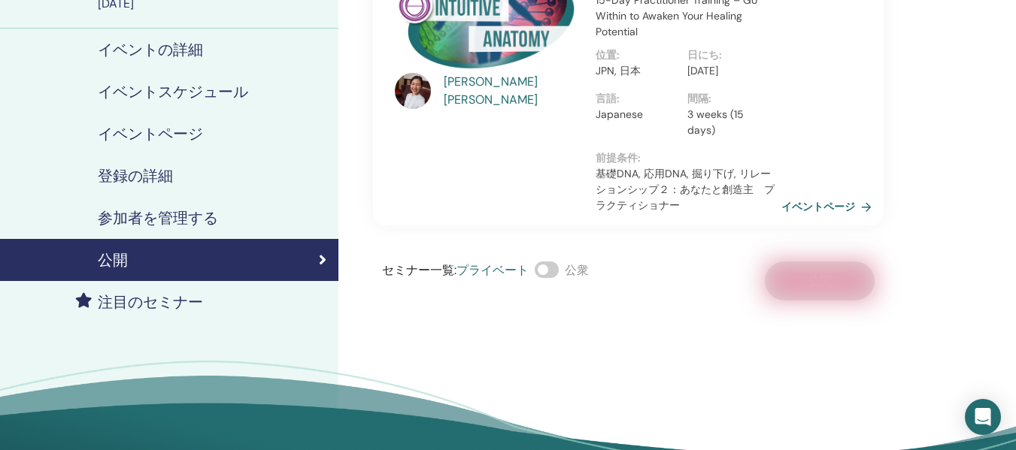
click at [817, 218] on link "イベントページ" at bounding box center [829, 206] width 96 height 23
